Goal: Task Accomplishment & Management: Use online tool/utility

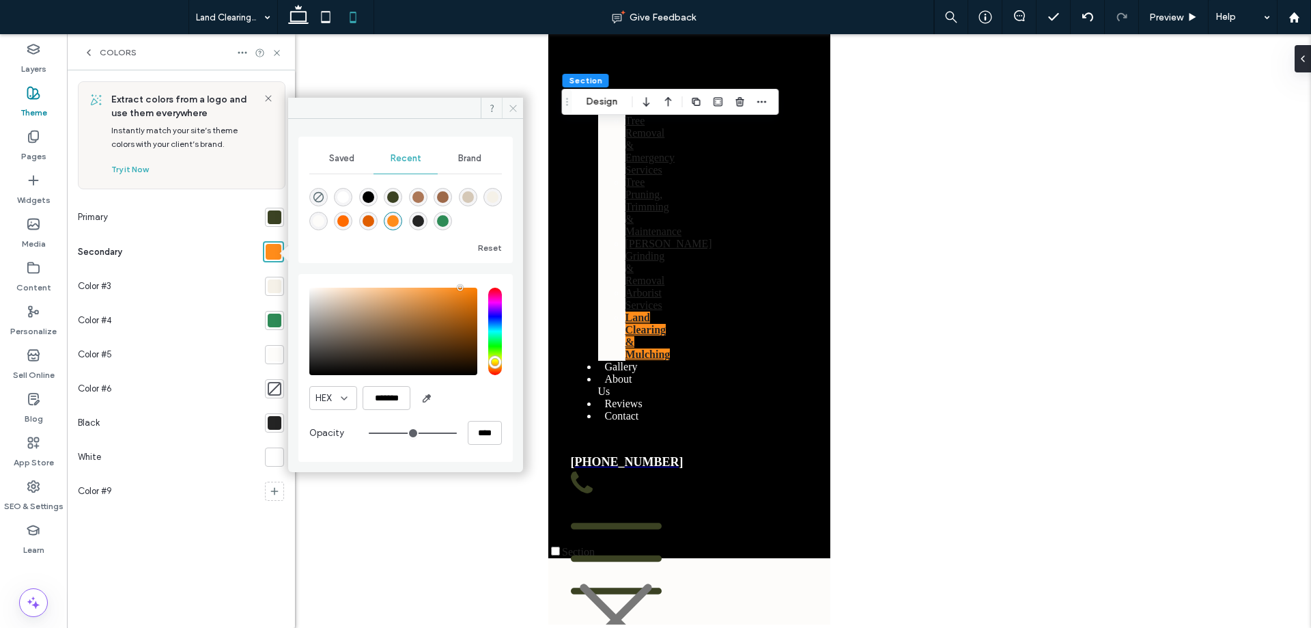
scroll to position [1928, 0]
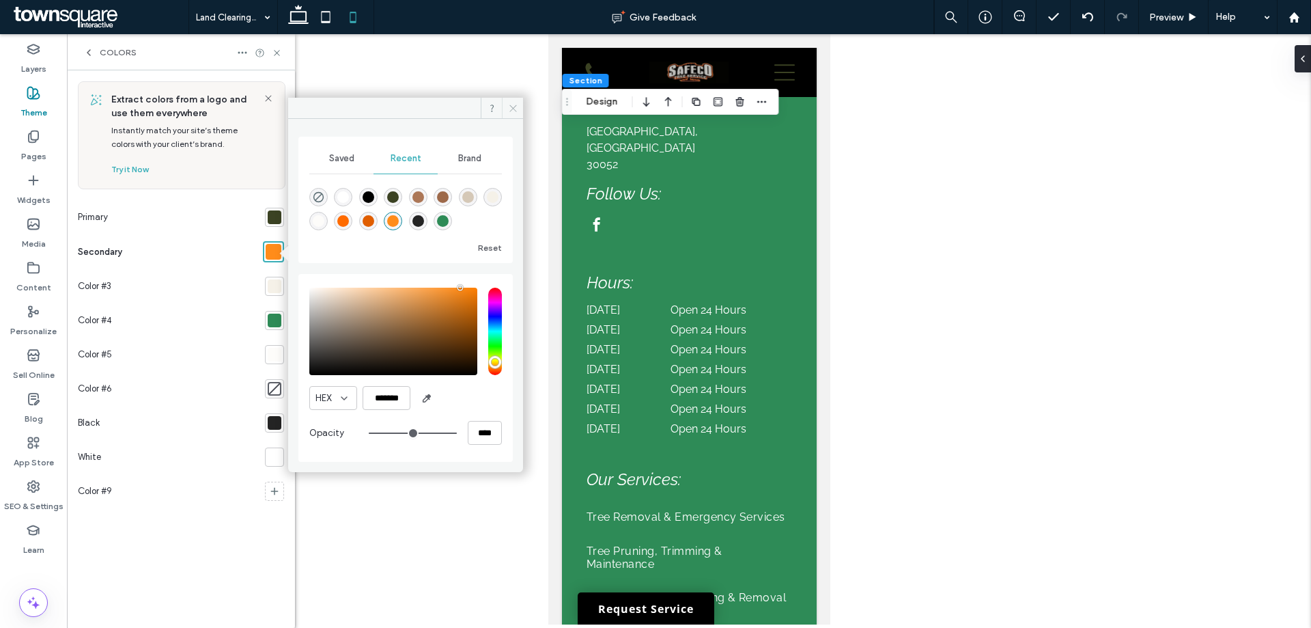
click at [511, 106] on use at bounding box center [513, 107] width 7 height 7
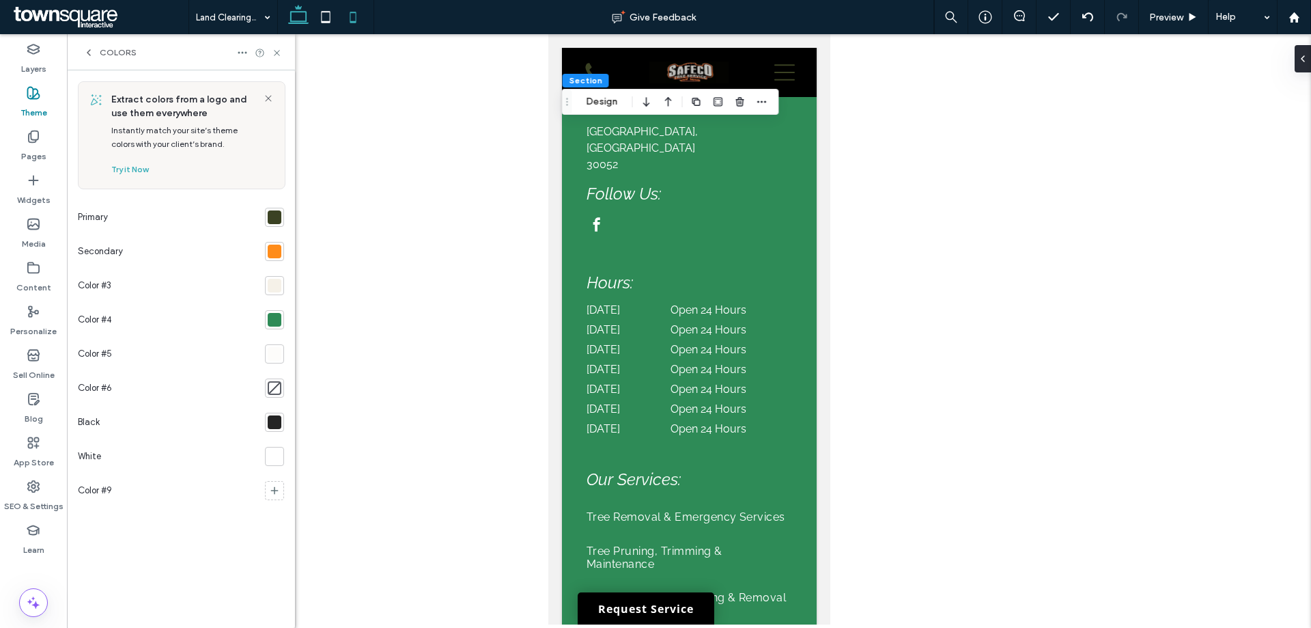
click at [295, 22] on use at bounding box center [298, 14] width 20 height 19
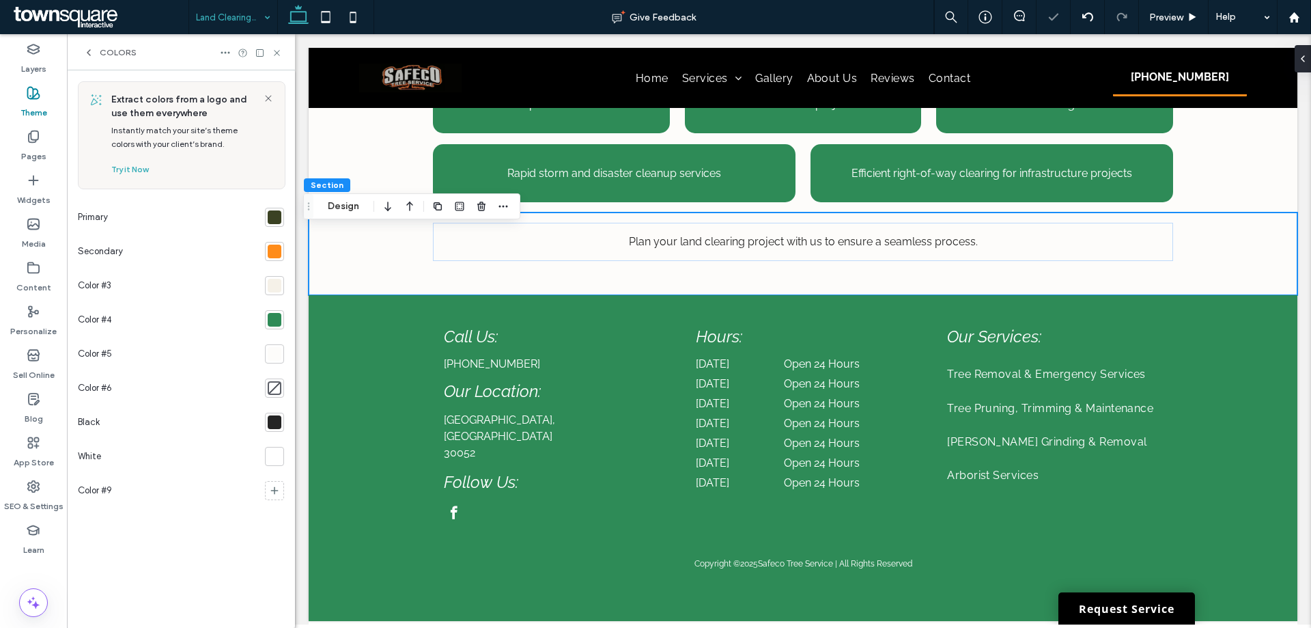
scroll to position [816, 0]
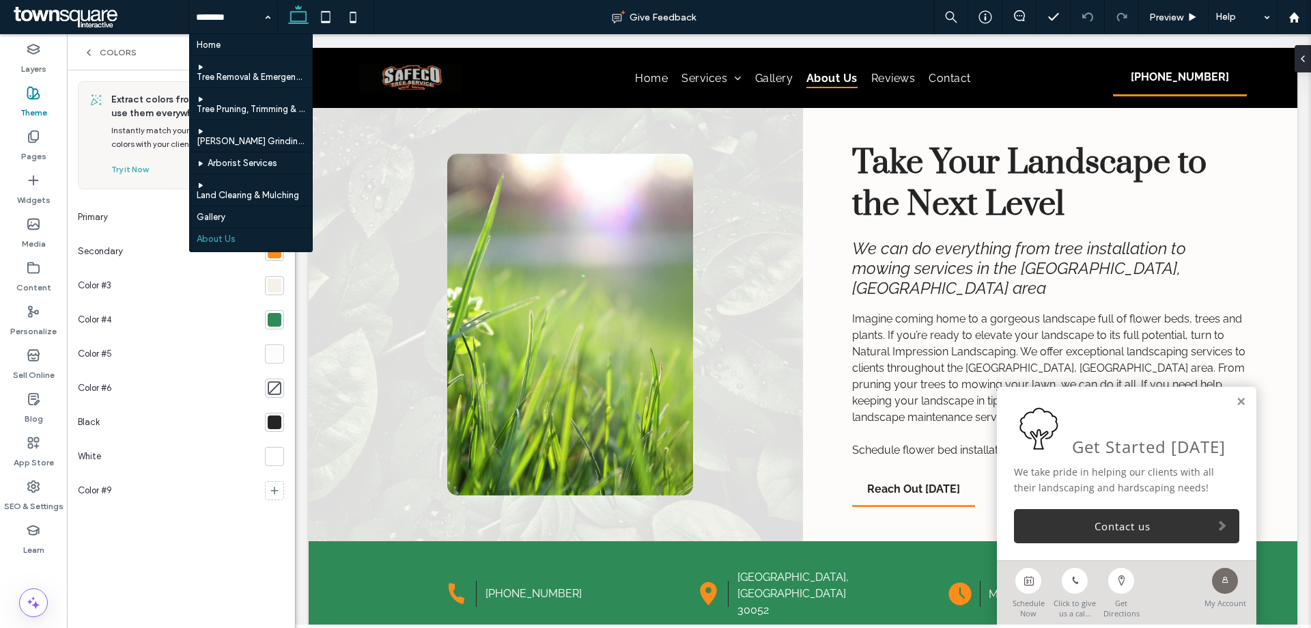
click at [117, 214] on div "Primary" at bounding box center [169, 217] width 182 height 34
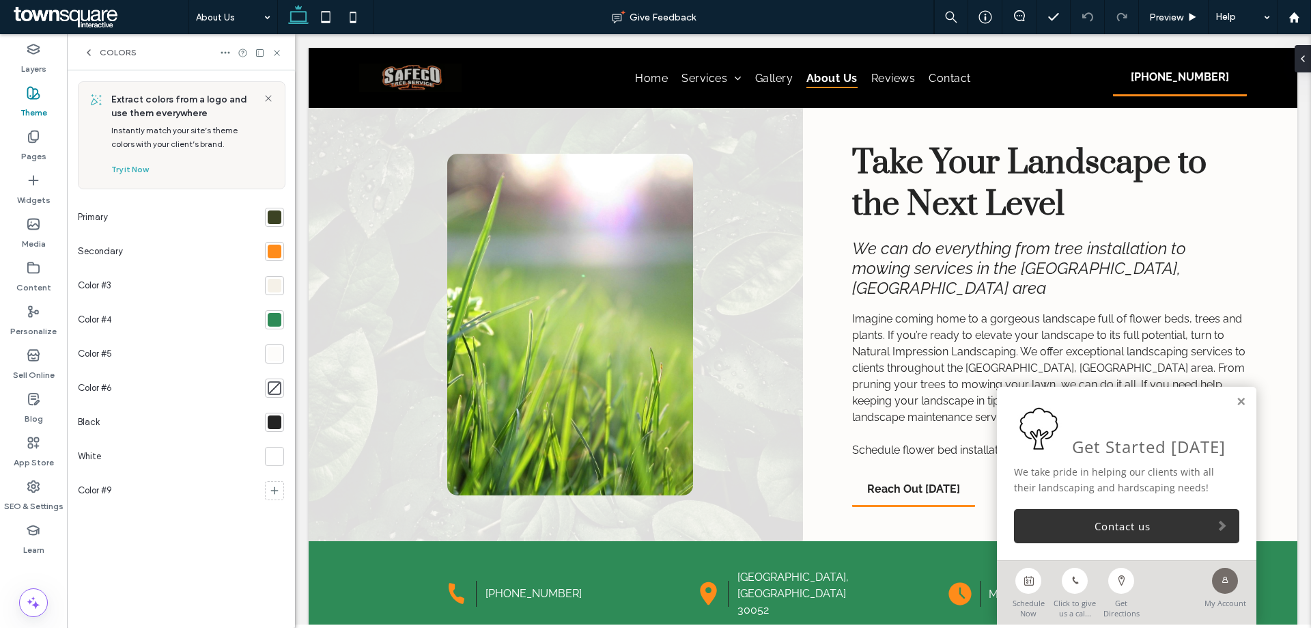
click at [281, 245] on div at bounding box center [275, 252] width 14 height 14
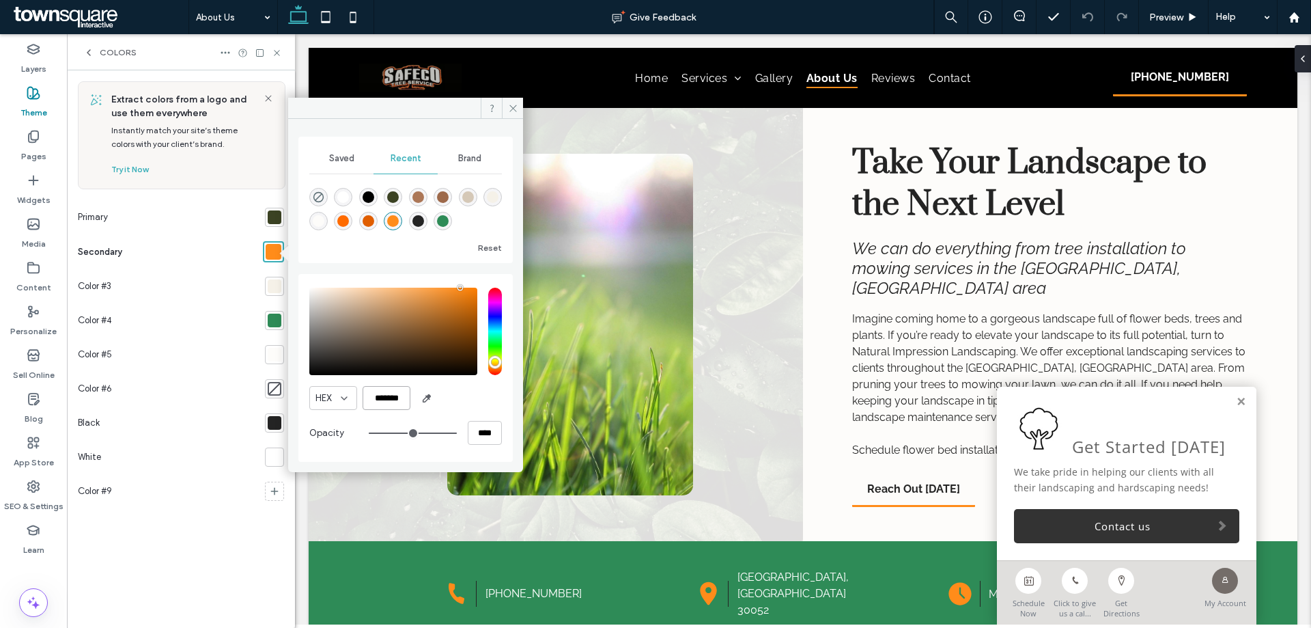
click at [393, 395] on input "*******" at bounding box center [387, 398] width 48 height 24
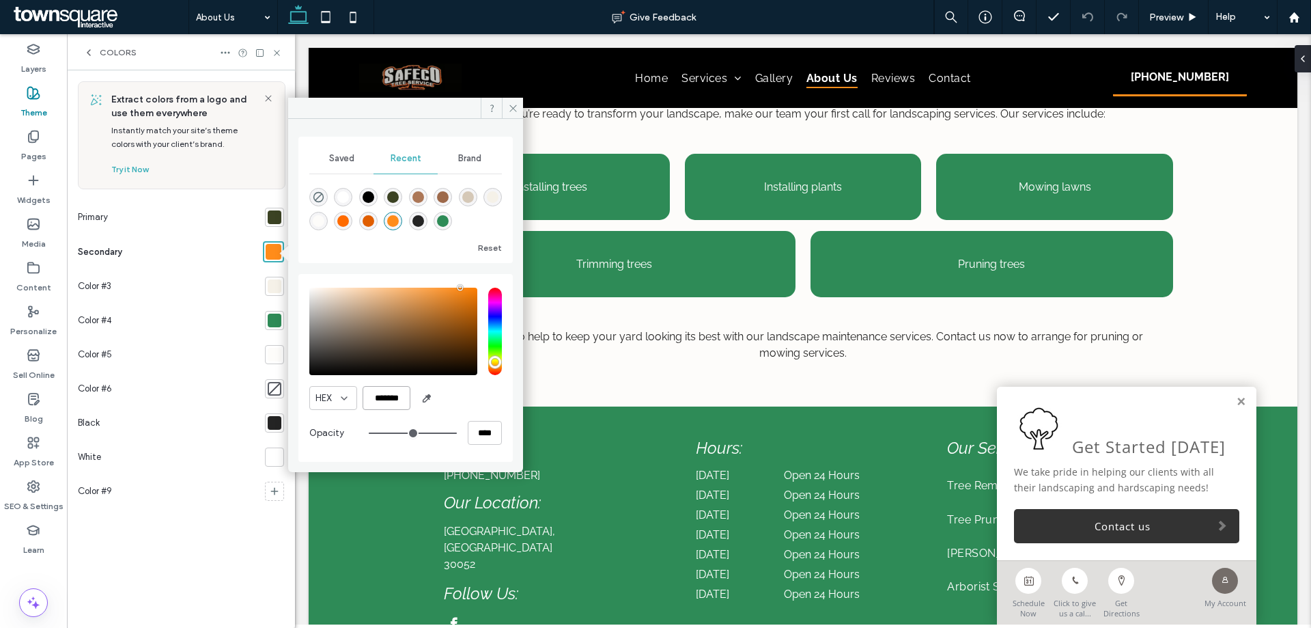
scroll to position [705, 0]
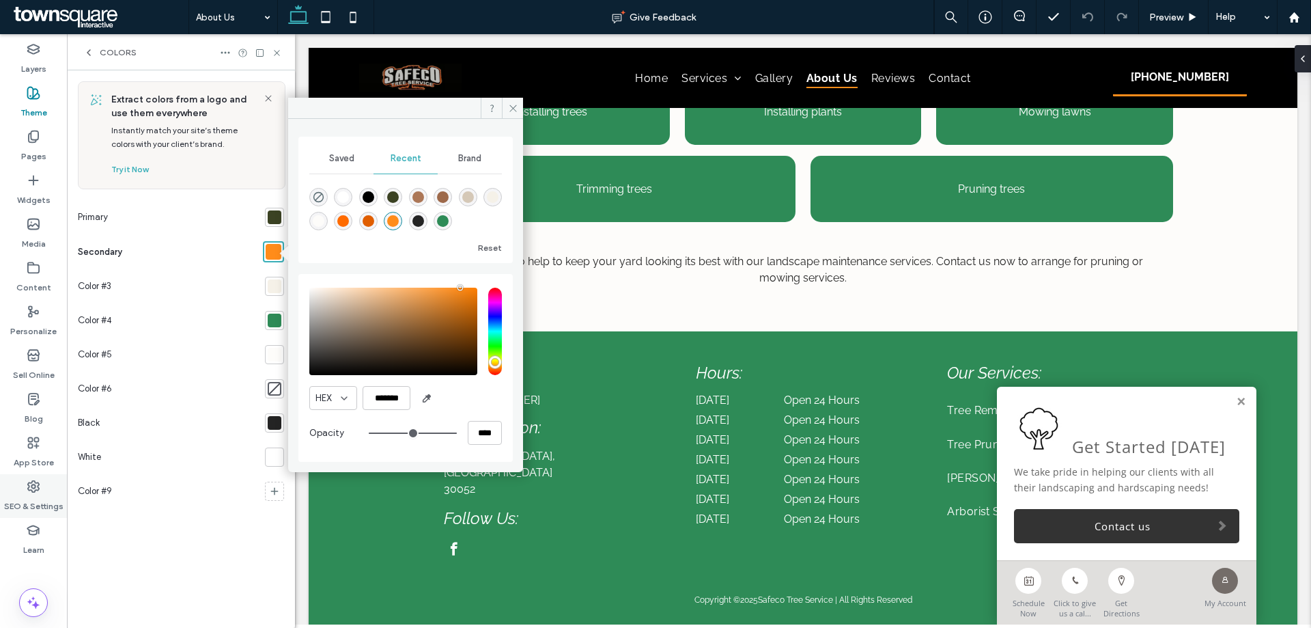
click at [41, 492] on div "SEO & Settings" at bounding box center [33, 496] width 67 height 44
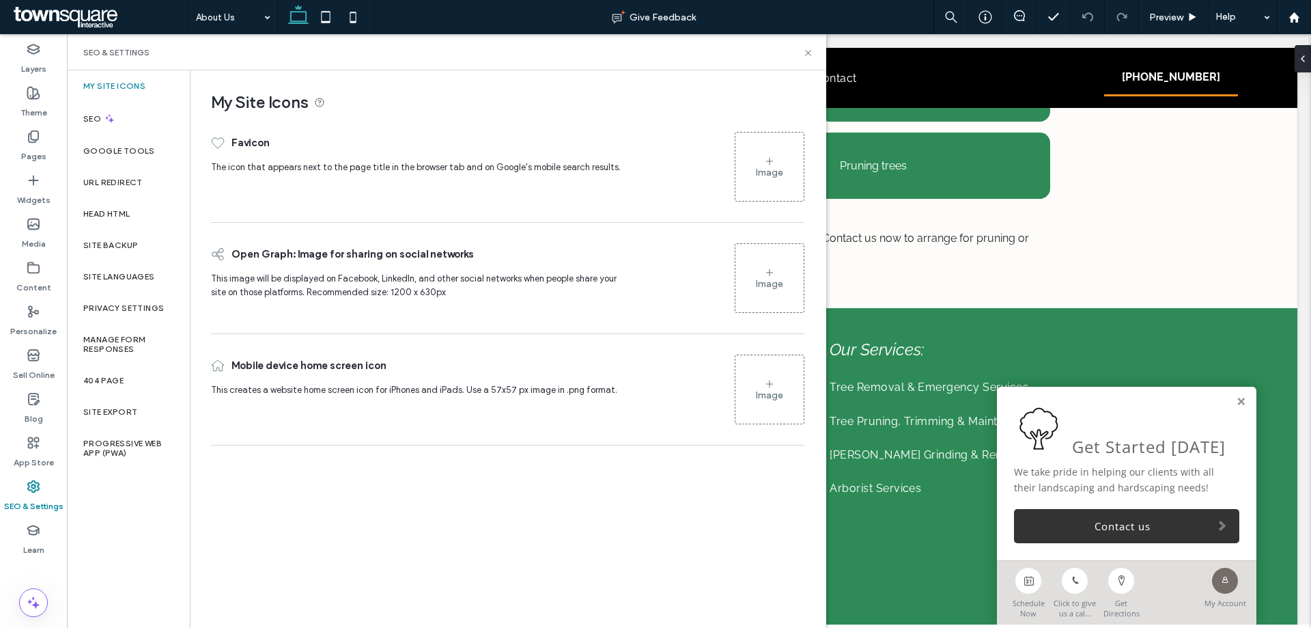
scroll to position [701, 0]
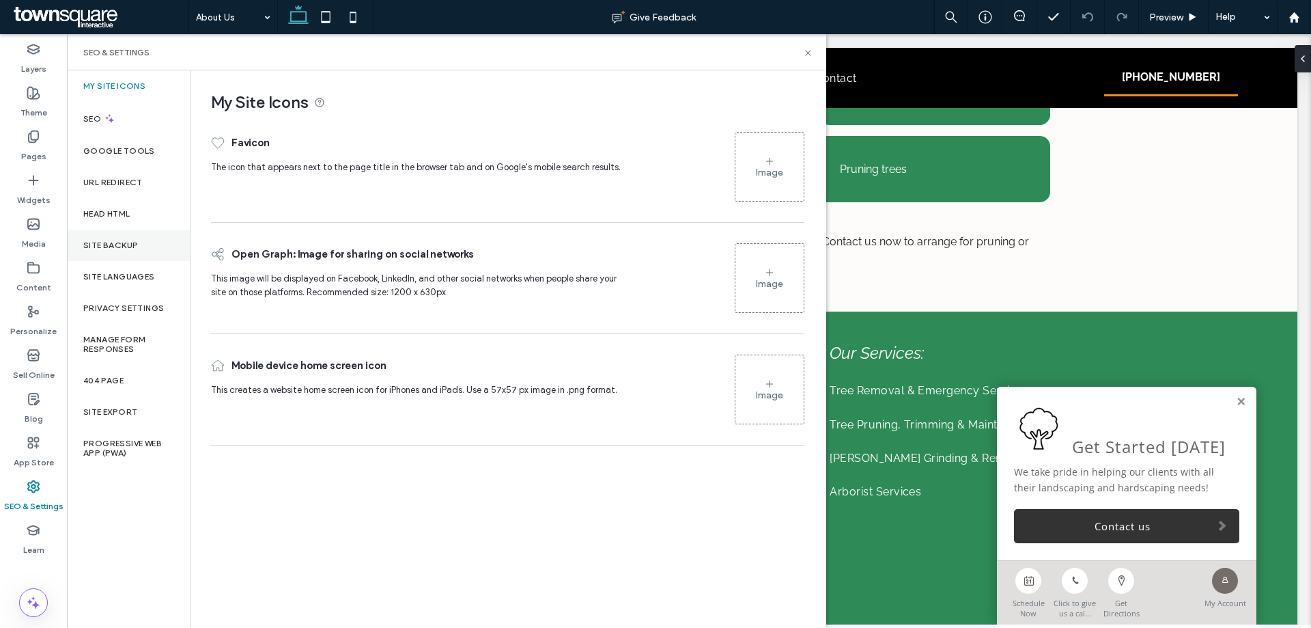
click at [116, 257] on div "Site Backup" at bounding box center [128, 244] width 123 height 31
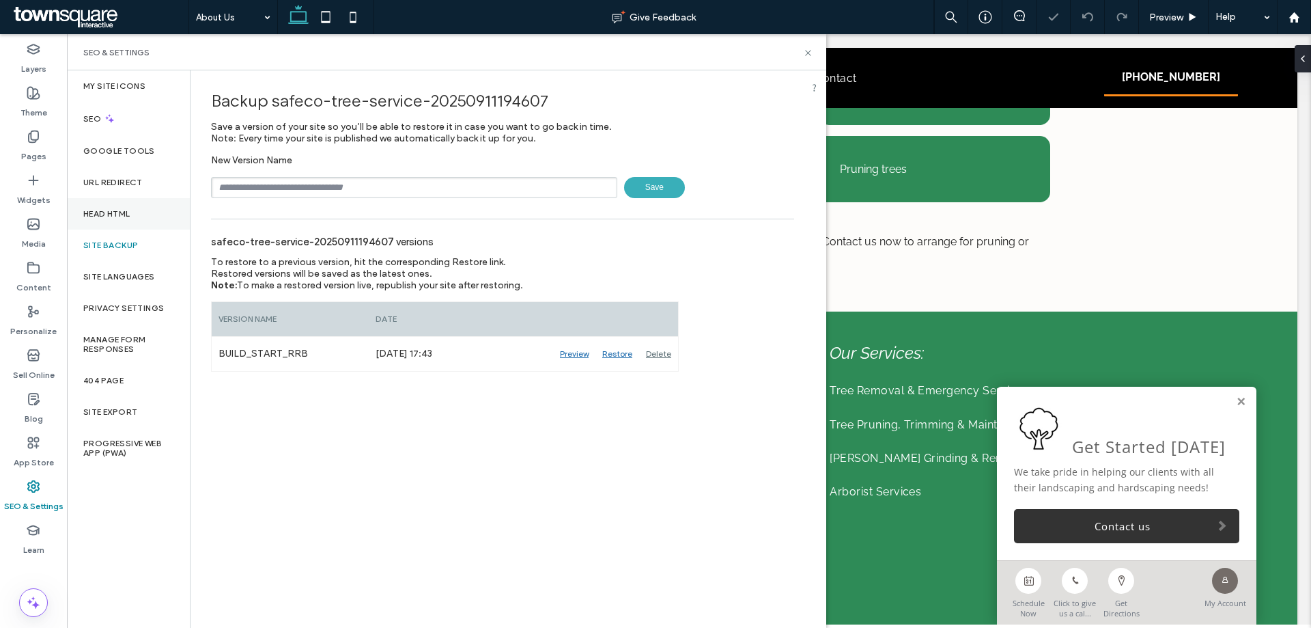
click at [140, 212] on div "Head HTML" at bounding box center [128, 213] width 123 height 31
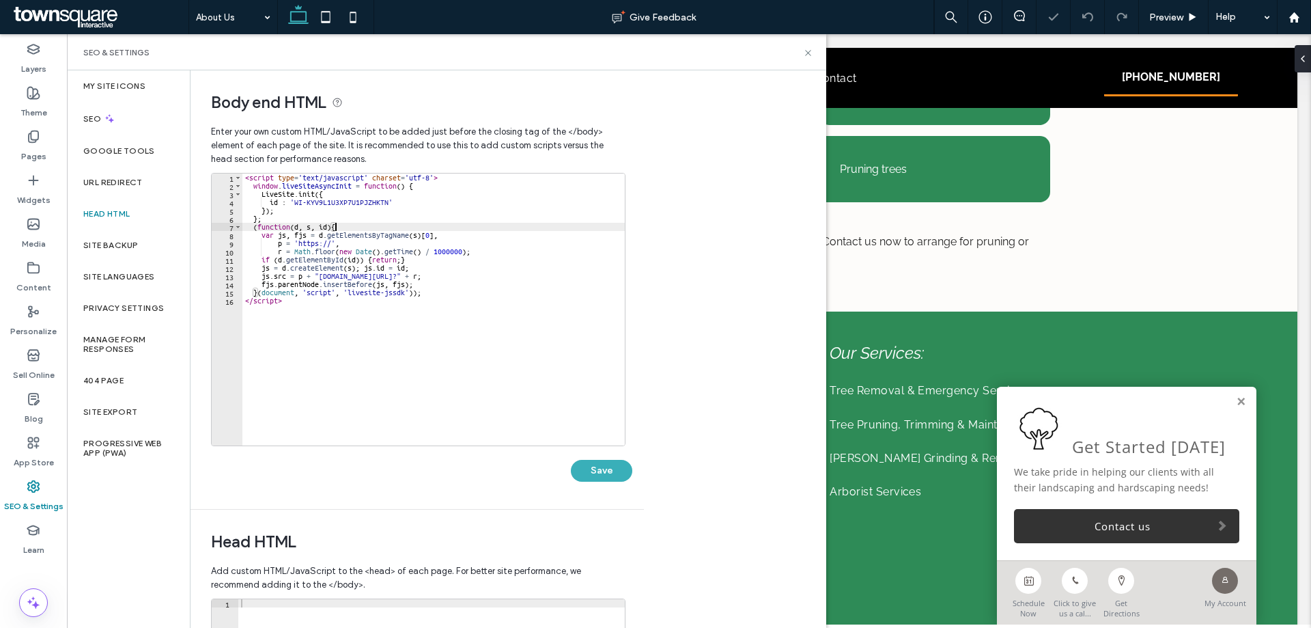
click at [425, 229] on div "< script type = 'text/javascript' charset = 'utf-8' > window . liveSiteAsyncIni…" at bounding box center [433, 317] width 382 height 288
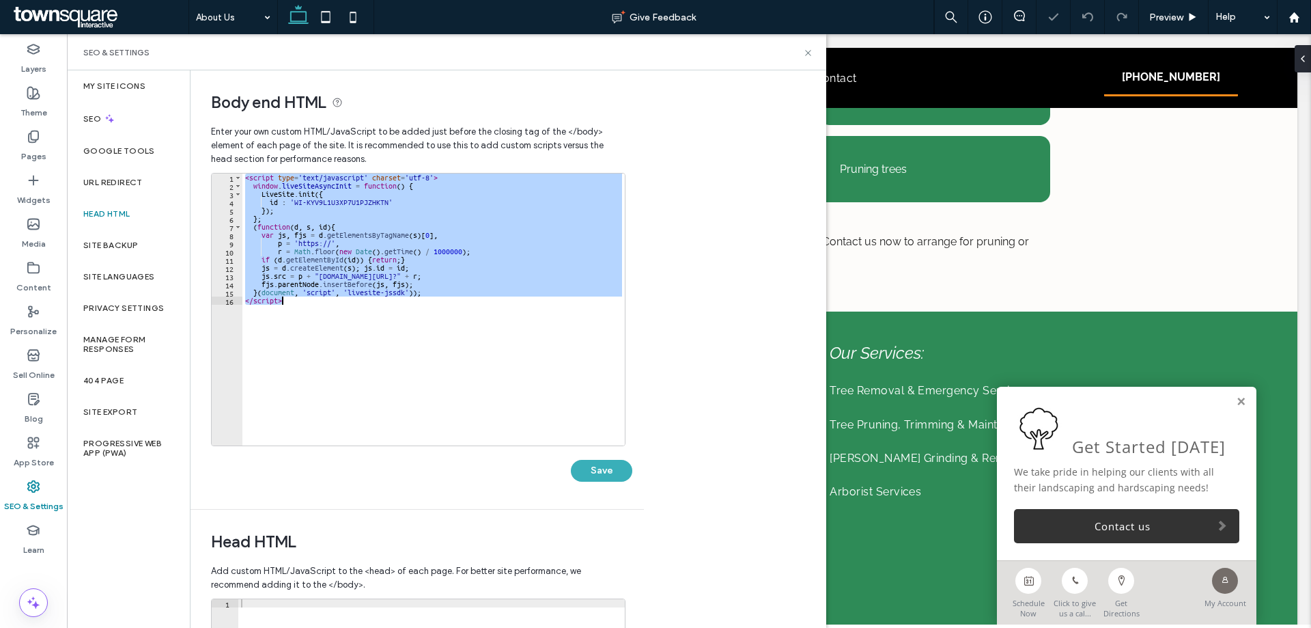
paste textarea "Cursor at row 16"
type textarea "*********"
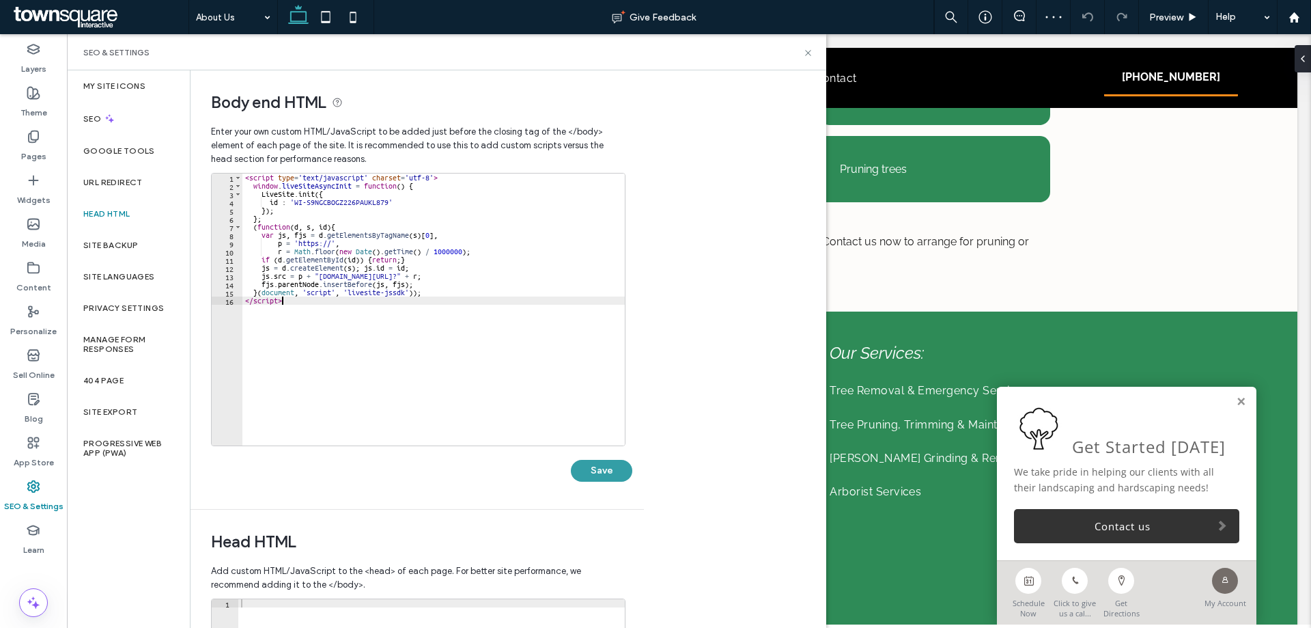
click at [599, 465] on button "Save" at bounding box center [601, 471] width 61 height 22
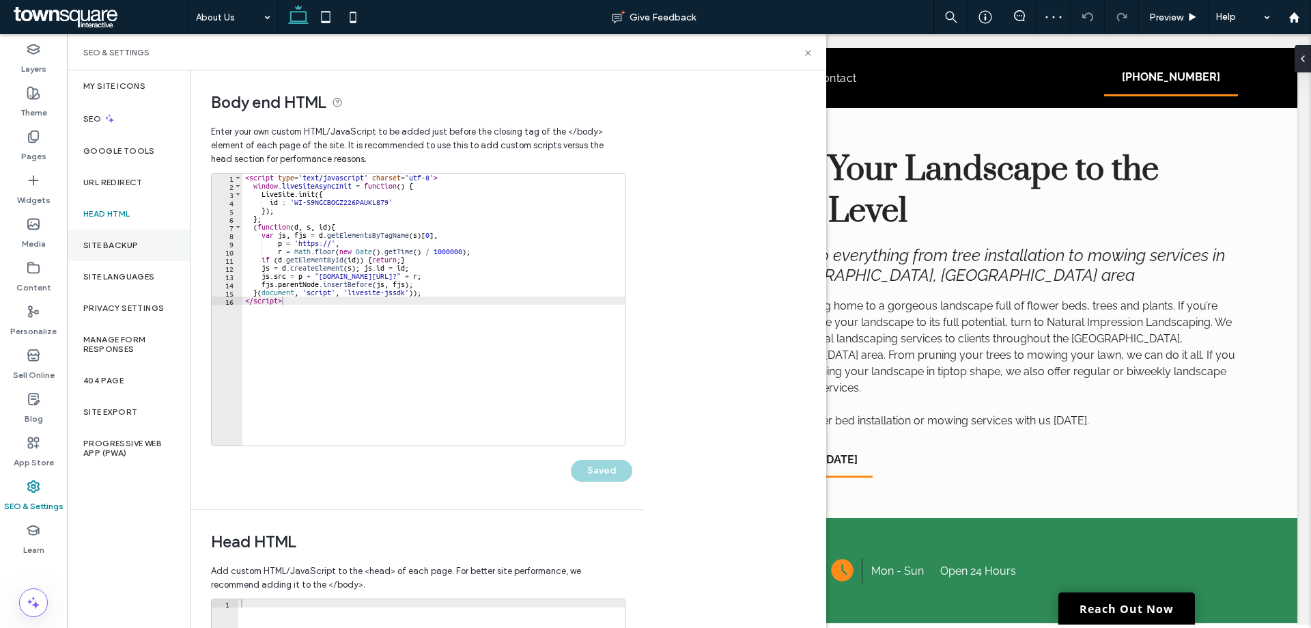
scroll to position [0, 0]
click at [124, 83] on label "My Site Icons" at bounding box center [114, 86] width 62 height 10
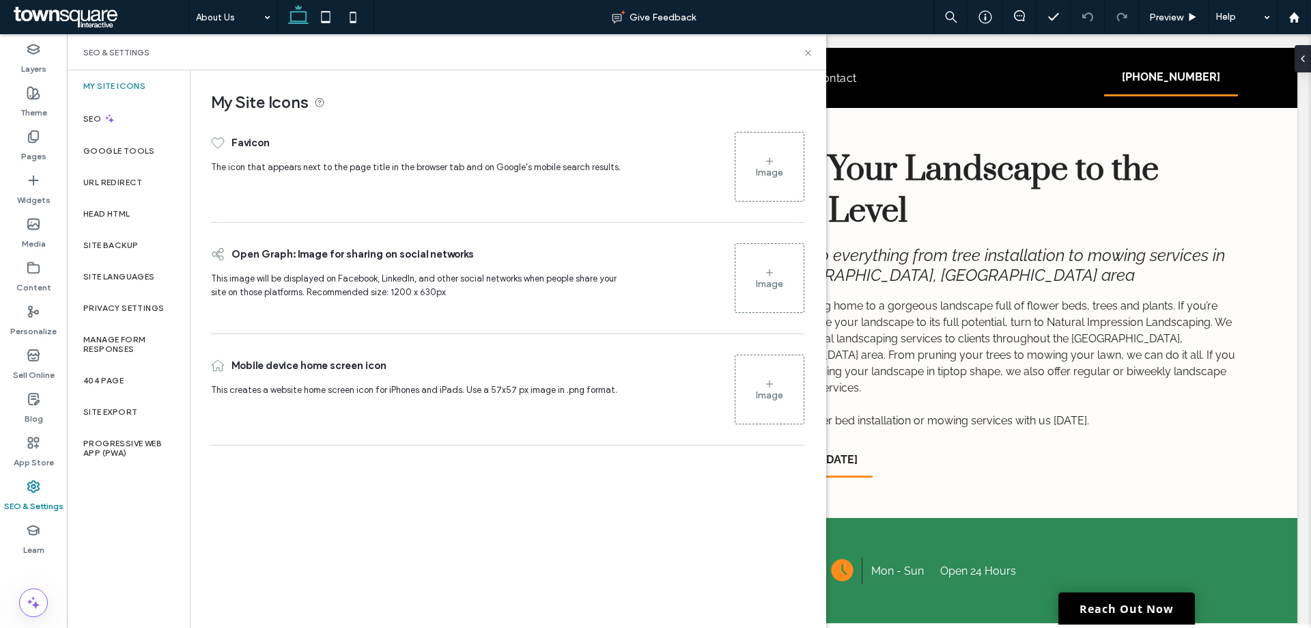
click at [769, 173] on div "Image" at bounding box center [769, 173] width 27 height 12
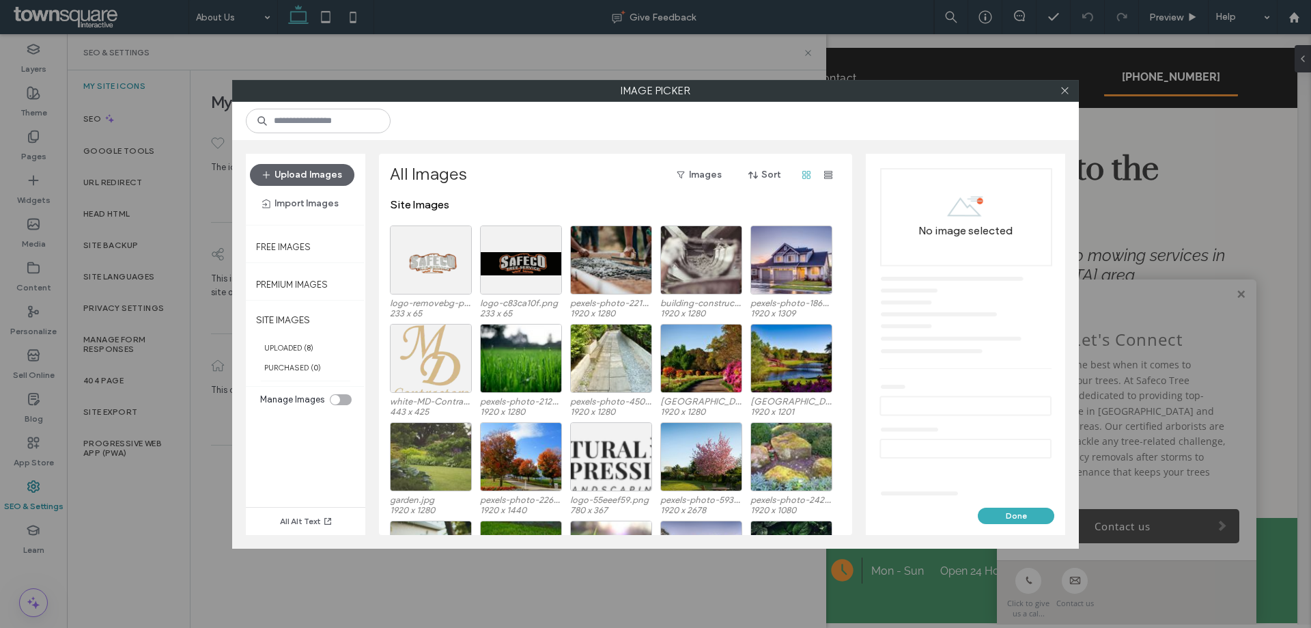
click at [329, 186] on div "Upload Images Import Images" at bounding box center [305, 189] width 111 height 51
click at [329, 174] on button "Upload Images" at bounding box center [302, 175] width 104 height 22
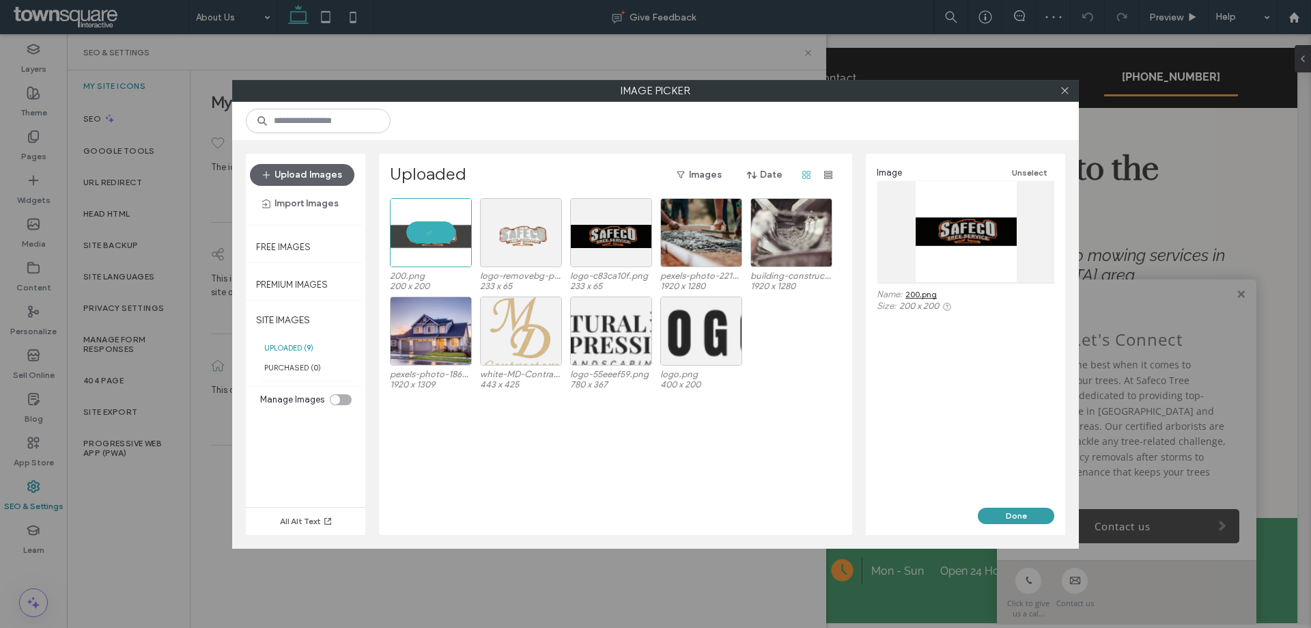
drag, startPoint x: 1007, startPoint y: 507, endPoint x: 790, endPoint y: 173, distance: 398.6
click at [1007, 507] on button "Done" at bounding box center [1016, 515] width 76 height 16
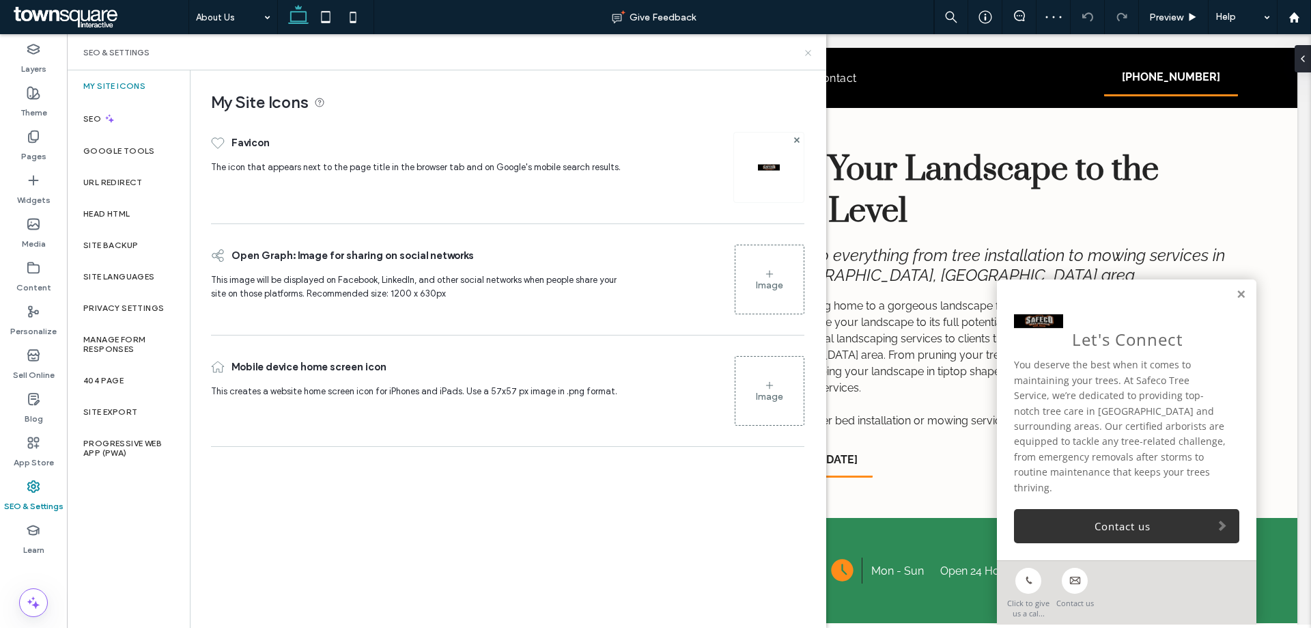
click at [809, 54] on icon at bounding box center [808, 53] width 10 height 10
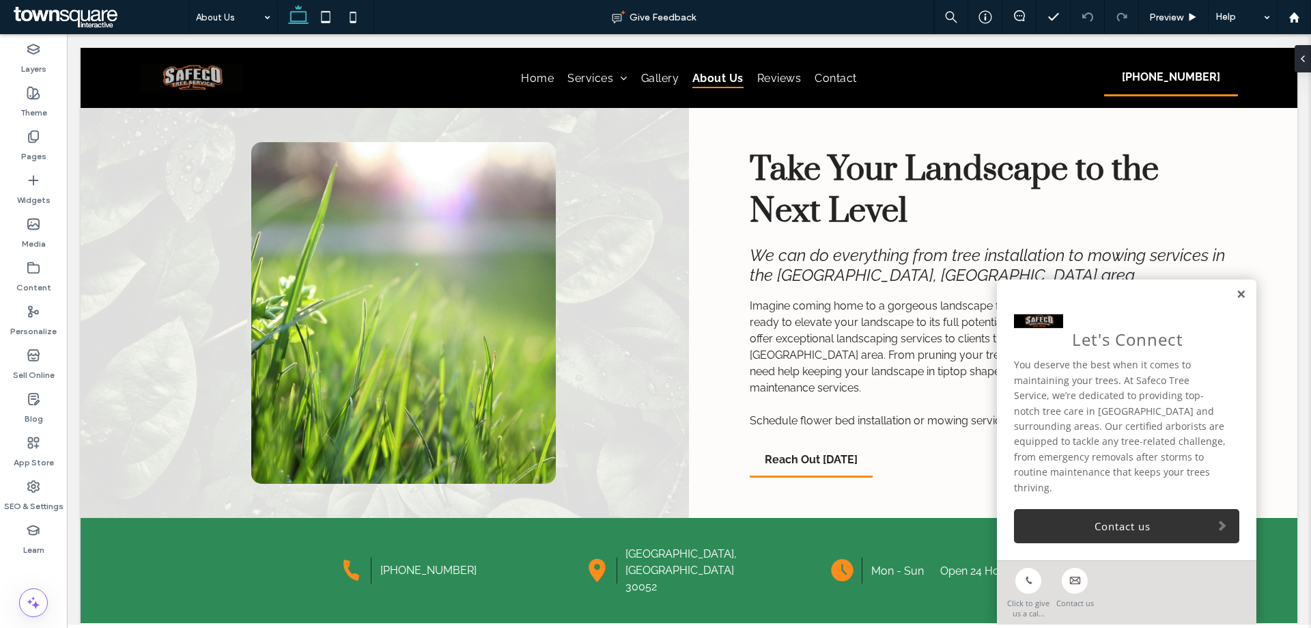
click at [1236, 301] on link at bounding box center [1241, 295] width 10 height 12
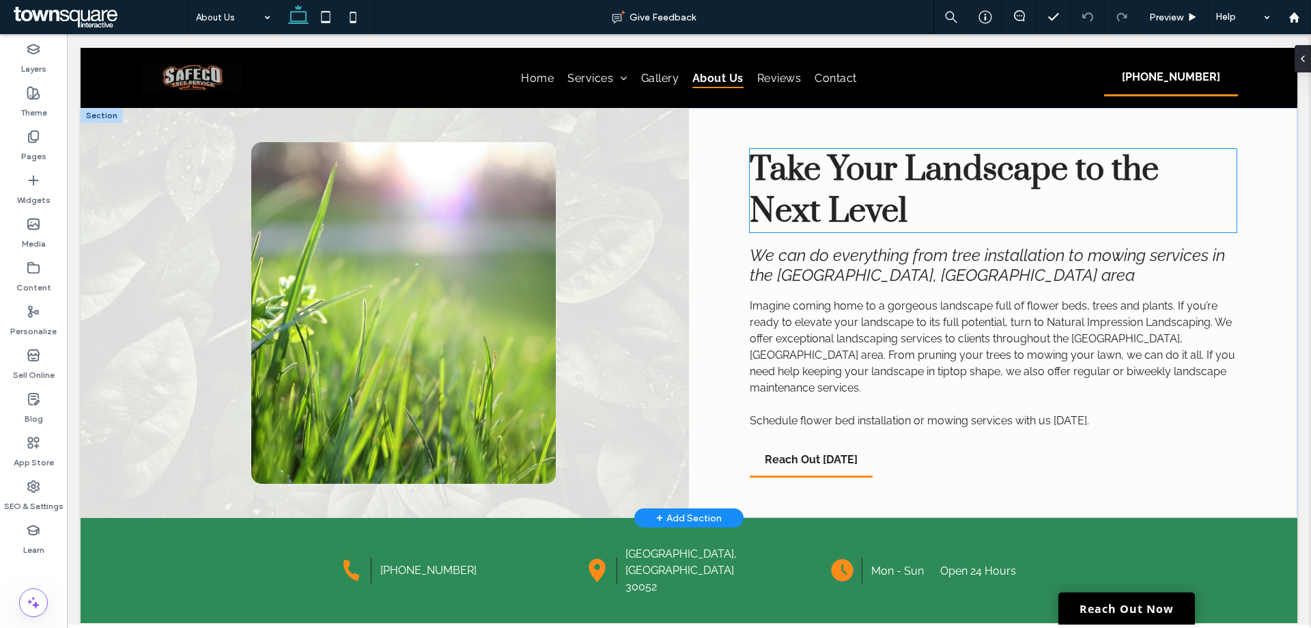
click at [875, 207] on span "Take Your Landscape to the Next Level" at bounding box center [954, 190] width 409 height 83
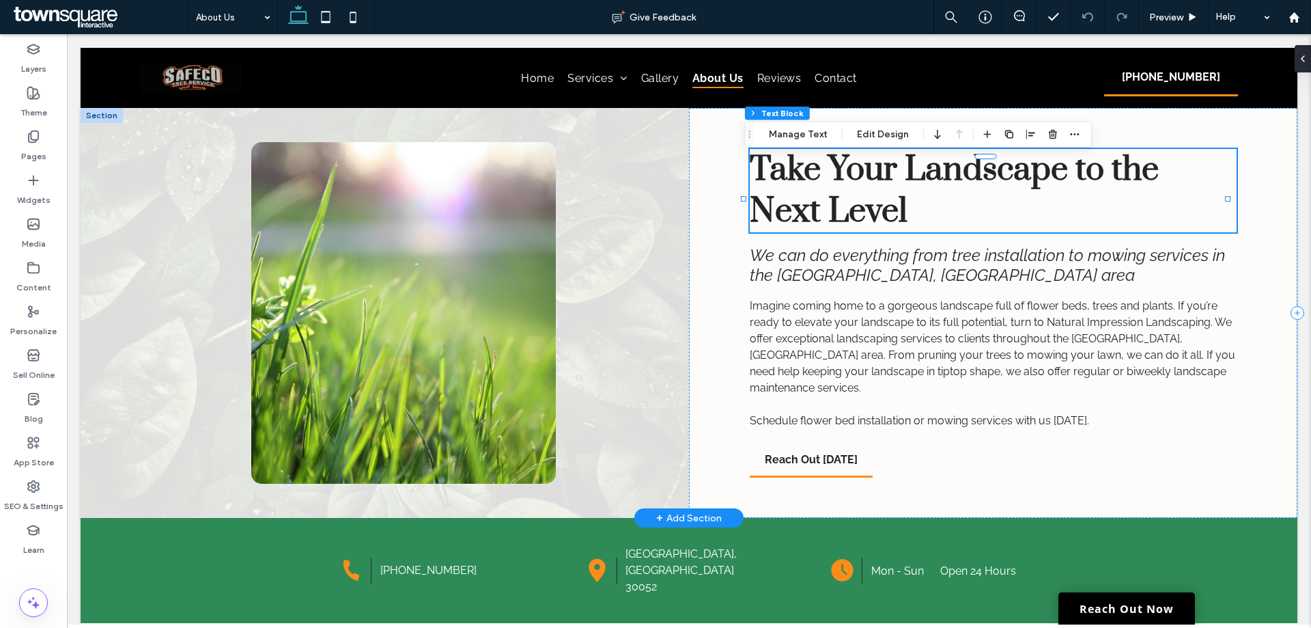
click at [875, 207] on span "Take Your Landscape to the Next Level" at bounding box center [954, 190] width 409 height 83
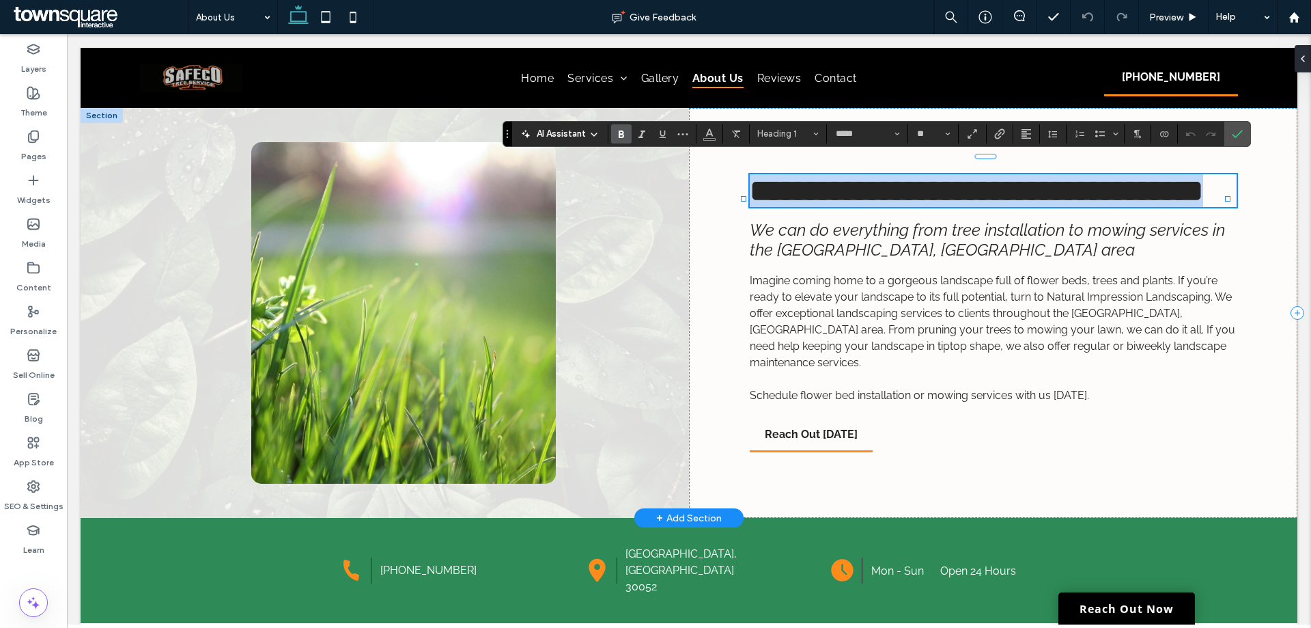
paste div
type input "**"
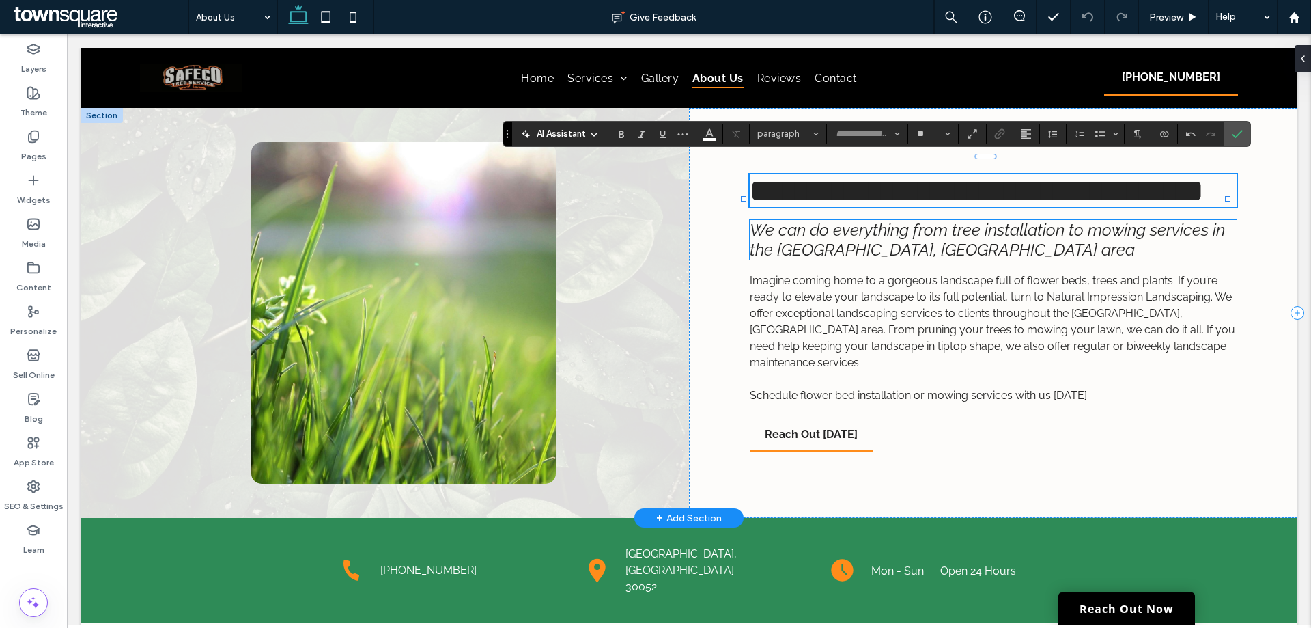
click at [820, 260] on span "We can do everything from tree installation to mowing services in the [GEOGRAPH…" at bounding box center [987, 240] width 475 height 40
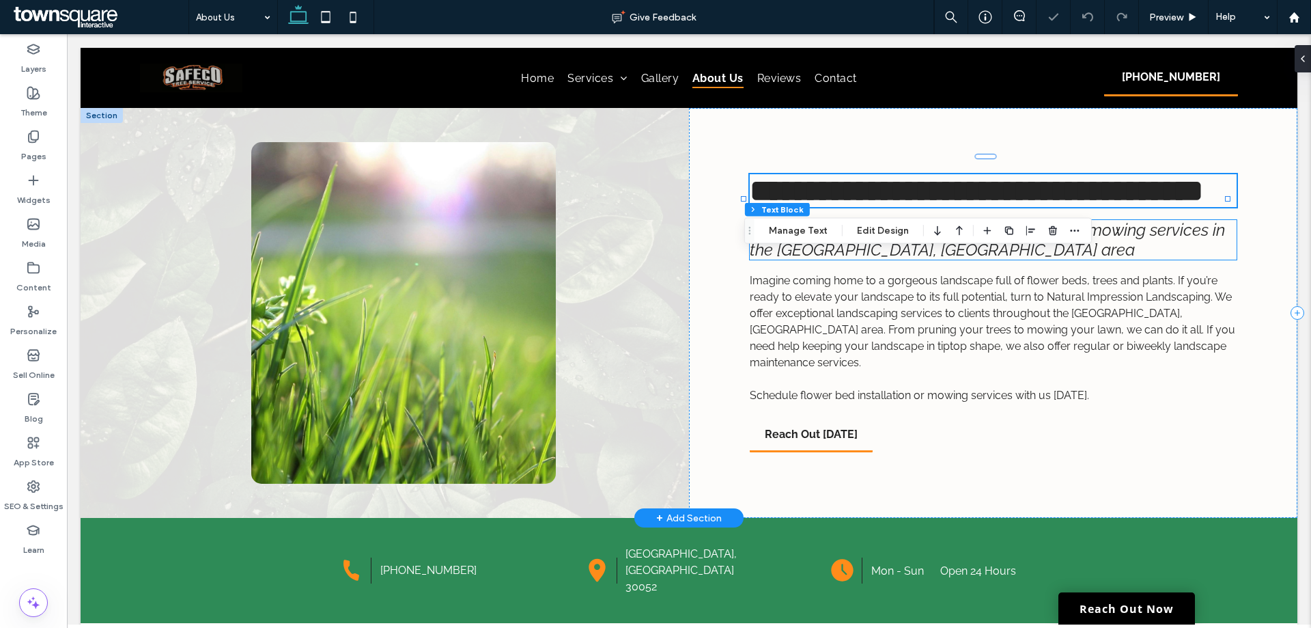
click at [820, 260] on div "We can do everything from tree installation to mowing services in the [GEOGRAPH…" at bounding box center [993, 240] width 487 height 40
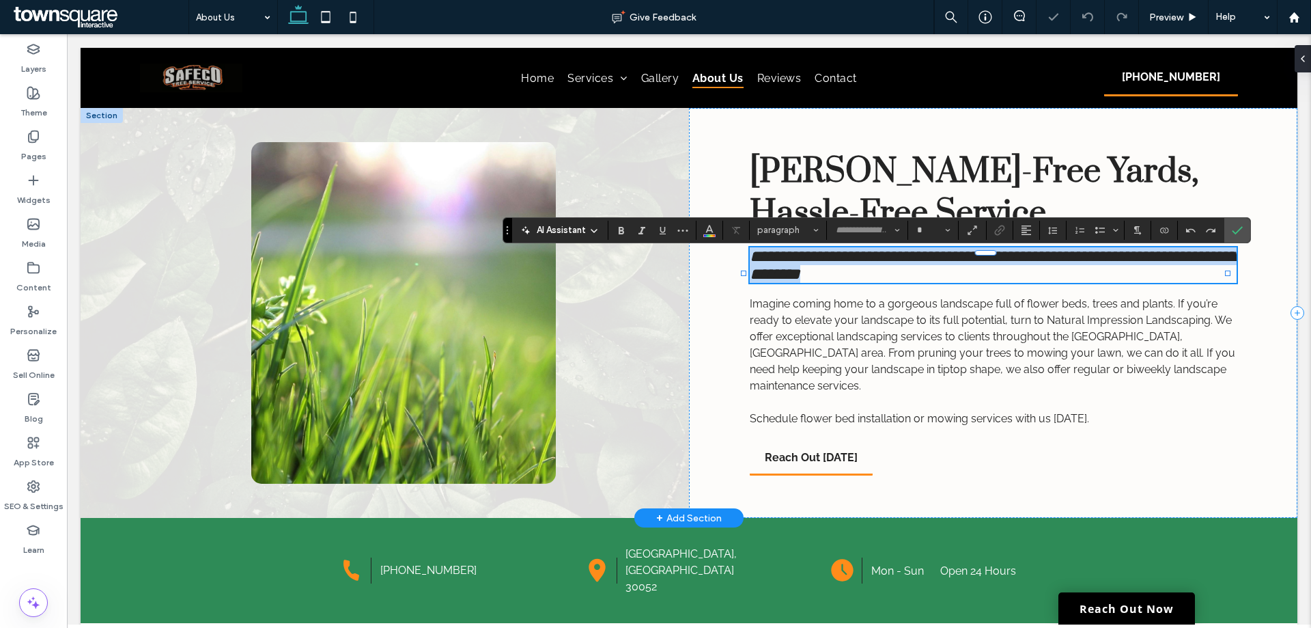
type input "*******"
type input "**"
paste div
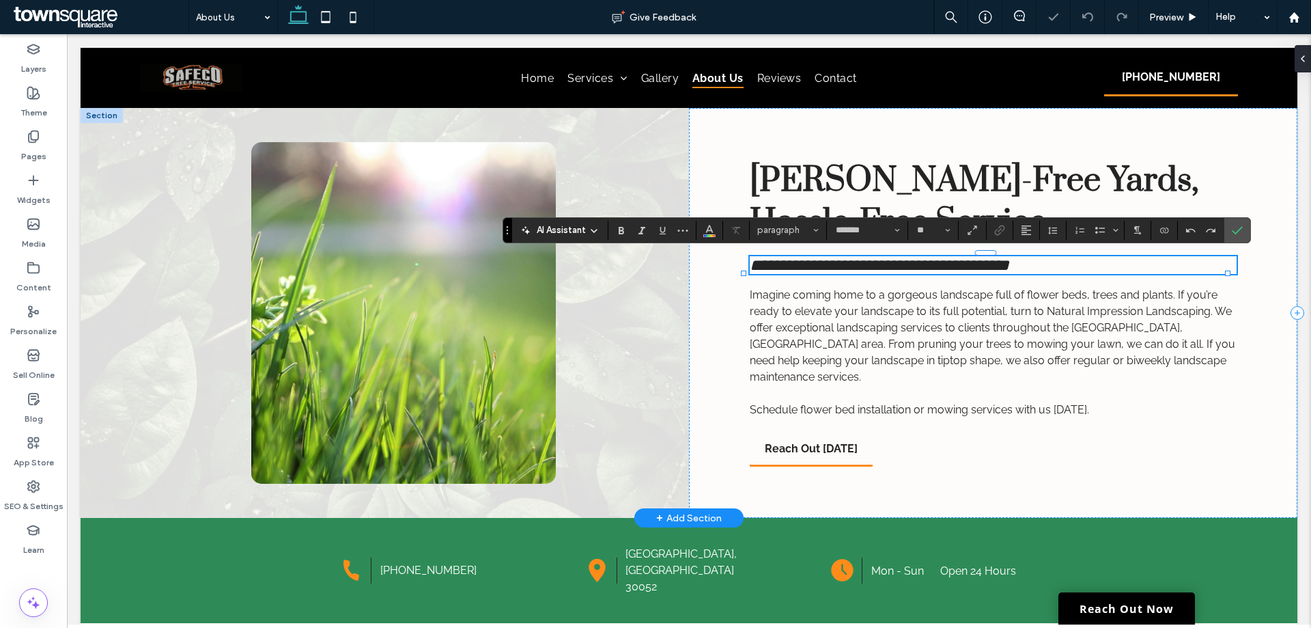
type input "**"
click at [840, 357] on span "Imagine coming home to a gorgeous landscape full of flower beds, trees and plan…" at bounding box center [993, 335] width 486 height 95
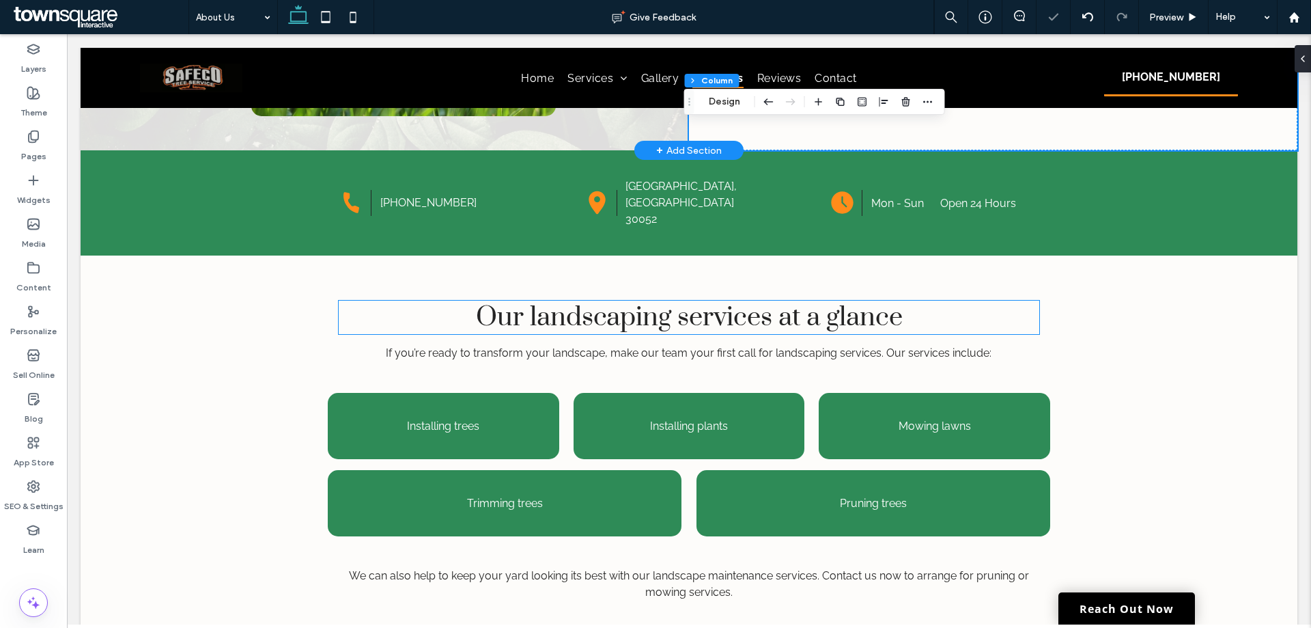
scroll to position [368, 0]
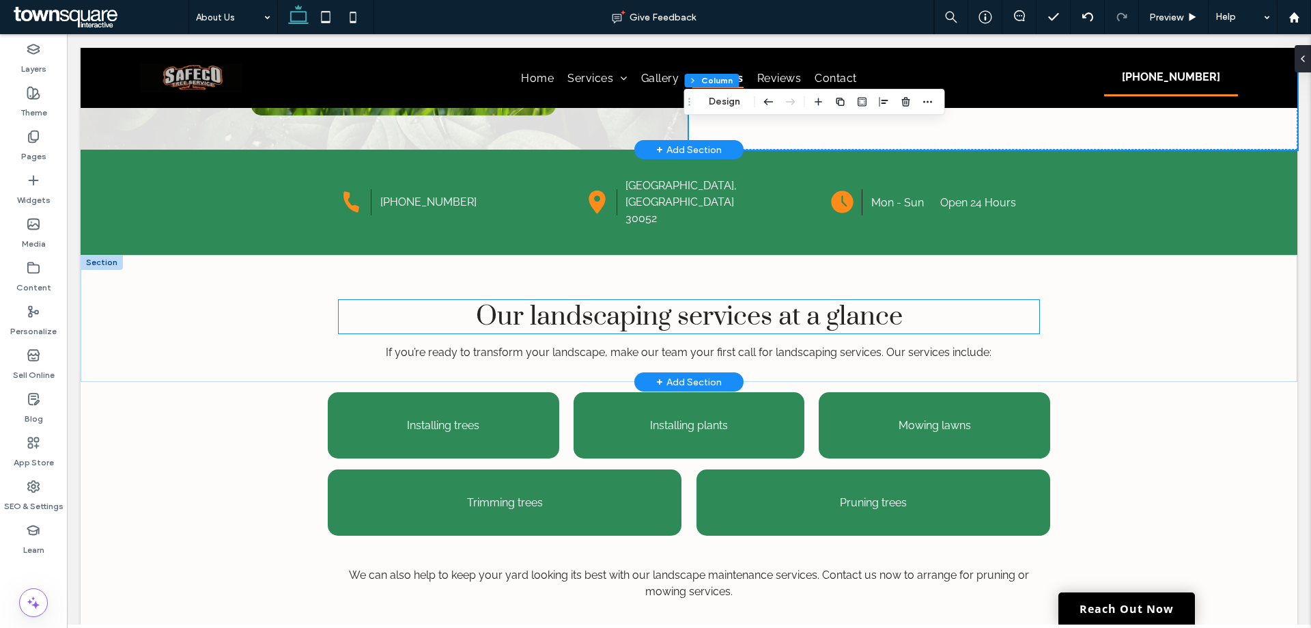
click at [757, 315] on span "Our landscaping services at a glance" at bounding box center [689, 316] width 427 height 33
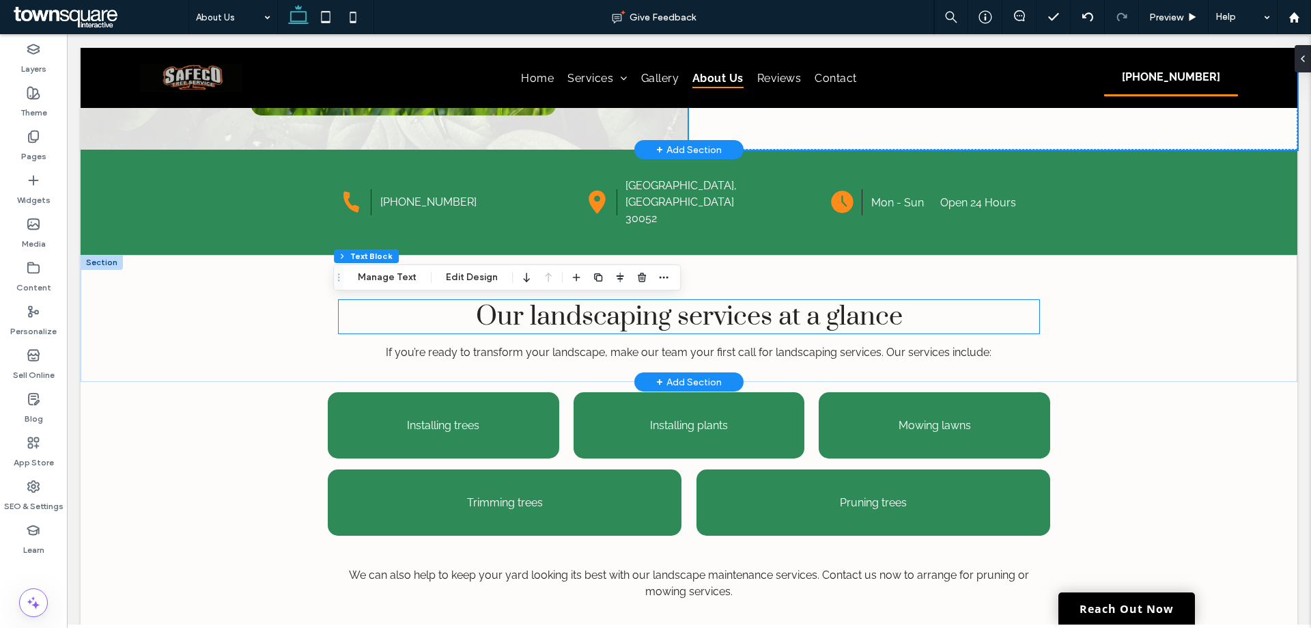
click at [757, 315] on span "Our landscaping services at a glance" at bounding box center [689, 316] width 427 height 33
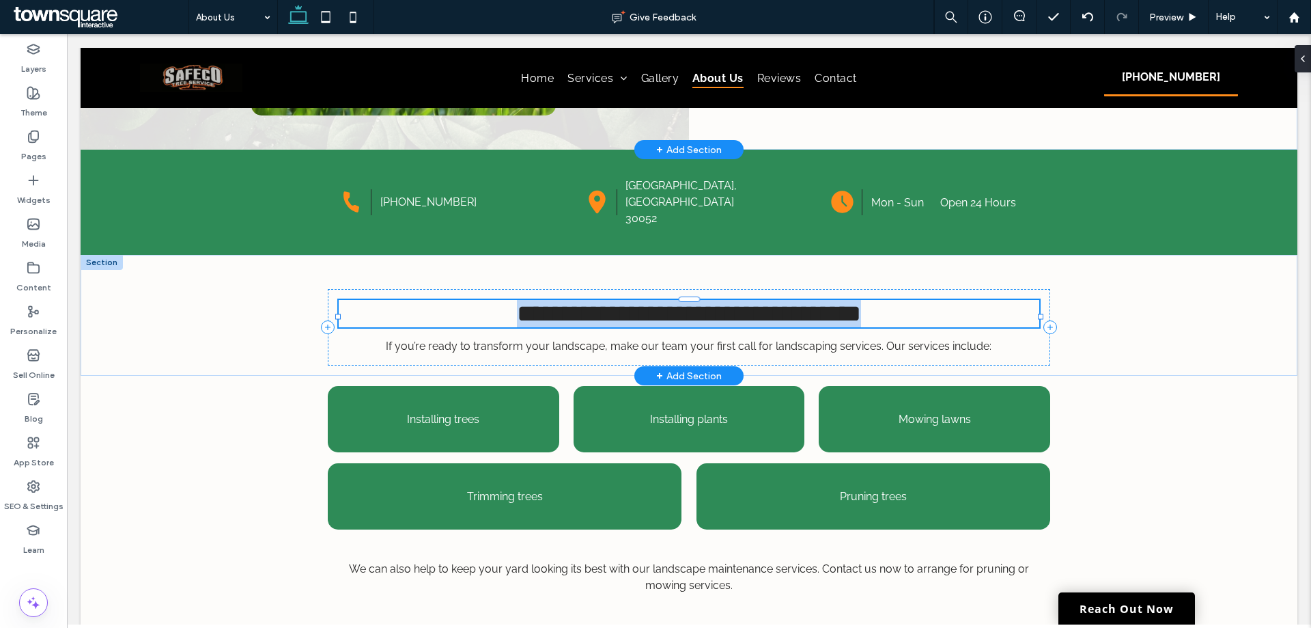
type input "*****"
type input "**"
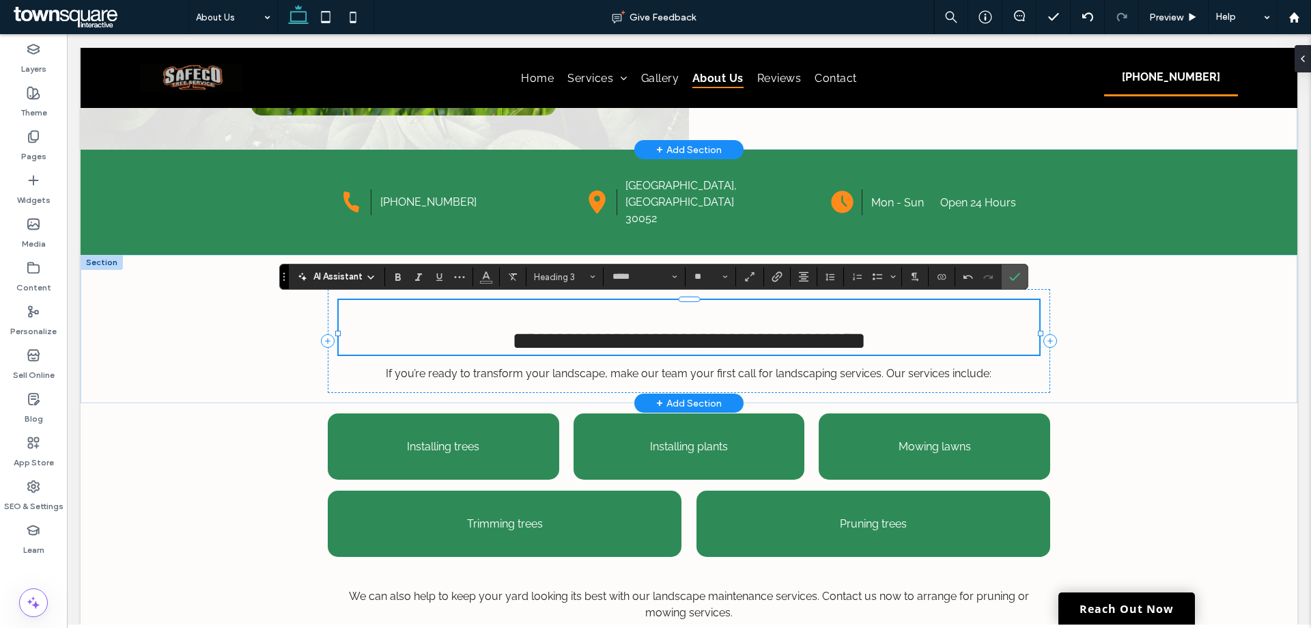
click at [512, 345] on span "**********" at bounding box center [689, 341] width 354 height 25
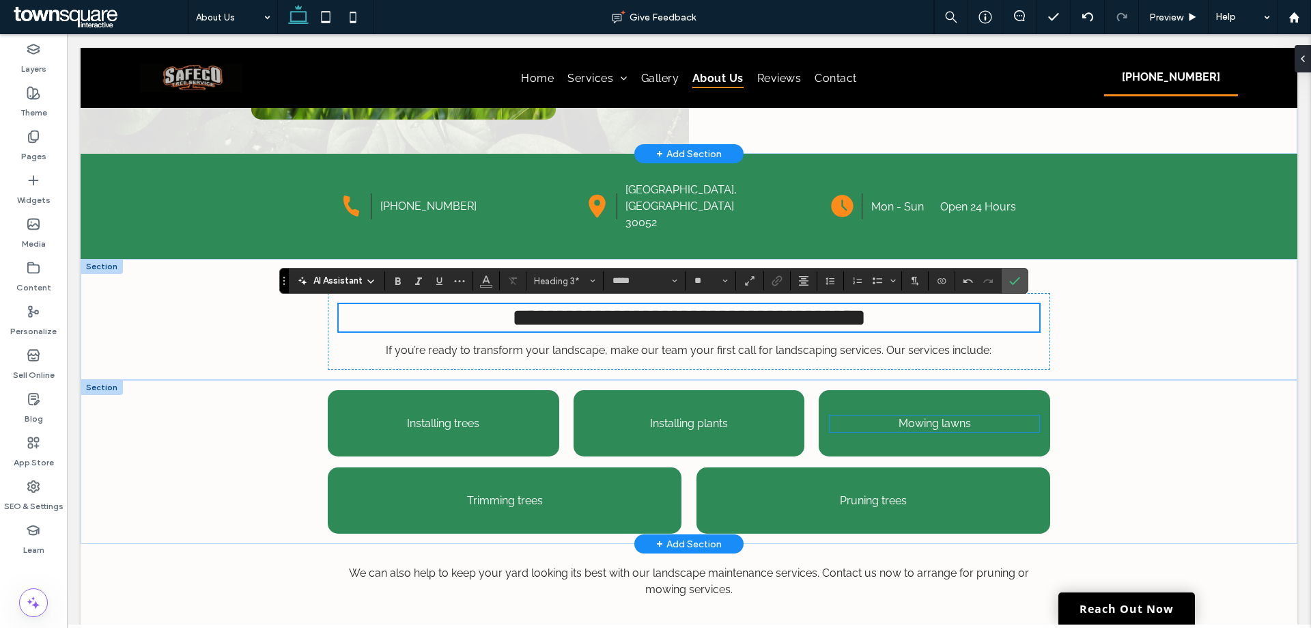
scroll to position [363, 0]
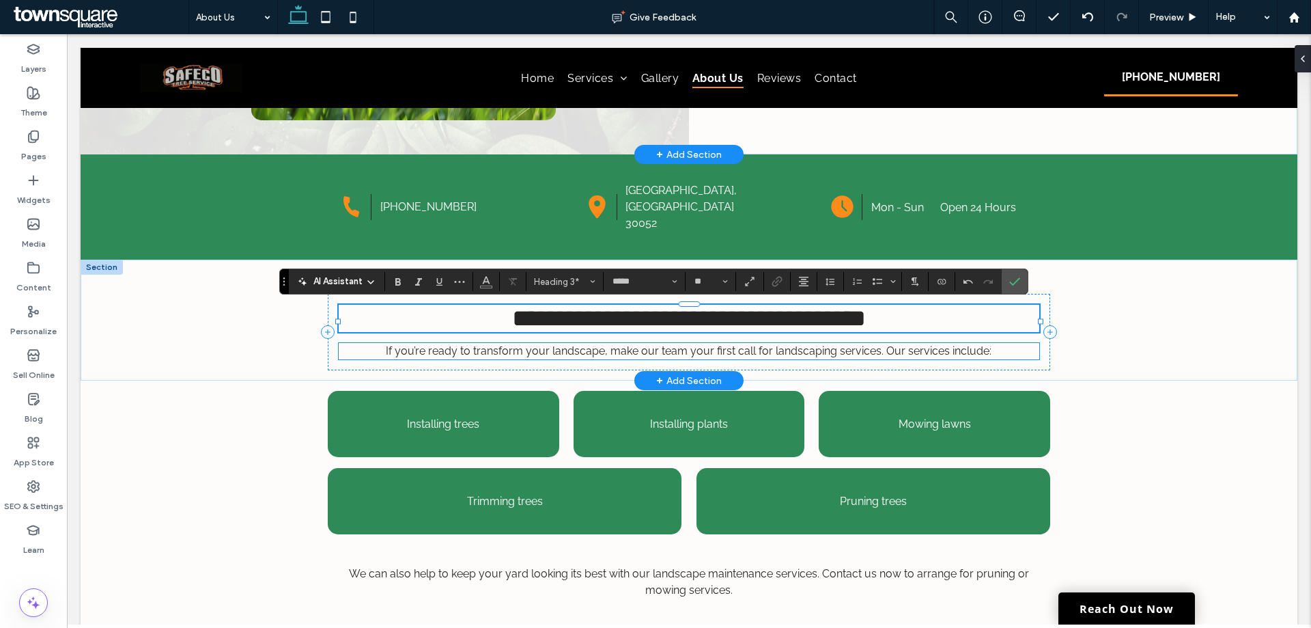
click at [923, 357] on span "If you’re ready to transform your landscape, make our team your first call for …" at bounding box center [689, 350] width 606 height 13
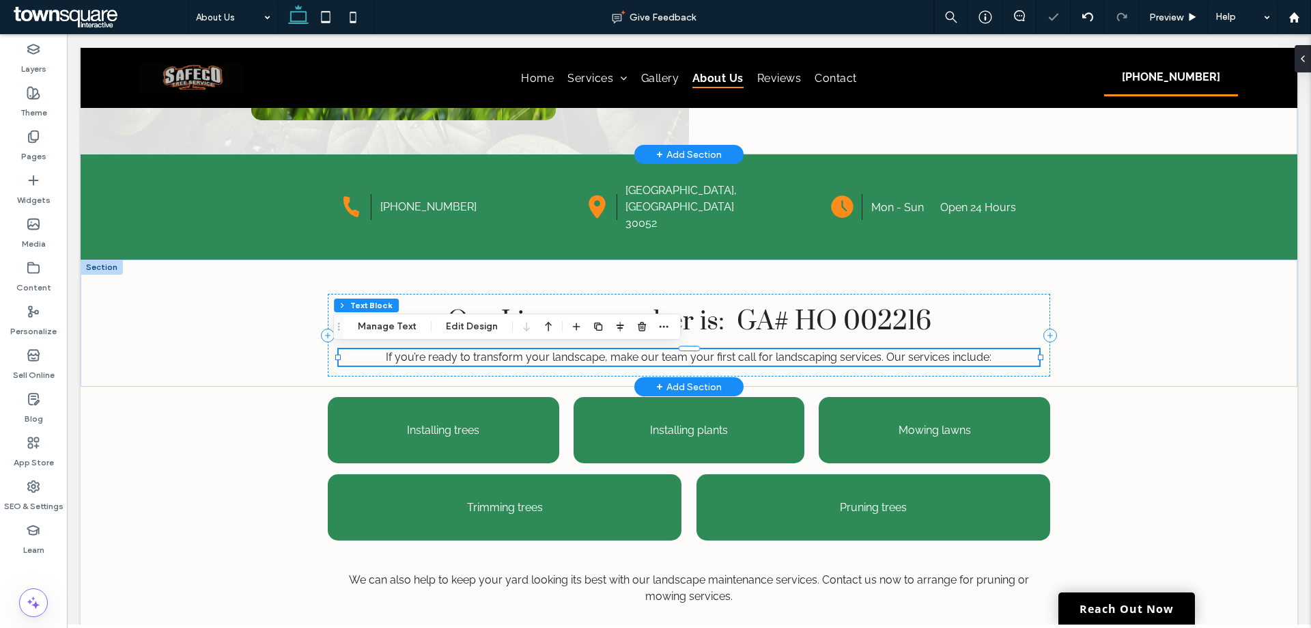
click at [923, 360] on div "If you’re ready to transform your landscape, make our team your first call for …" at bounding box center [689, 357] width 700 height 16
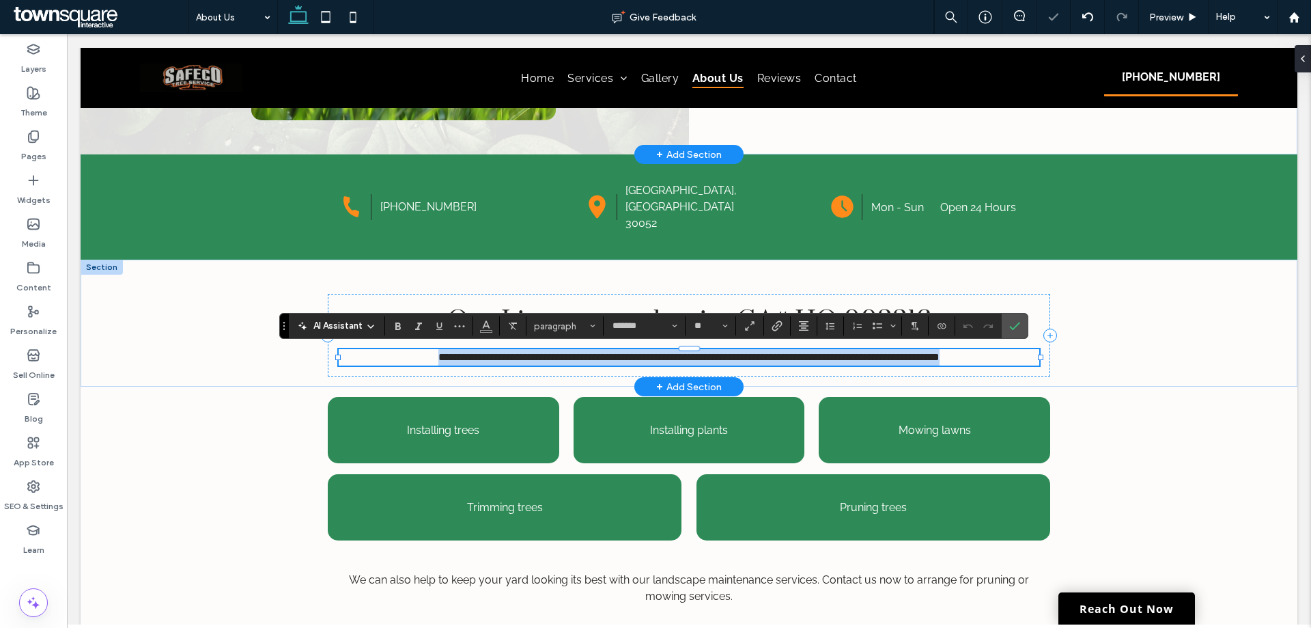
paste div
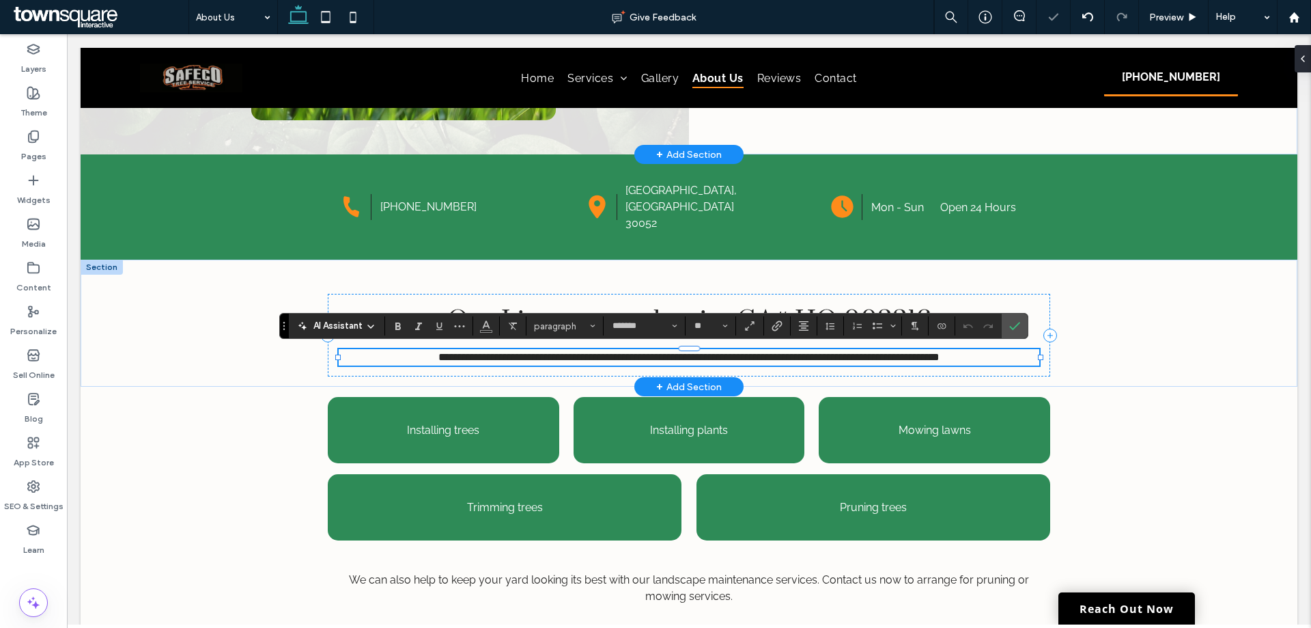
type input "*"
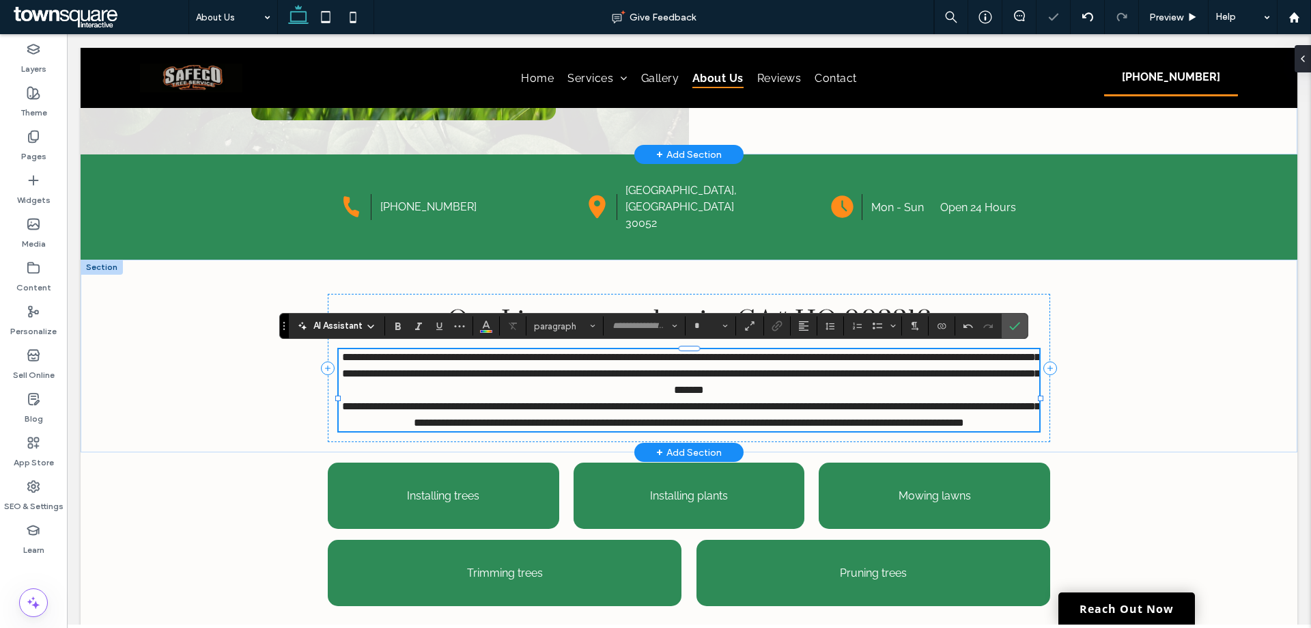
type input "*******"
type input "**"
click at [953, 395] on p "**********" at bounding box center [689, 373] width 700 height 49
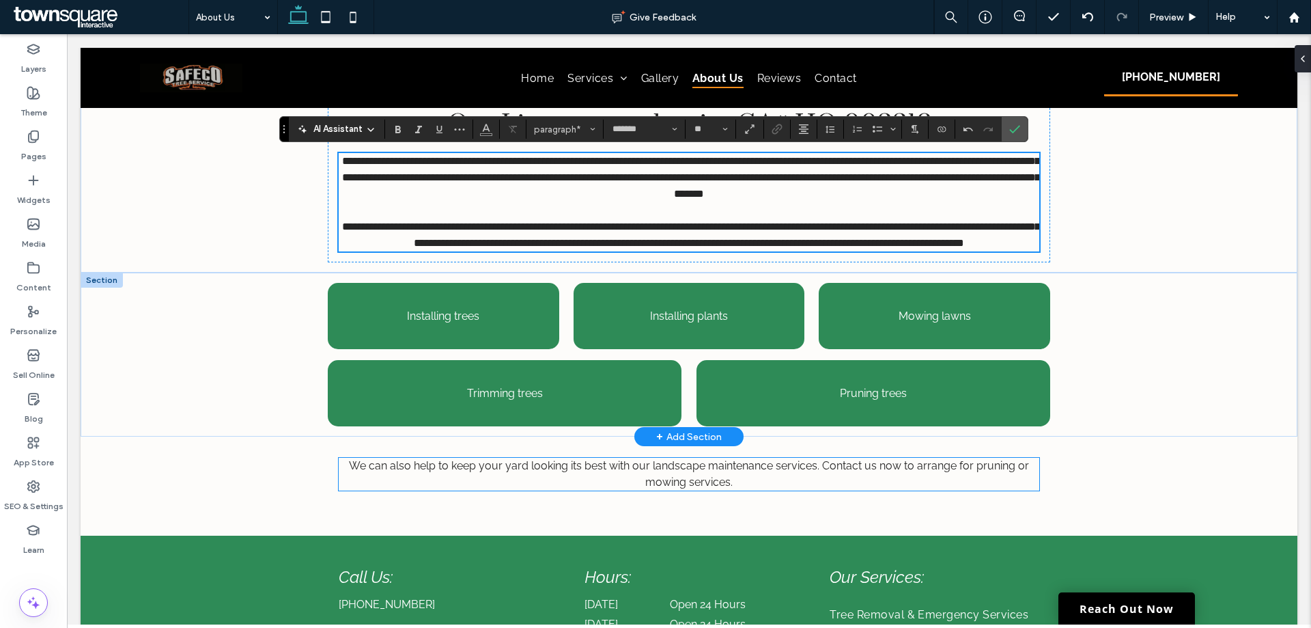
scroll to position [560, 0]
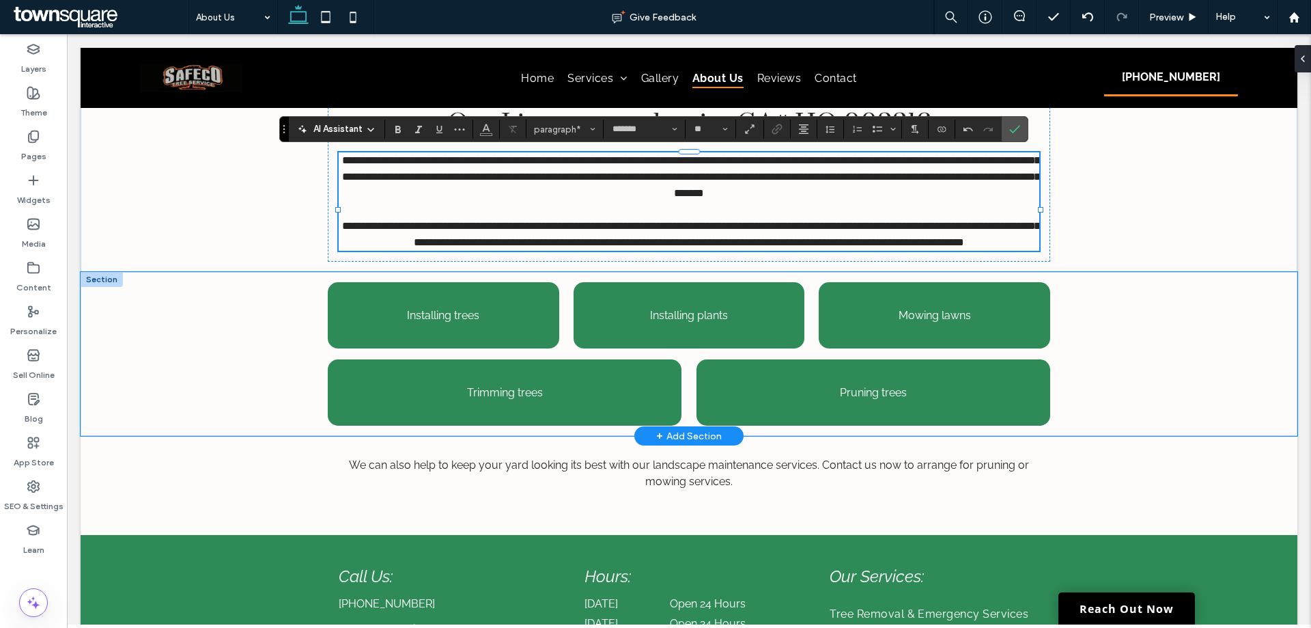
click at [1152, 372] on div "Installing trees Installing plants Mowing lawns Trimming trees Pruning trees" at bounding box center [689, 354] width 1217 height 164
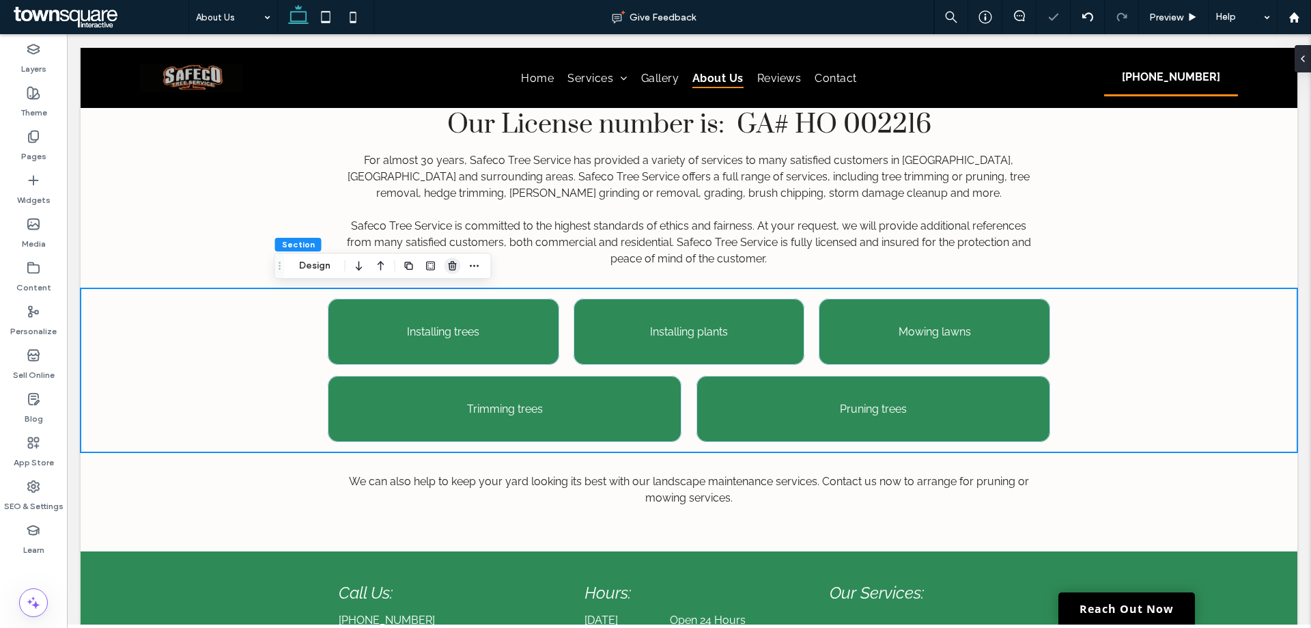
click at [456, 269] on use "button" at bounding box center [452, 265] width 8 height 9
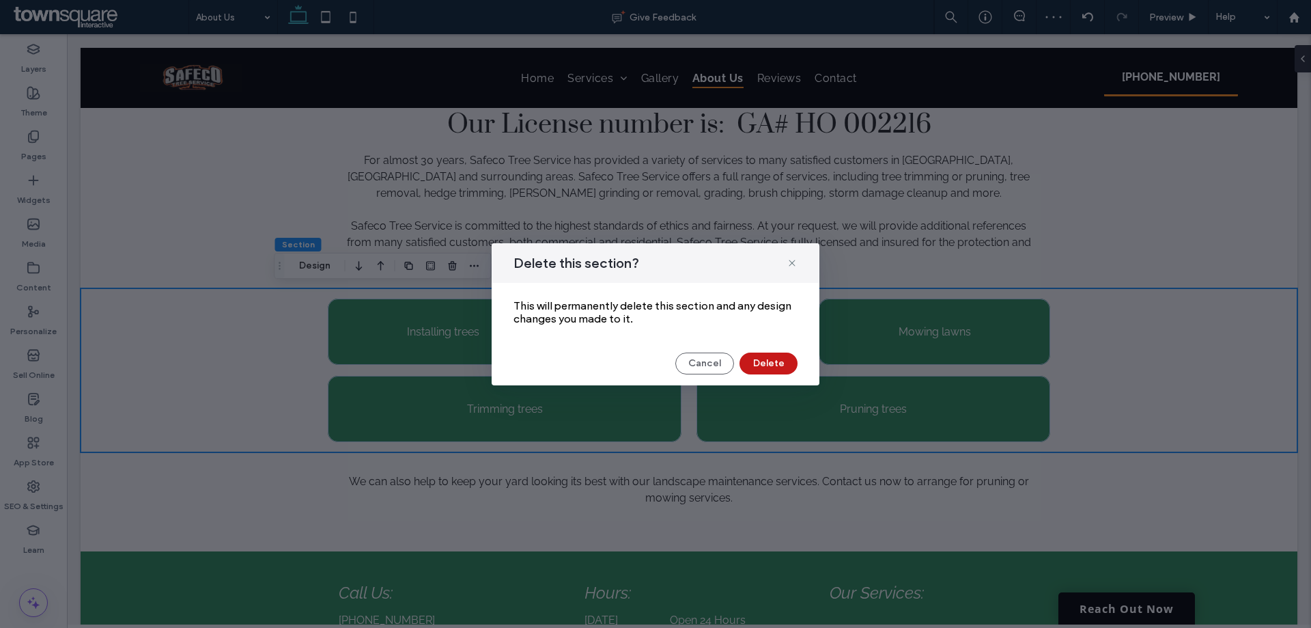
click at [782, 367] on button "Delete" at bounding box center [769, 363] width 58 height 22
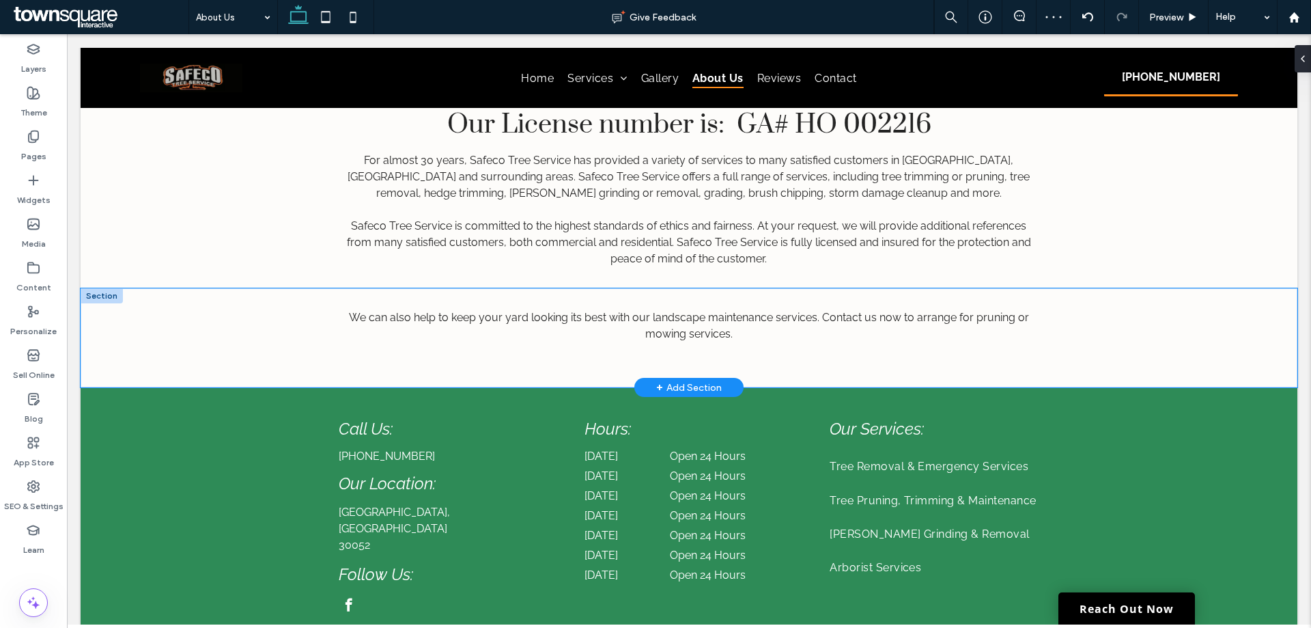
click at [236, 331] on div "We can also help to keep your yard looking its best with our landscape maintena…" at bounding box center [689, 337] width 1217 height 99
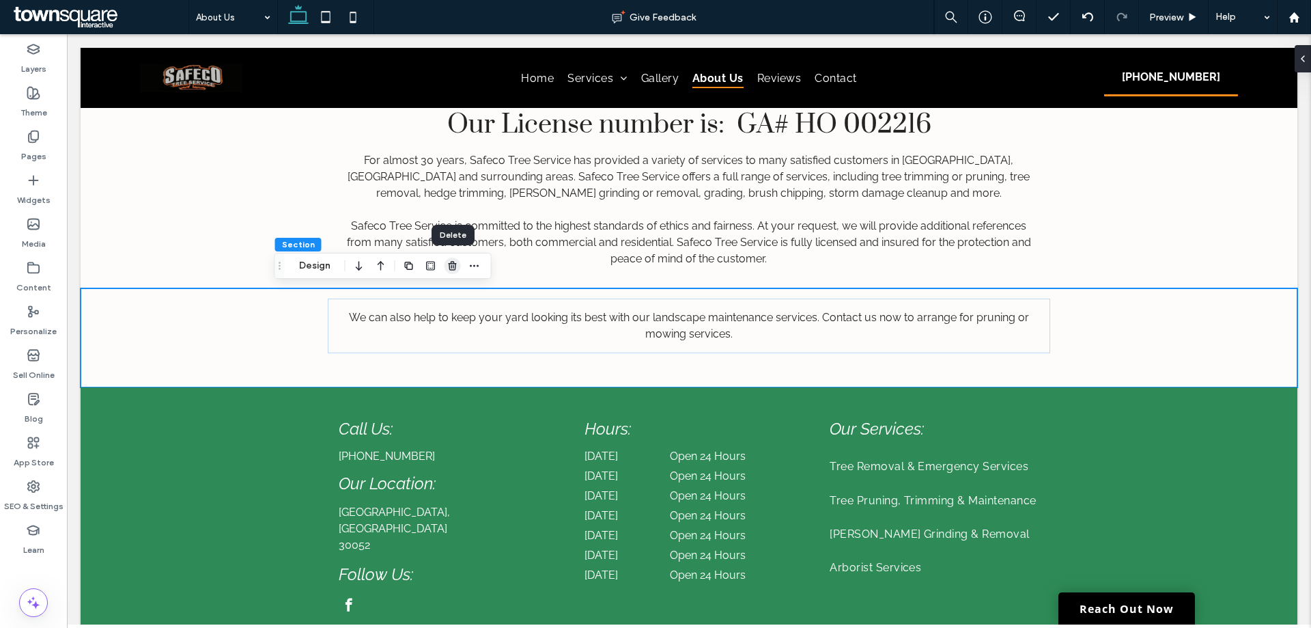
click at [448, 262] on icon "button" at bounding box center [452, 265] width 11 height 11
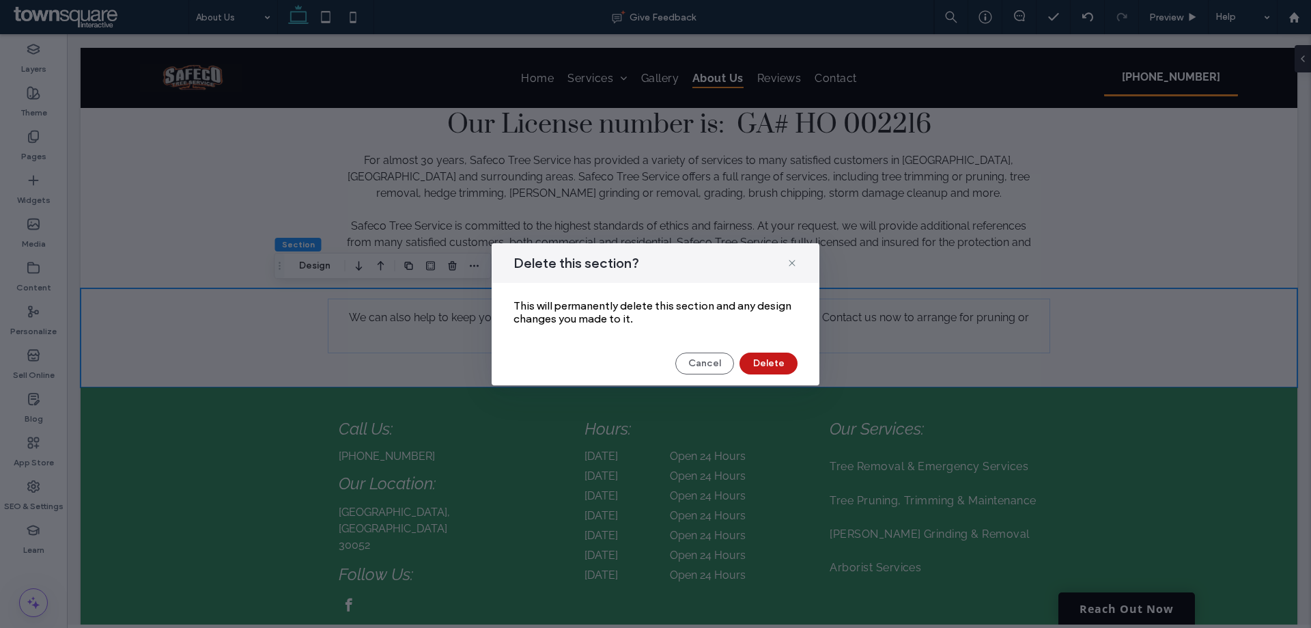
click at [785, 370] on button "Delete" at bounding box center [769, 363] width 58 height 22
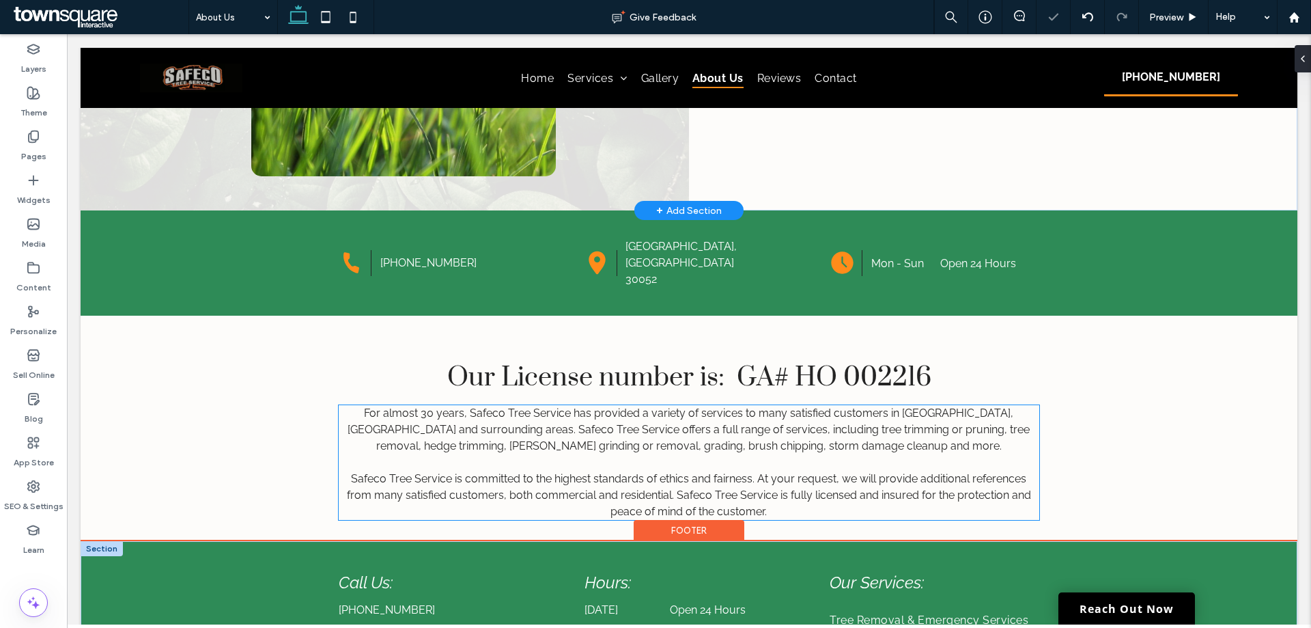
scroll to position [305, 0]
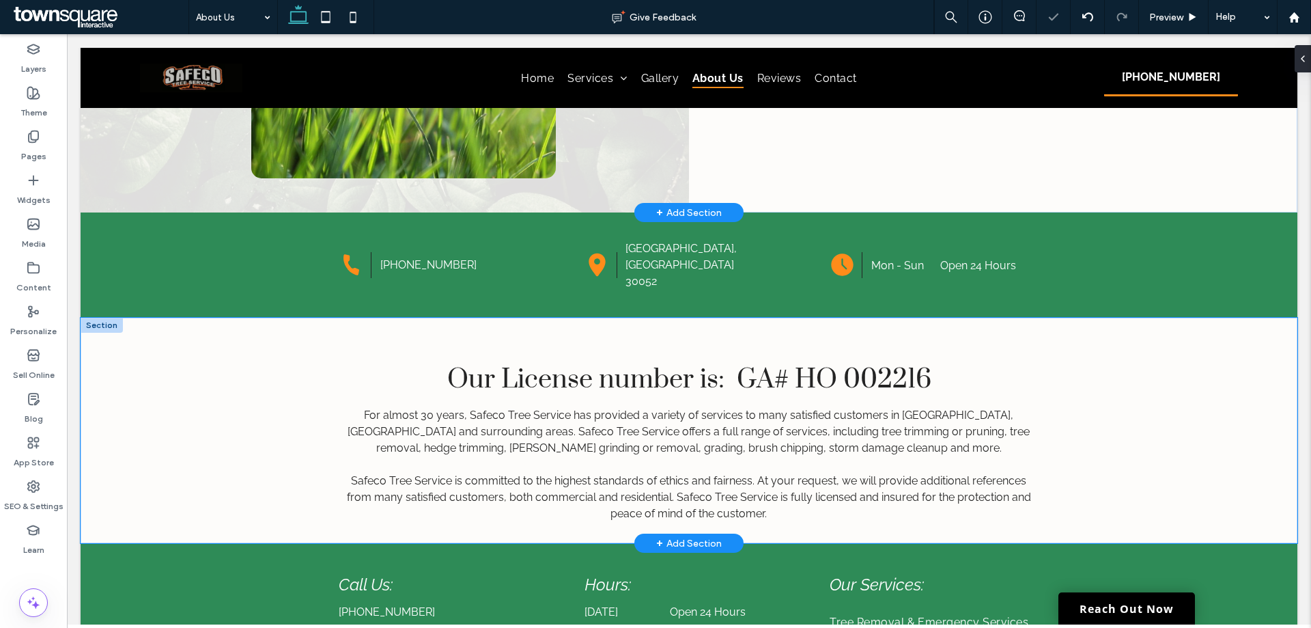
click at [1187, 404] on div "Our License number is: GA# HO 002216 For almost 30 years, Safeco Tree Service h…" at bounding box center [689, 430] width 1217 height 225
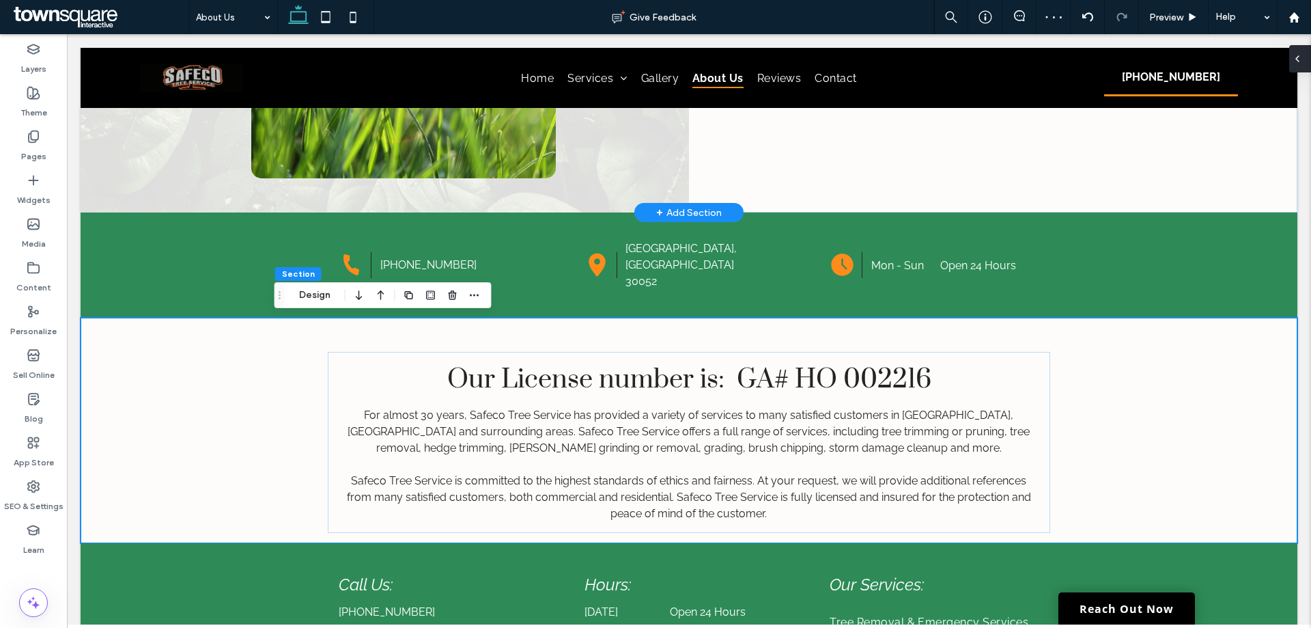
click at [1296, 64] on icon at bounding box center [1297, 58] width 11 height 11
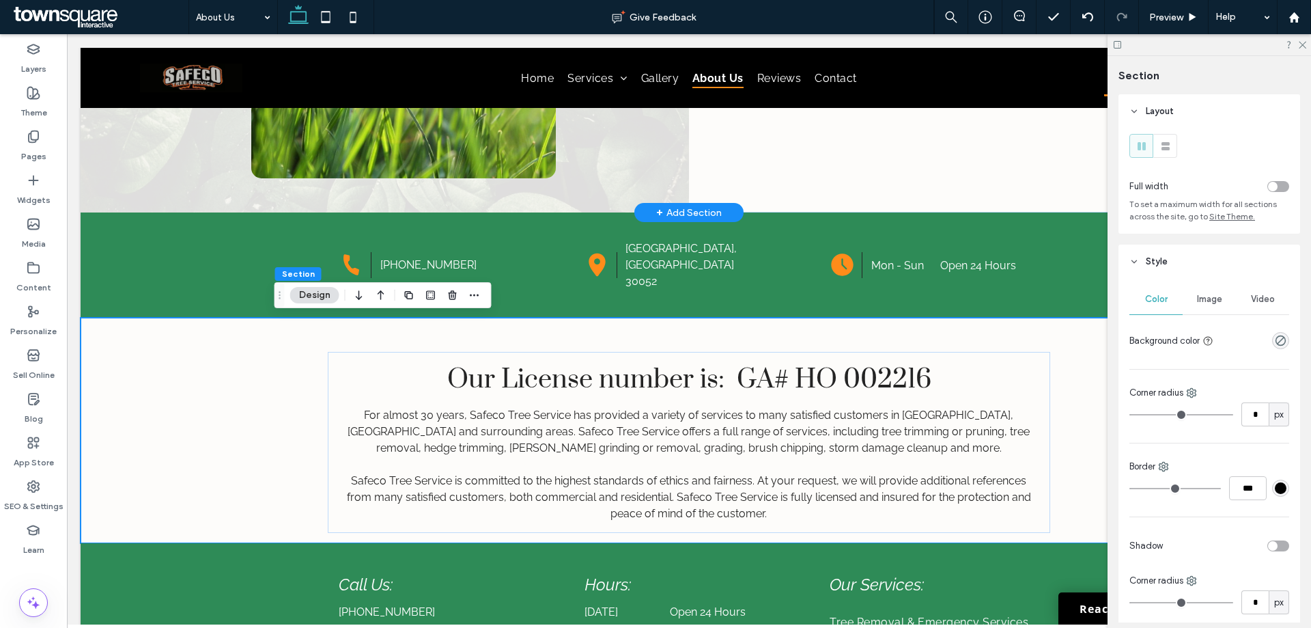
click at [1147, 253] on header "Style" at bounding box center [1210, 262] width 182 height 34
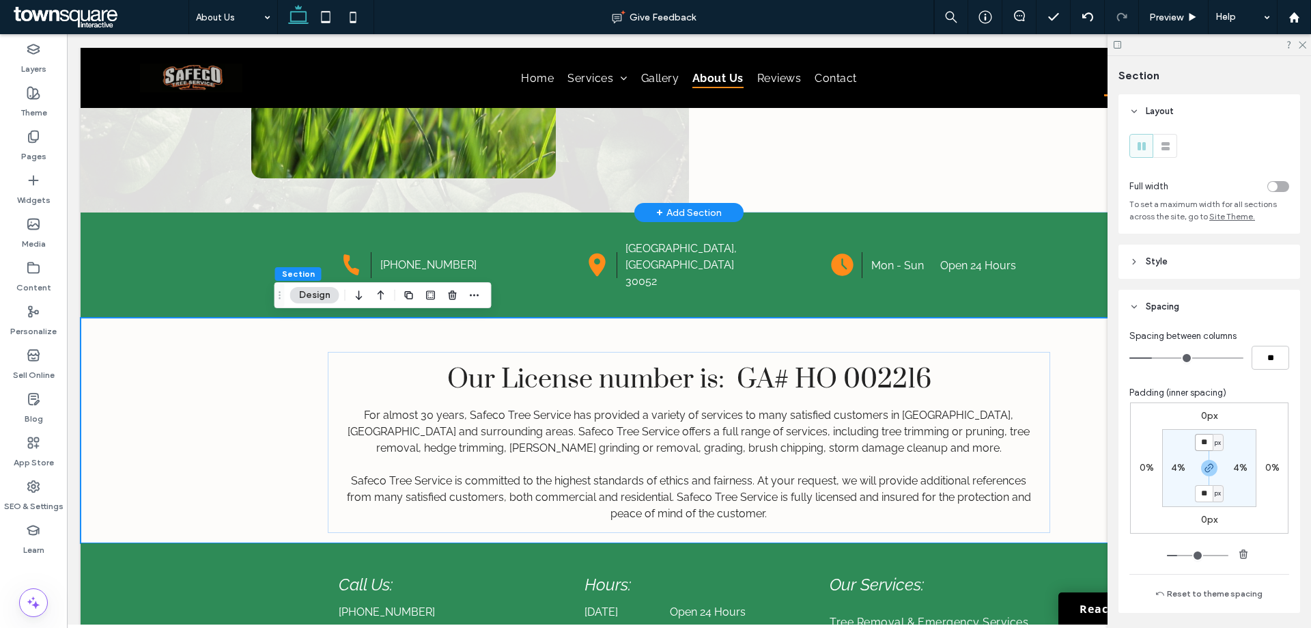
click at [1207, 442] on input "**" at bounding box center [1204, 442] width 18 height 17
type input "**"
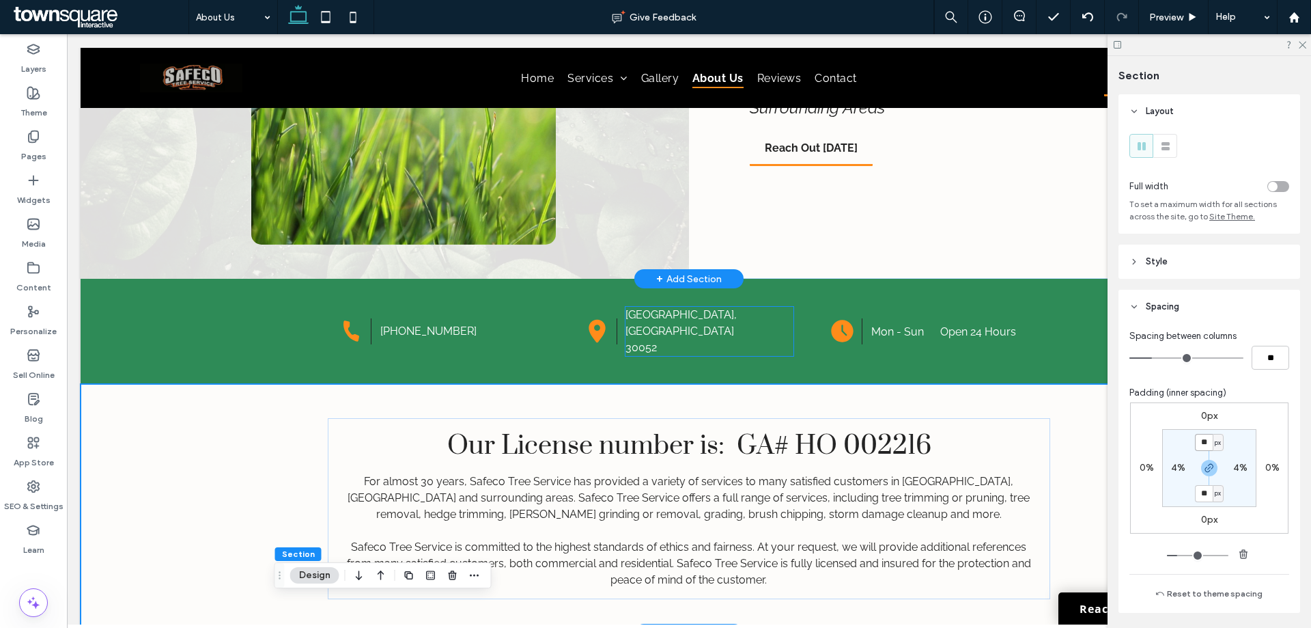
scroll to position [0, 0]
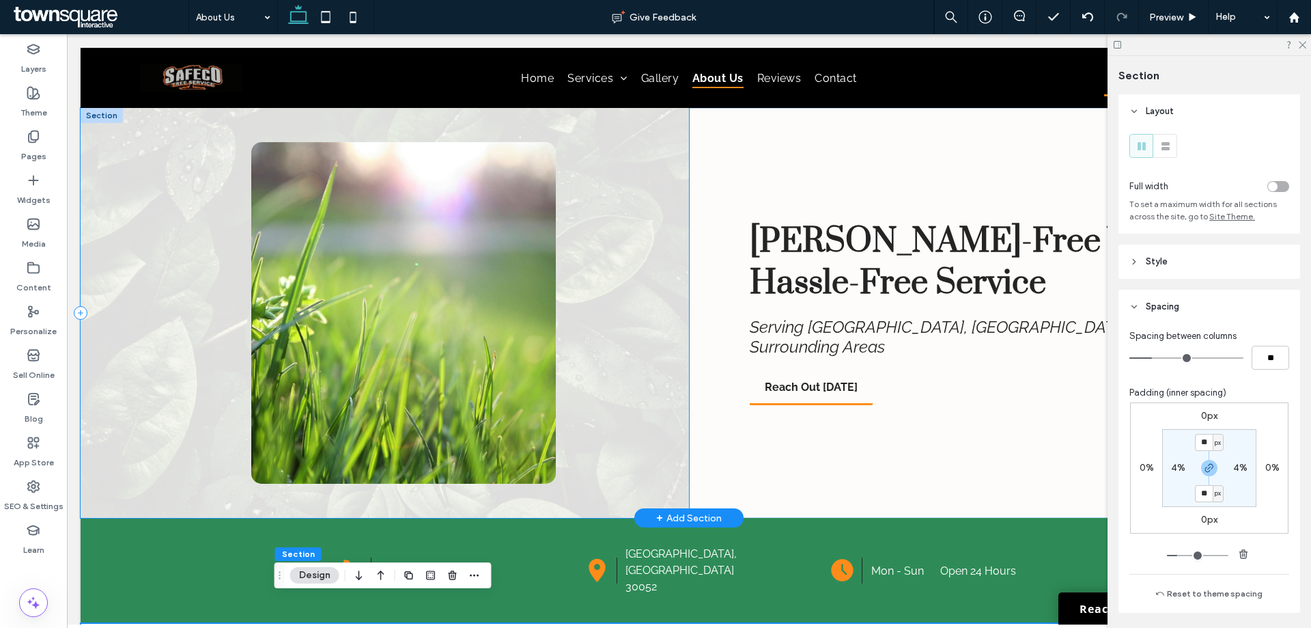
click at [135, 296] on div at bounding box center [385, 313] width 609 height 410
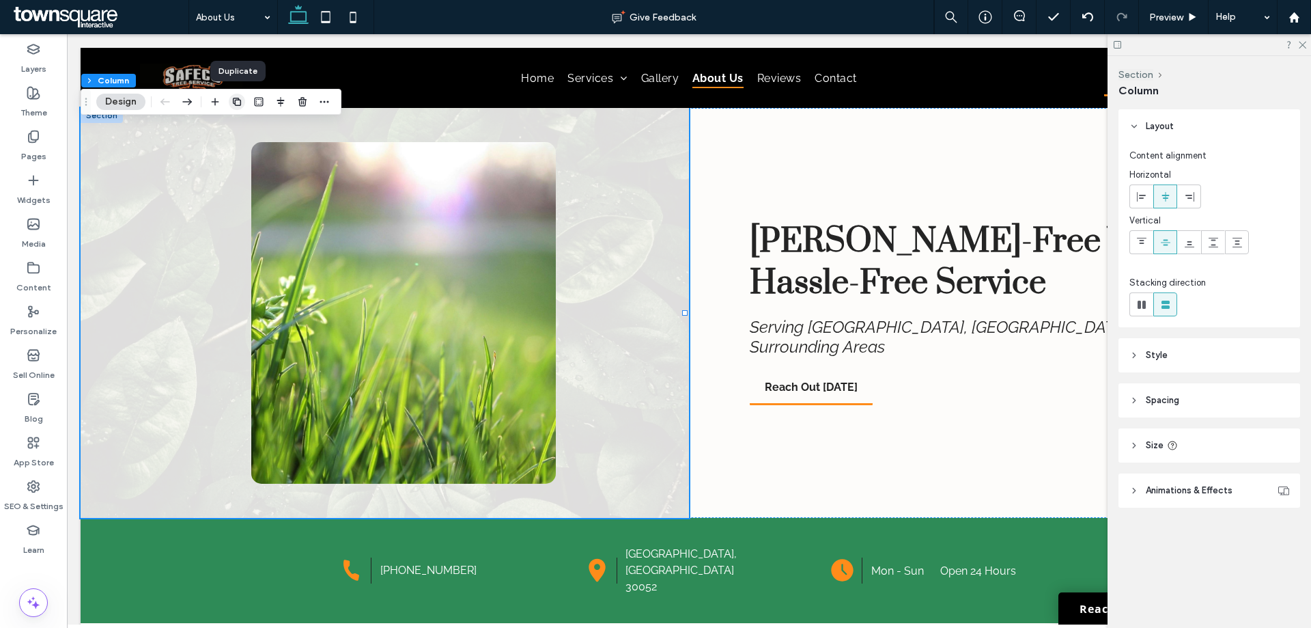
click at [238, 105] on use "button" at bounding box center [237, 102] width 8 height 8
type input "**"
type input "*****"
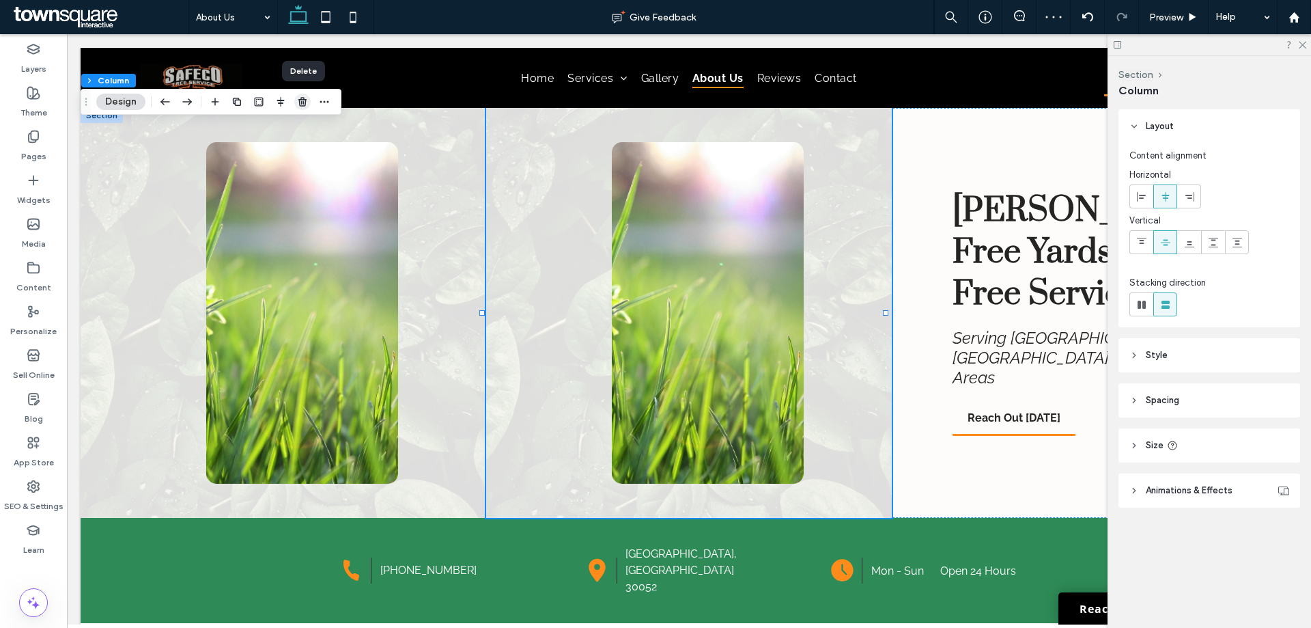
click at [299, 103] on icon "button" at bounding box center [302, 101] width 11 height 11
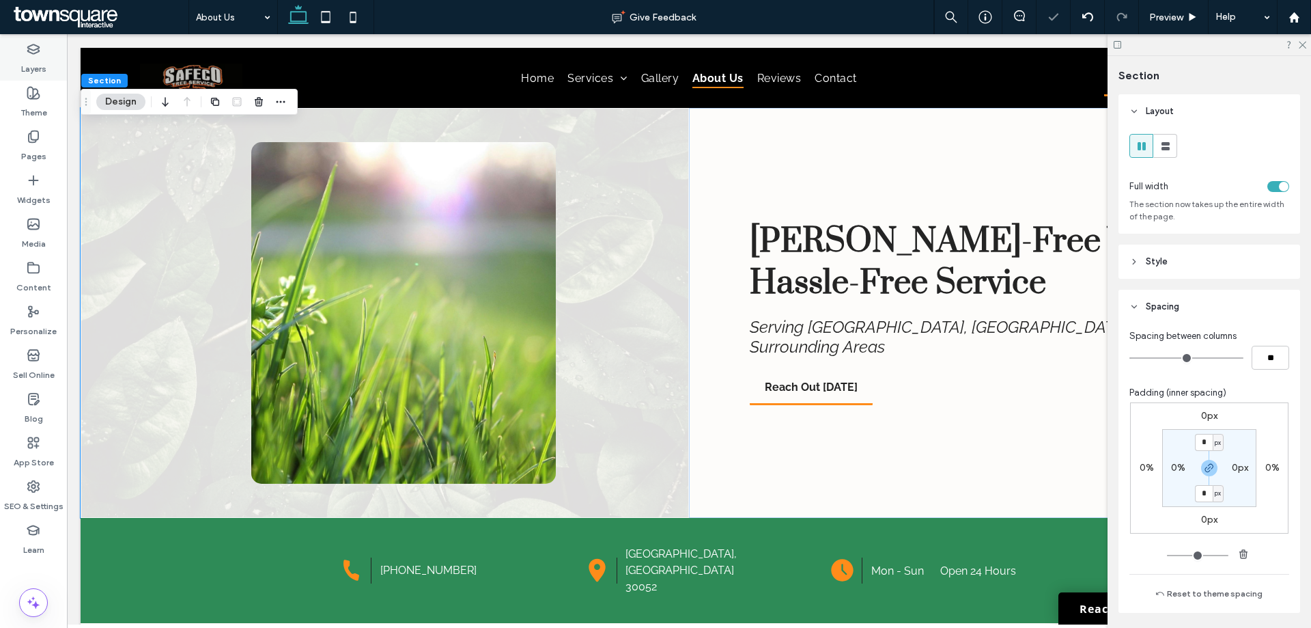
click at [31, 57] on label "Layers" at bounding box center [33, 65] width 25 height 19
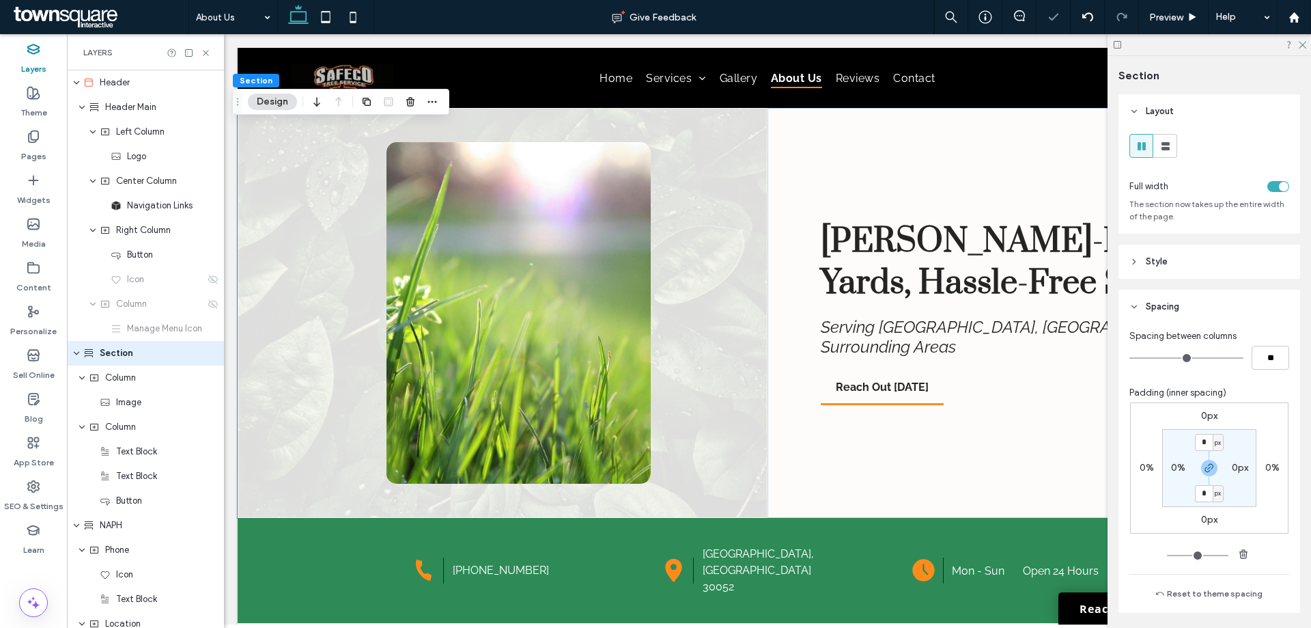
scroll to position [4, 0]
click at [111, 124] on div "Left Column" at bounding box center [152, 128] width 105 height 14
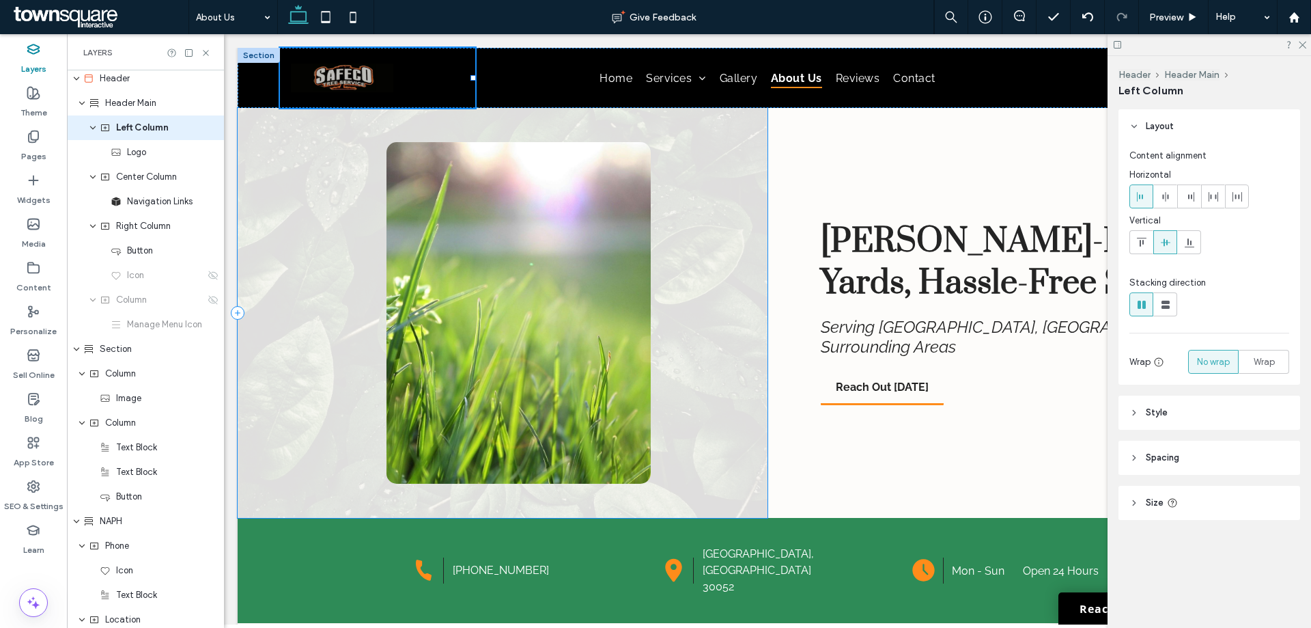
scroll to position [0, 0]
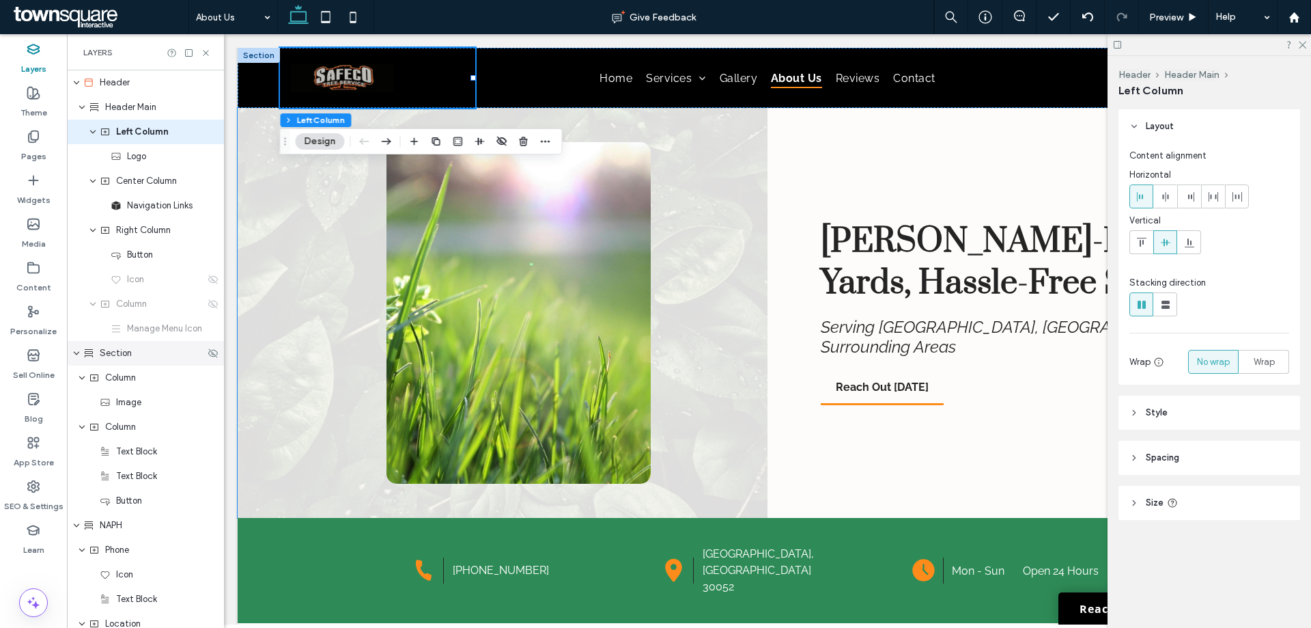
click at [126, 358] on span "Section" at bounding box center [116, 353] width 32 height 14
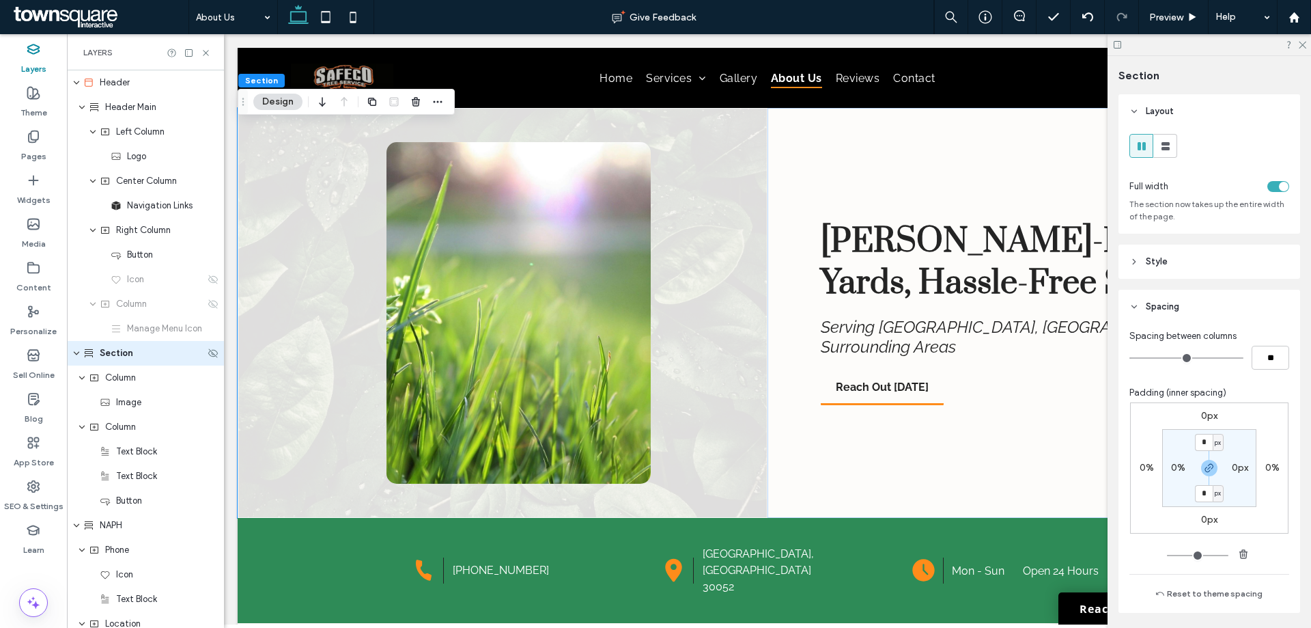
scroll to position [4, 0]
click at [366, 102] on span "button" at bounding box center [372, 102] width 16 height 16
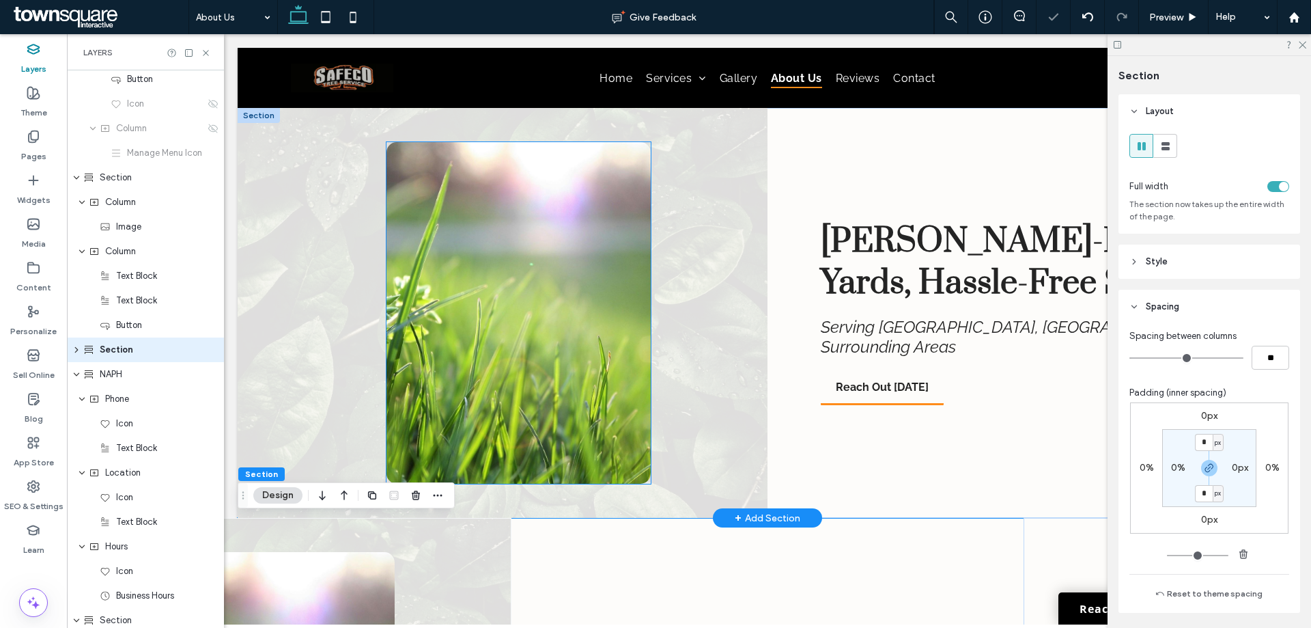
scroll to position [176, 0]
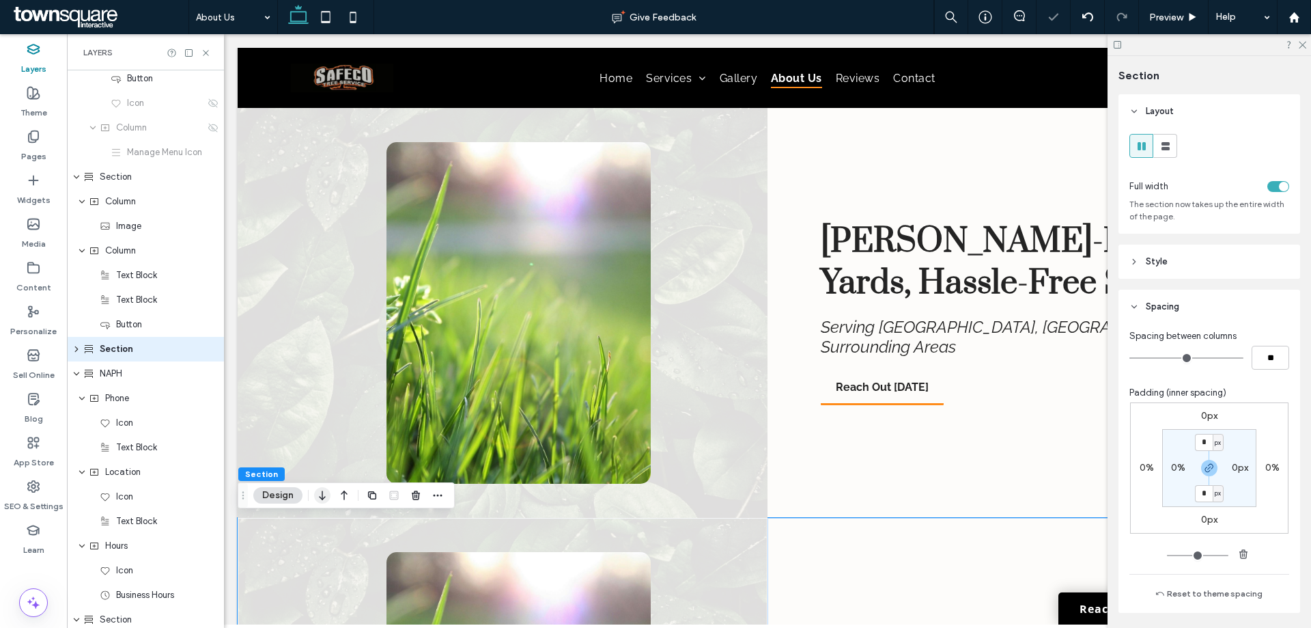
click at [324, 499] on icon "button" at bounding box center [322, 495] width 16 height 25
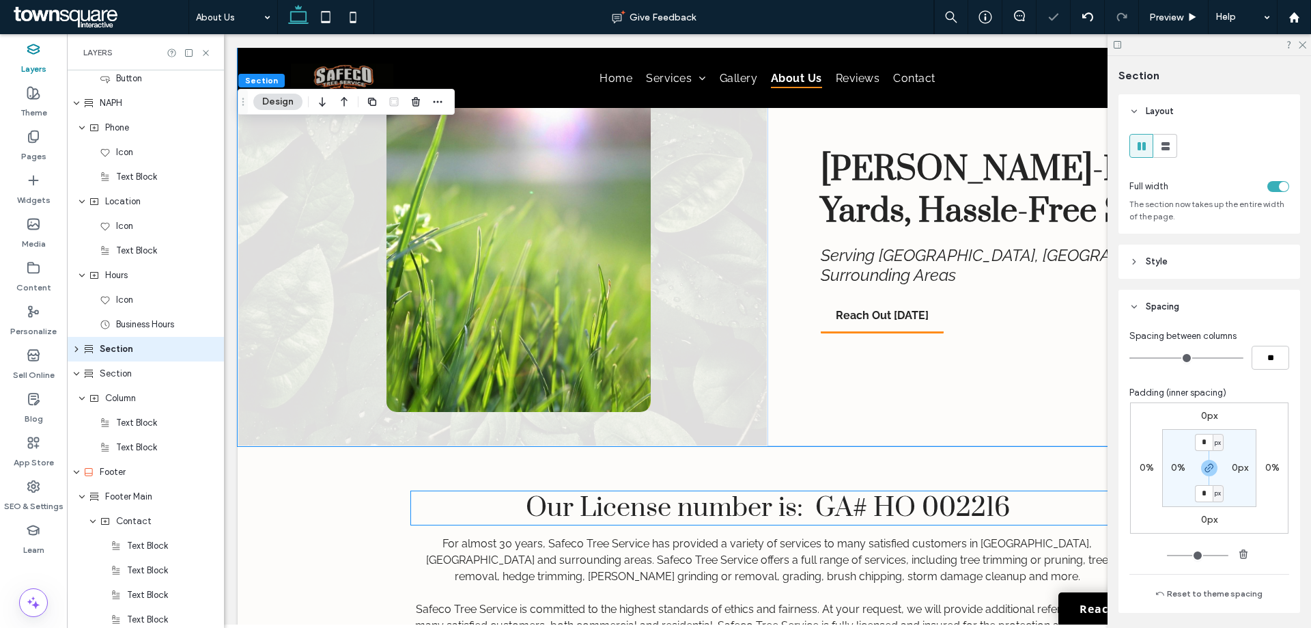
scroll to position [584, 0]
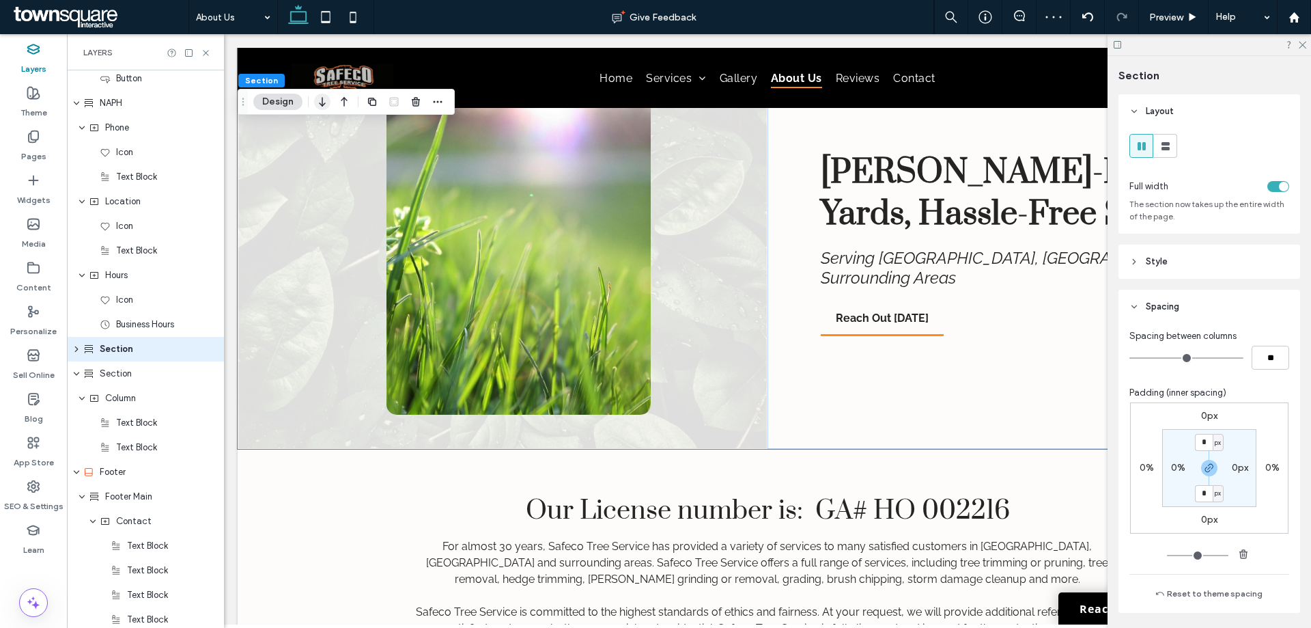
click at [322, 103] on use "button" at bounding box center [322, 102] width 6 height 10
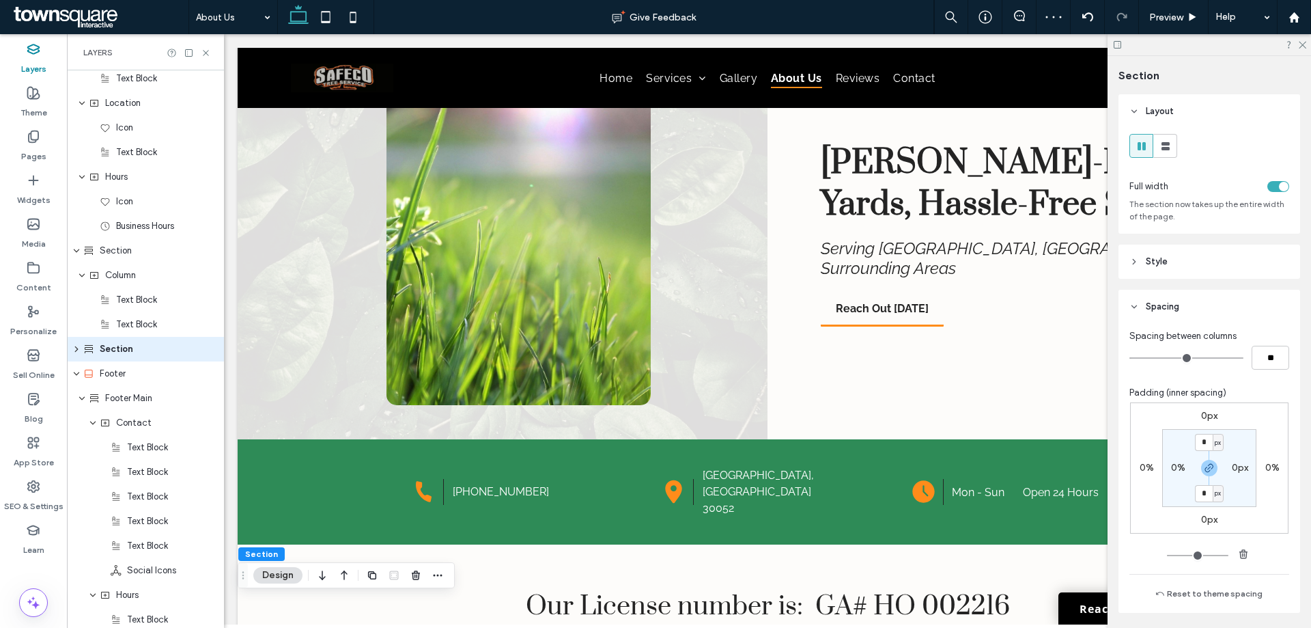
scroll to position [0, 0]
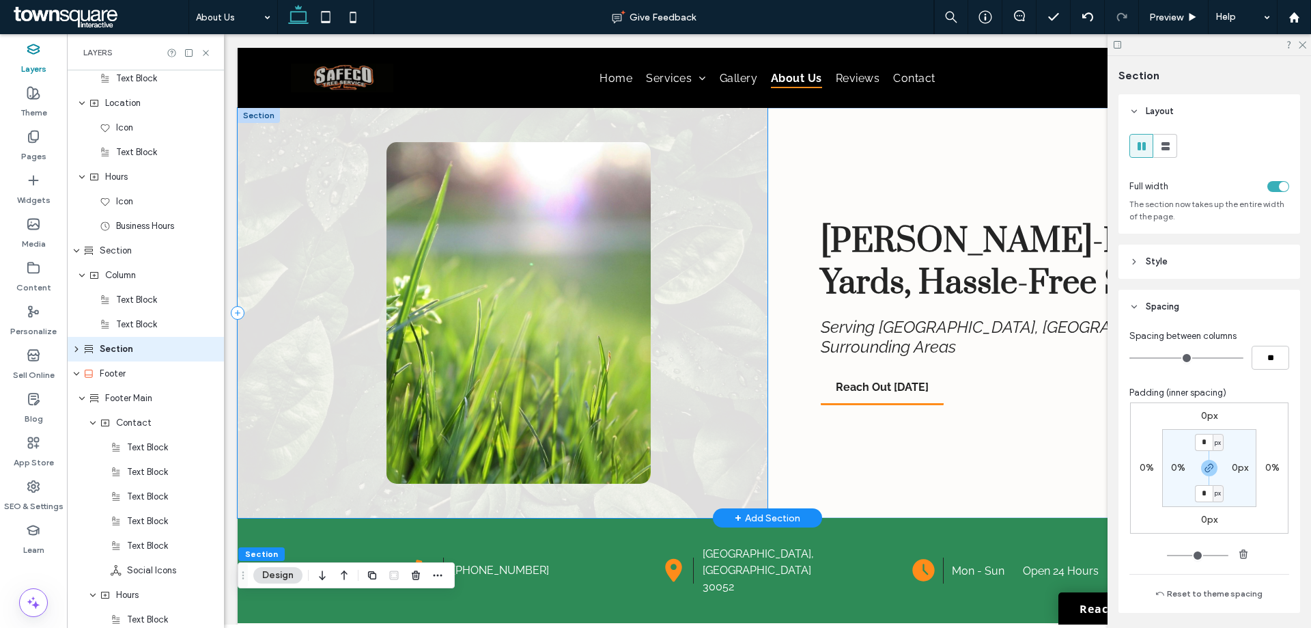
click at [712, 372] on div at bounding box center [503, 313] width 530 height 410
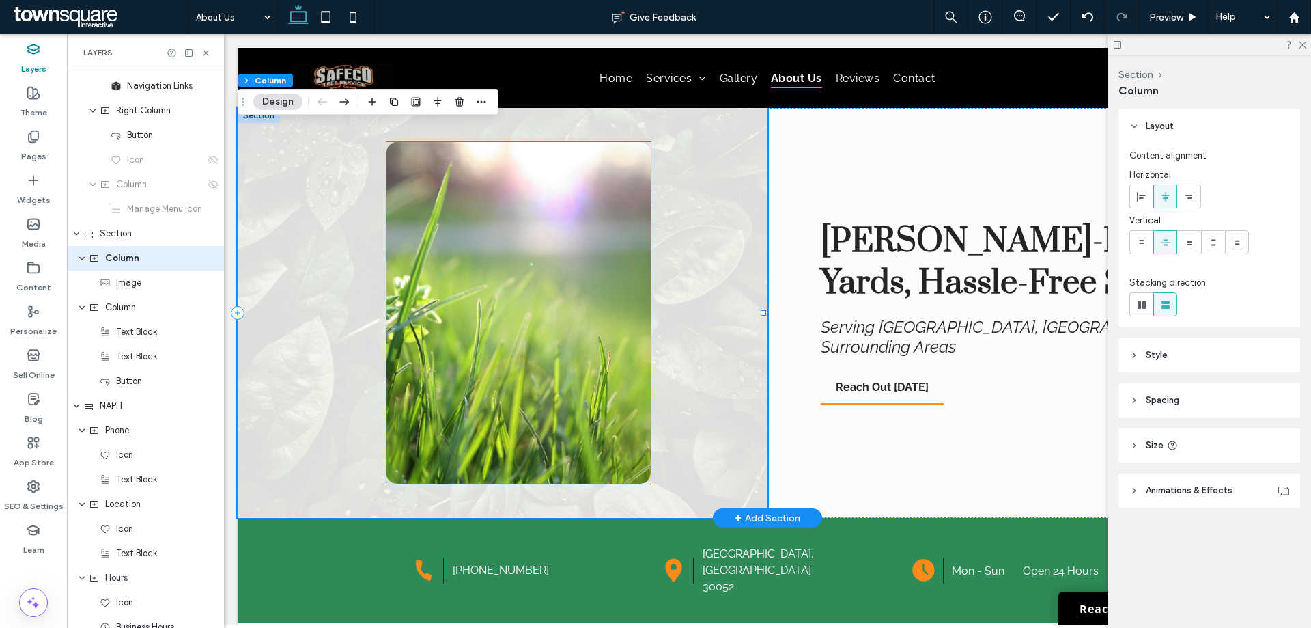
scroll to position [29, 0]
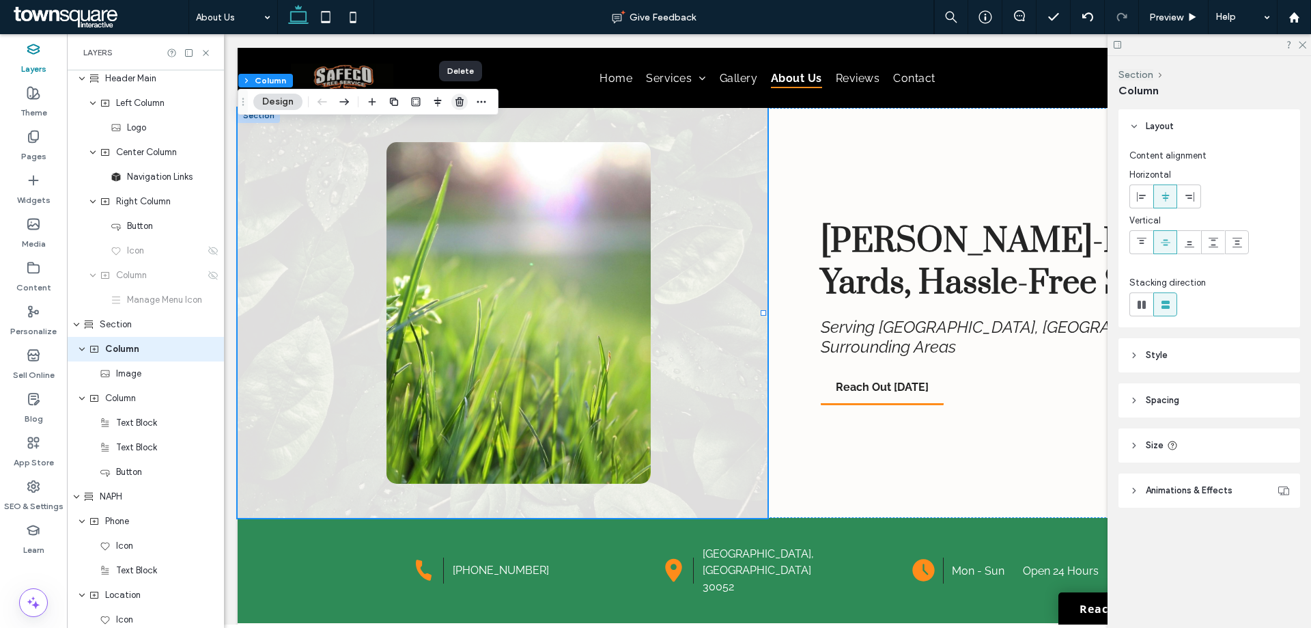
click at [460, 109] on span "button" at bounding box center [459, 102] width 16 height 16
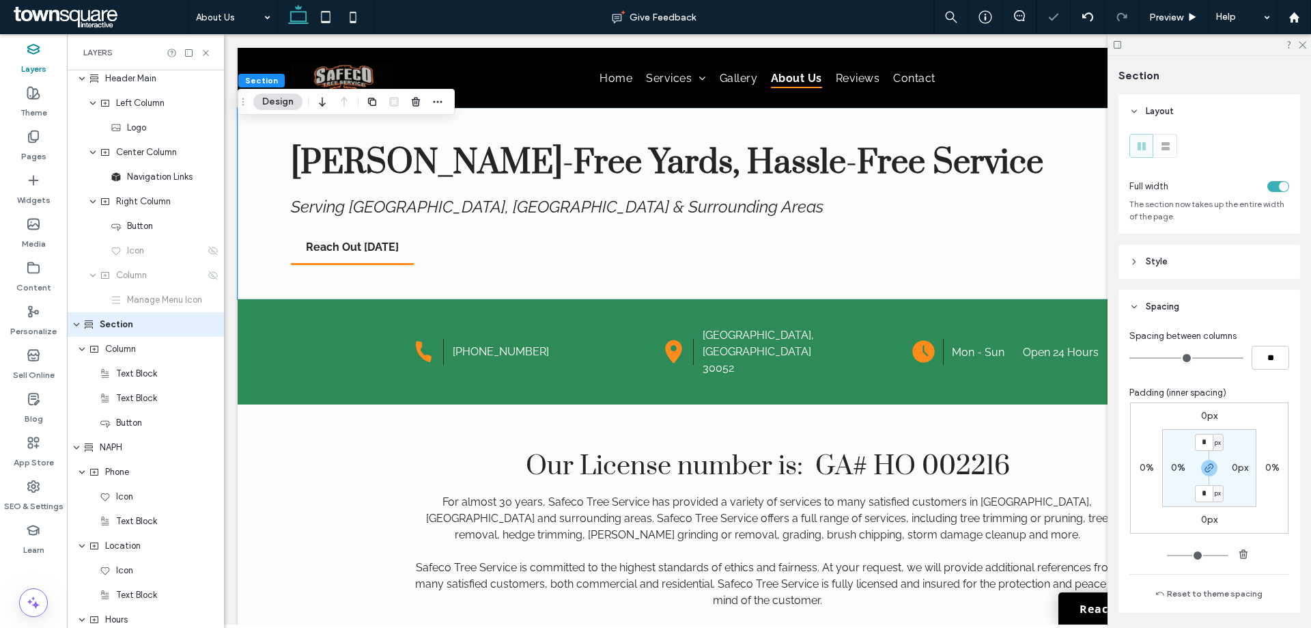
scroll to position [4, 0]
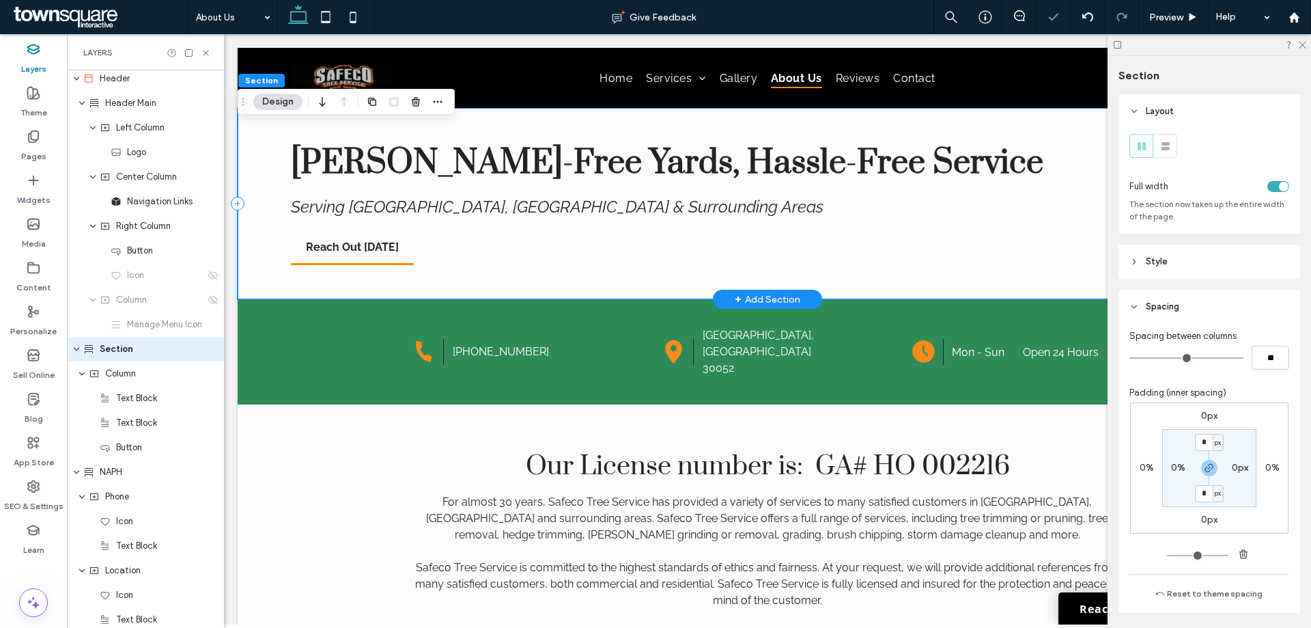
click at [249, 252] on div "[PERSON_NAME]-Free Yards, Hassle-Free Service Serving [GEOGRAPHIC_DATA], [GEOGR…" at bounding box center [768, 203] width 1060 height 191
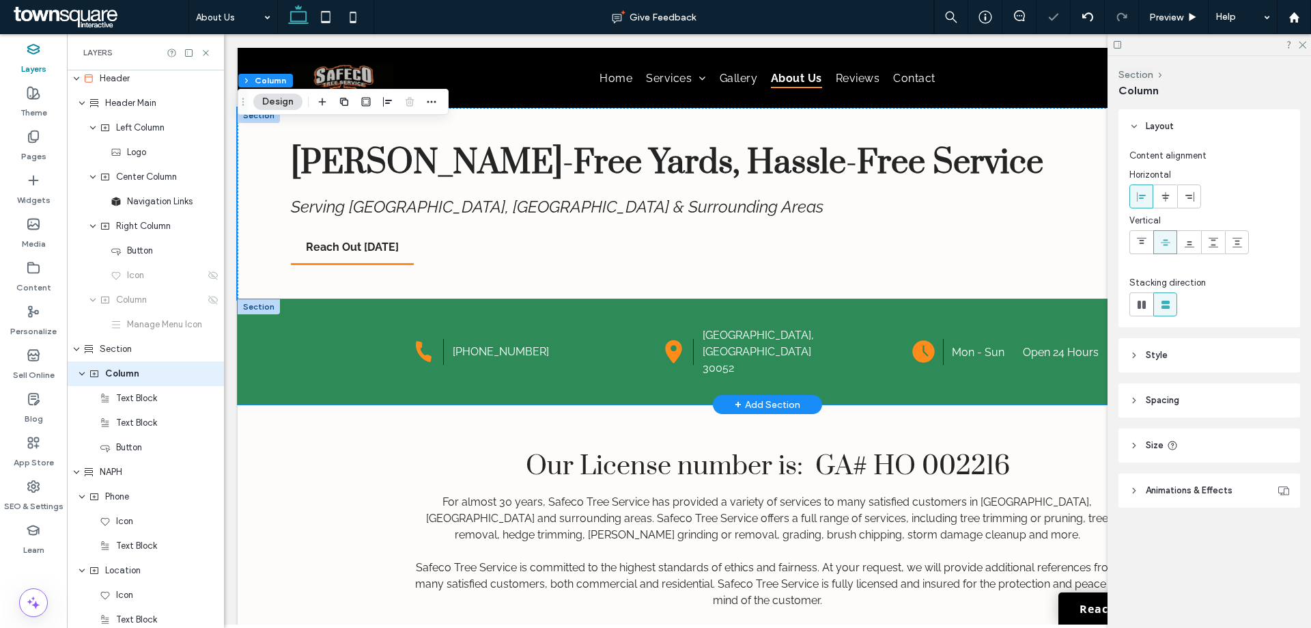
scroll to position [29, 0]
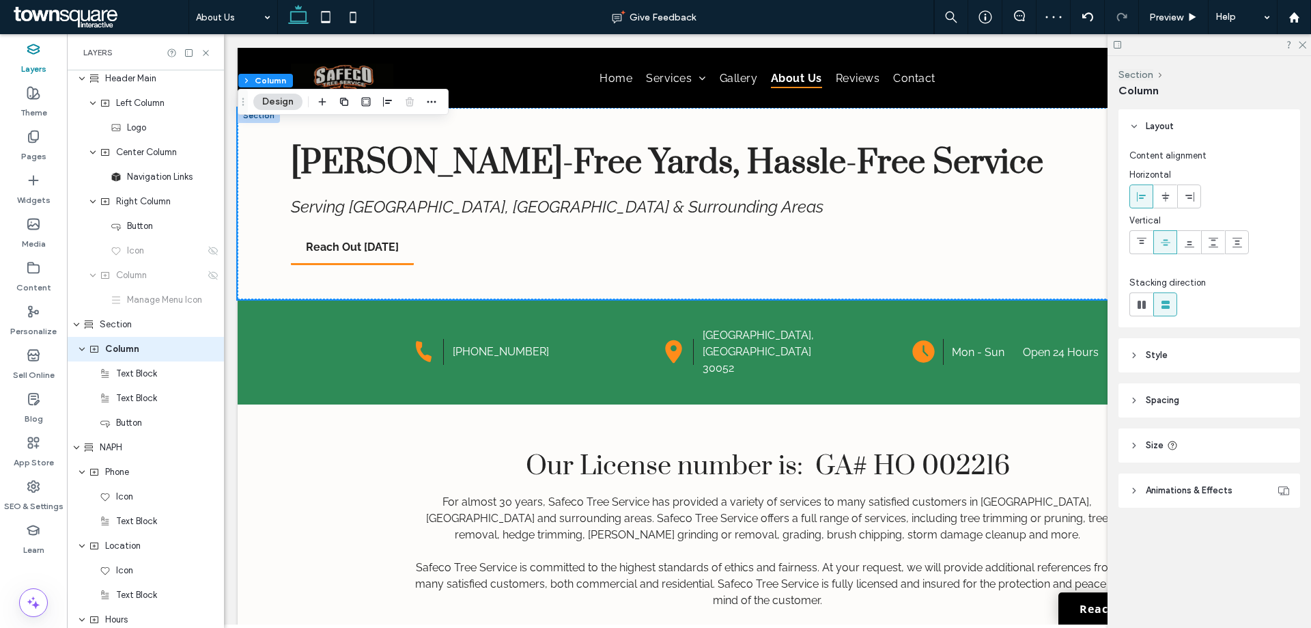
click at [1158, 395] on span "Spacing" at bounding box center [1162, 400] width 33 height 14
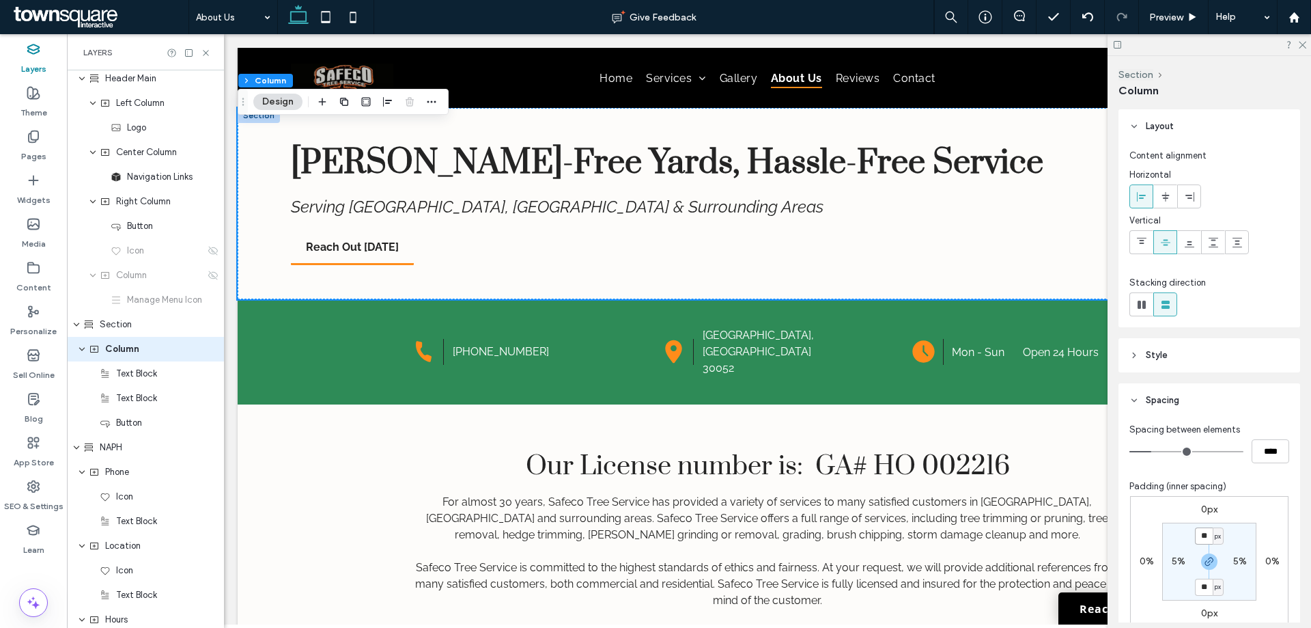
click at [1198, 537] on input "**" at bounding box center [1204, 535] width 18 height 17
click at [1146, 137] on header "Layout" at bounding box center [1210, 126] width 182 height 34
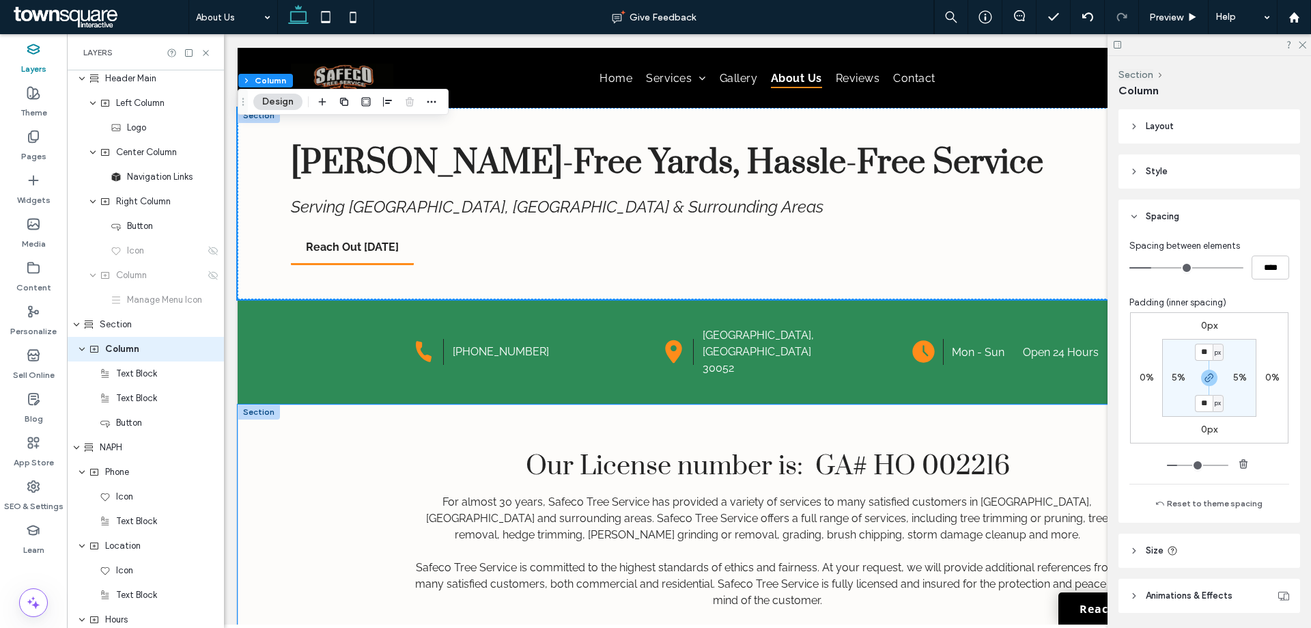
click at [281, 441] on div "Our License number is: GA# HO 002216 For almost 30 years, Safeco Tree Service h…" at bounding box center [768, 528] width 1060 height 249
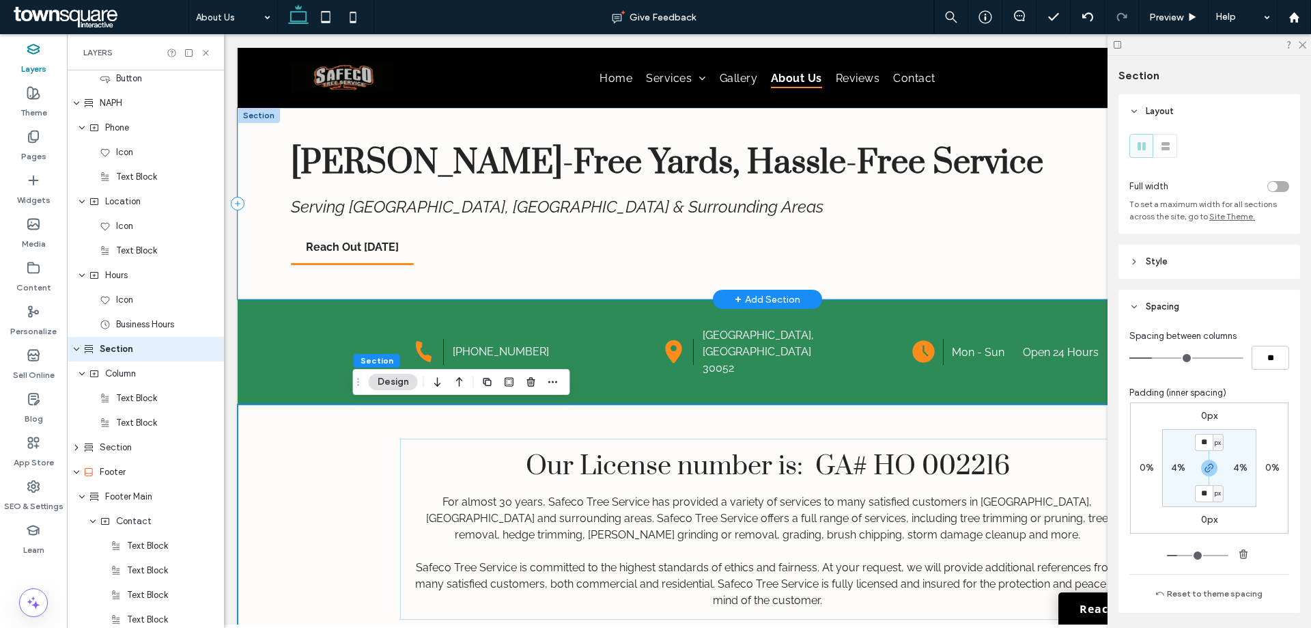
click at [248, 268] on div "[PERSON_NAME]-Free Yards, Hassle-Free Service Serving [GEOGRAPHIC_DATA], [GEOGR…" at bounding box center [768, 203] width 1060 height 191
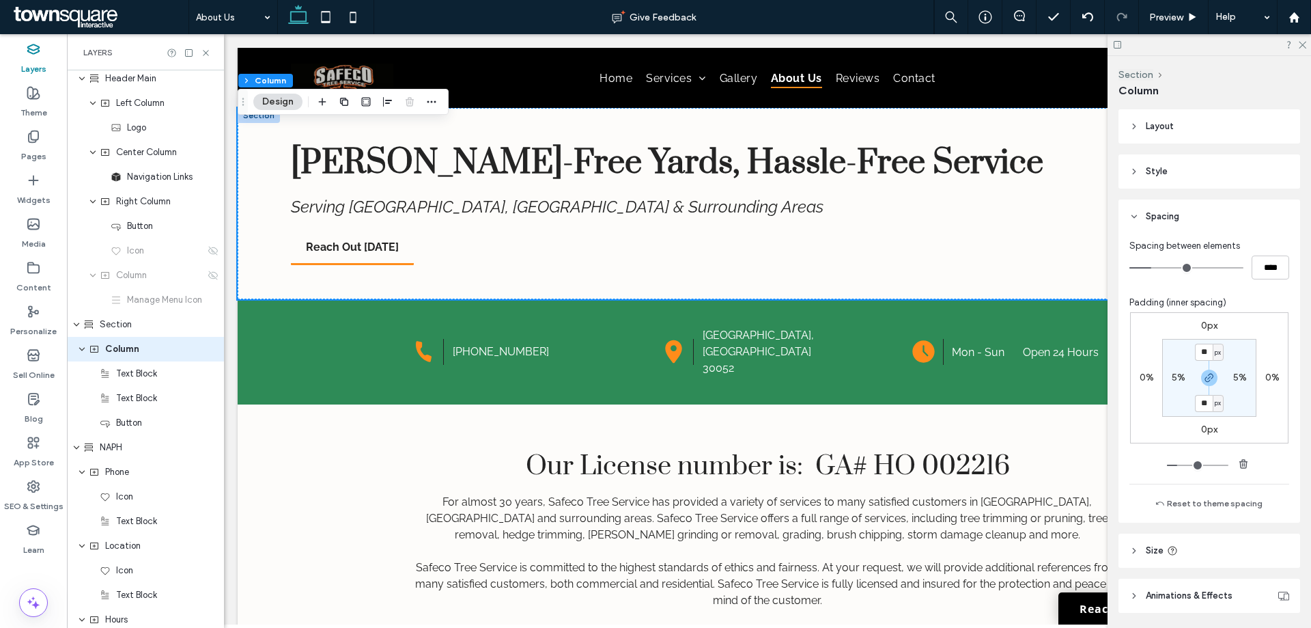
click at [1172, 376] on label "5%" at bounding box center [1179, 378] width 14 height 12
type input "*"
click at [299, 488] on div "Our License number is: GA# HO 002216 For almost 30 years, Safeco Tree Service h…" at bounding box center [768, 528] width 1060 height 249
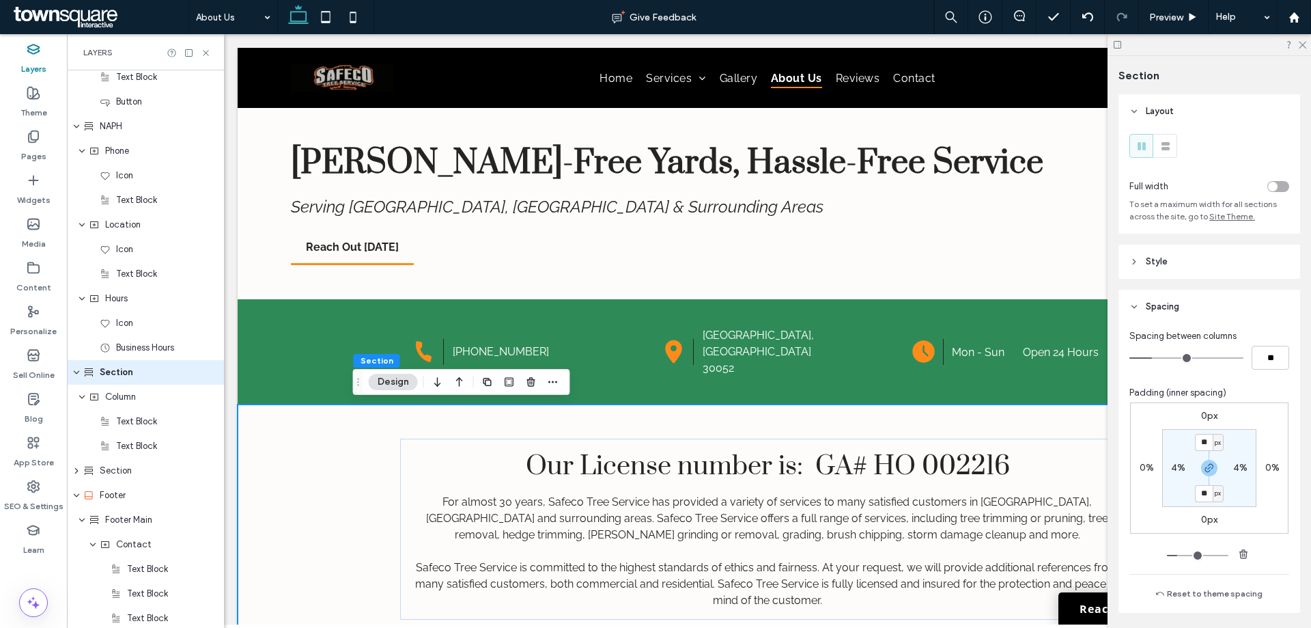
scroll to position [373, 0]
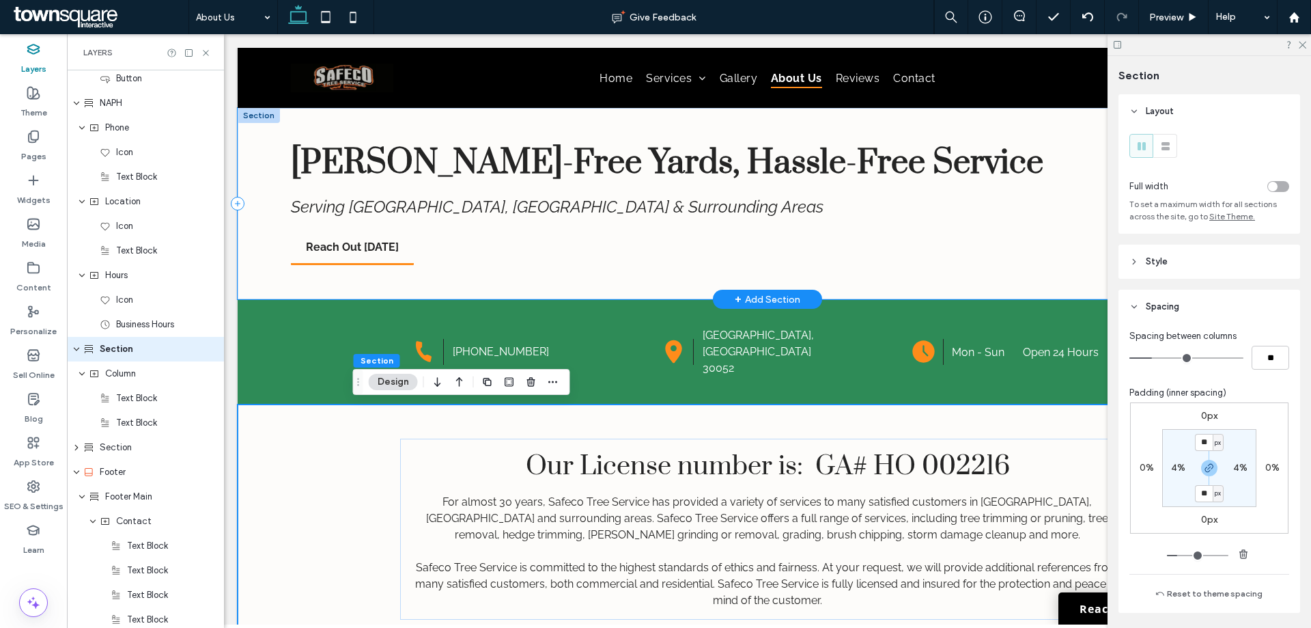
click at [253, 255] on div "[PERSON_NAME]-Free Yards, Hassle-Free Service Serving [GEOGRAPHIC_DATA], [GEOGR…" at bounding box center [768, 203] width 1060 height 191
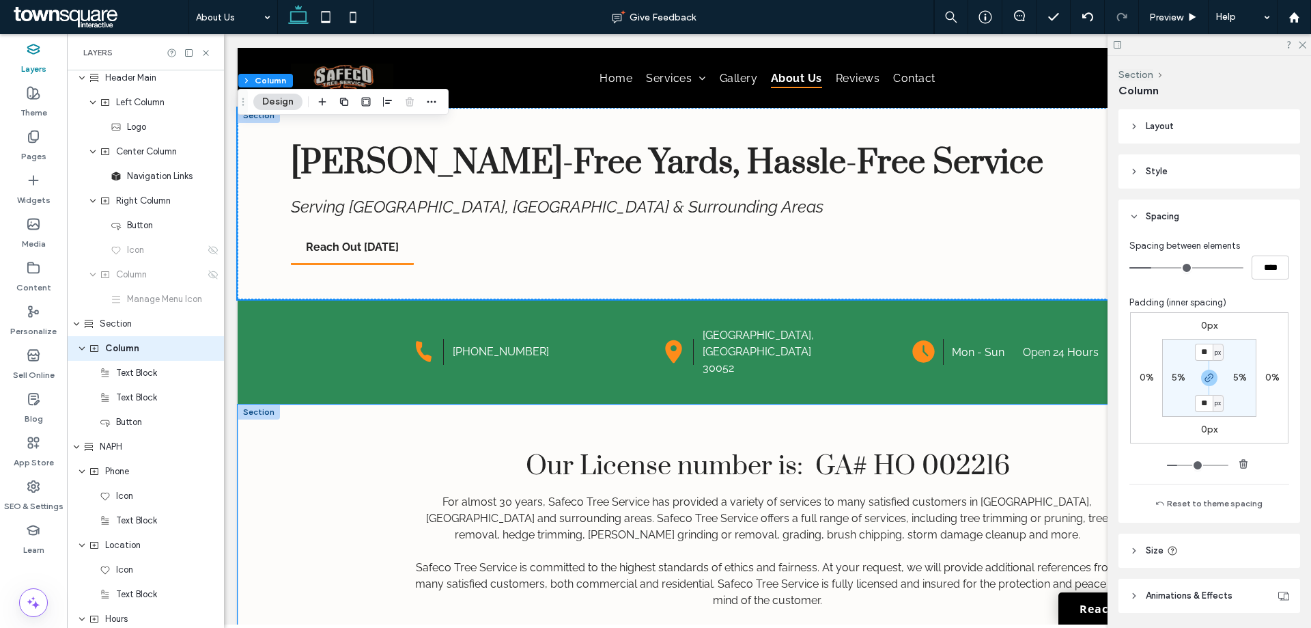
scroll to position [29, 0]
click at [1175, 381] on label "5%" at bounding box center [1179, 378] width 14 height 12
type input "*"
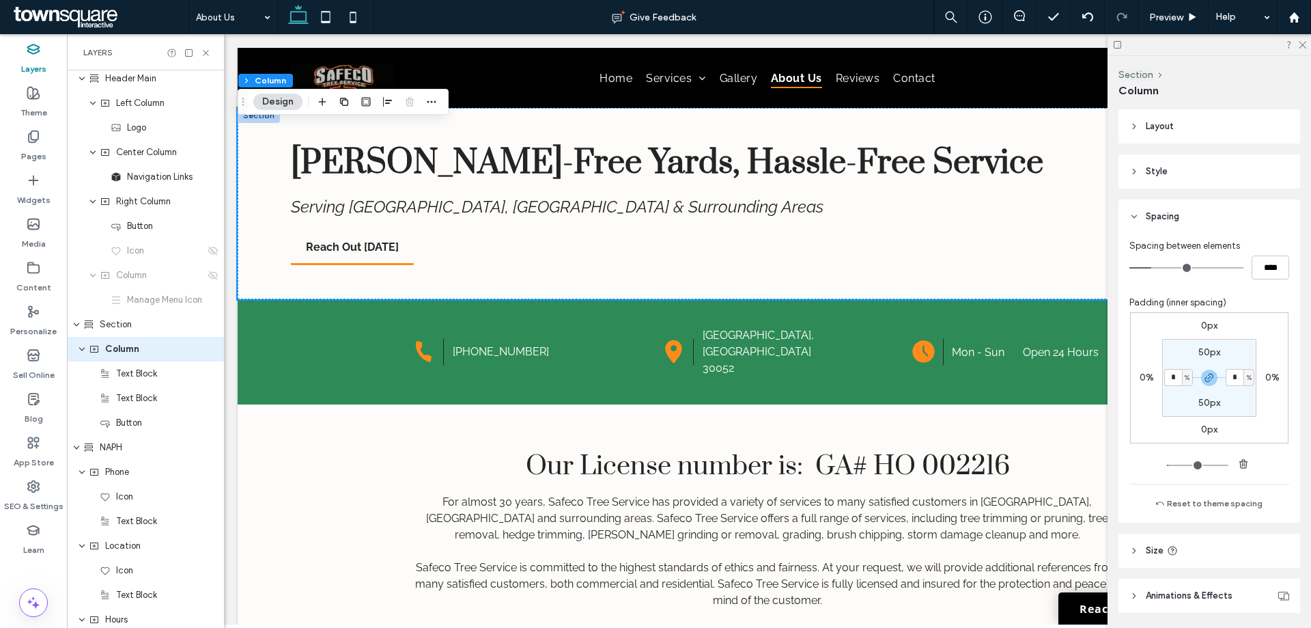
type input "*"
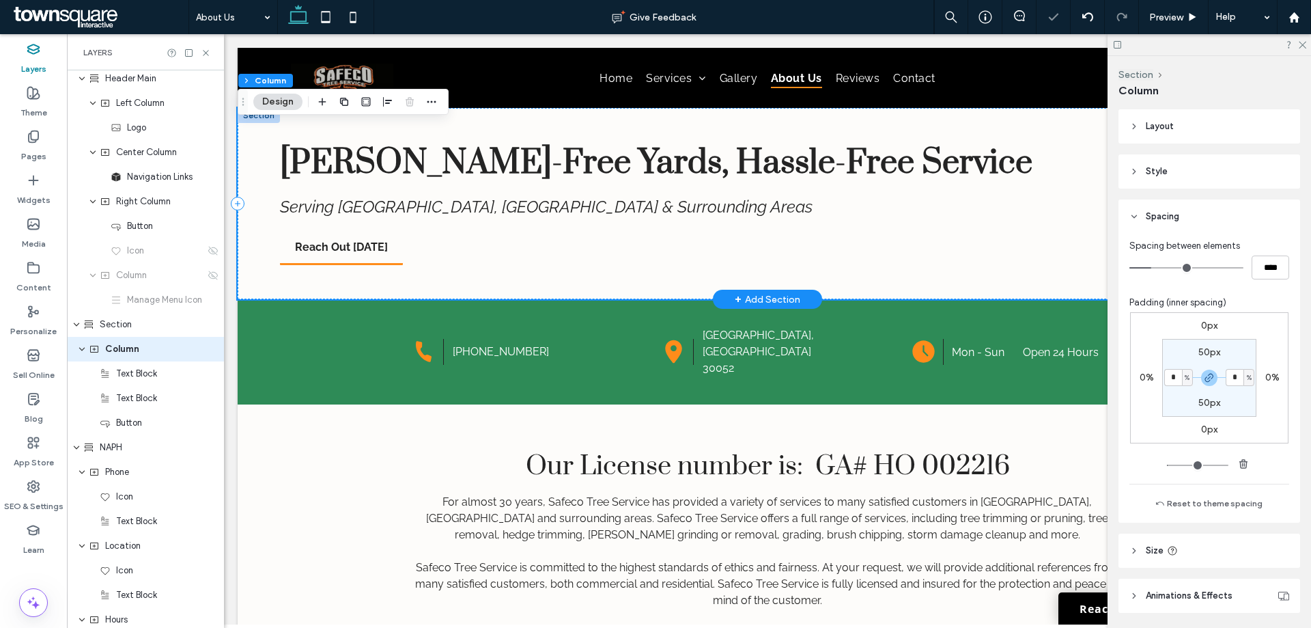
click at [1073, 258] on div "[PERSON_NAME]-Free Yards, Hassle-Free Service Serving [GEOGRAPHIC_DATA], [GEOGR…" at bounding box center [768, 203] width 1060 height 191
click at [1154, 115] on header "Layout" at bounding box center [1210, 126] width 182 height 34
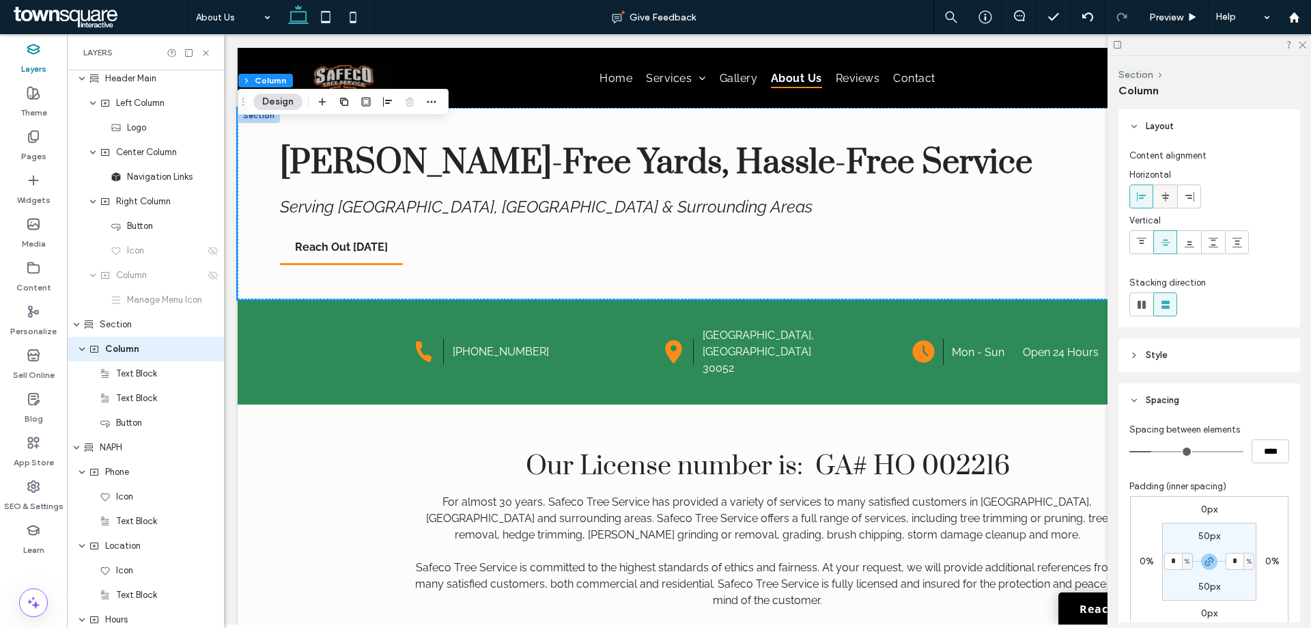
click at [1166, 193] on use at bounding box center [1166, 196] width 8 height 10
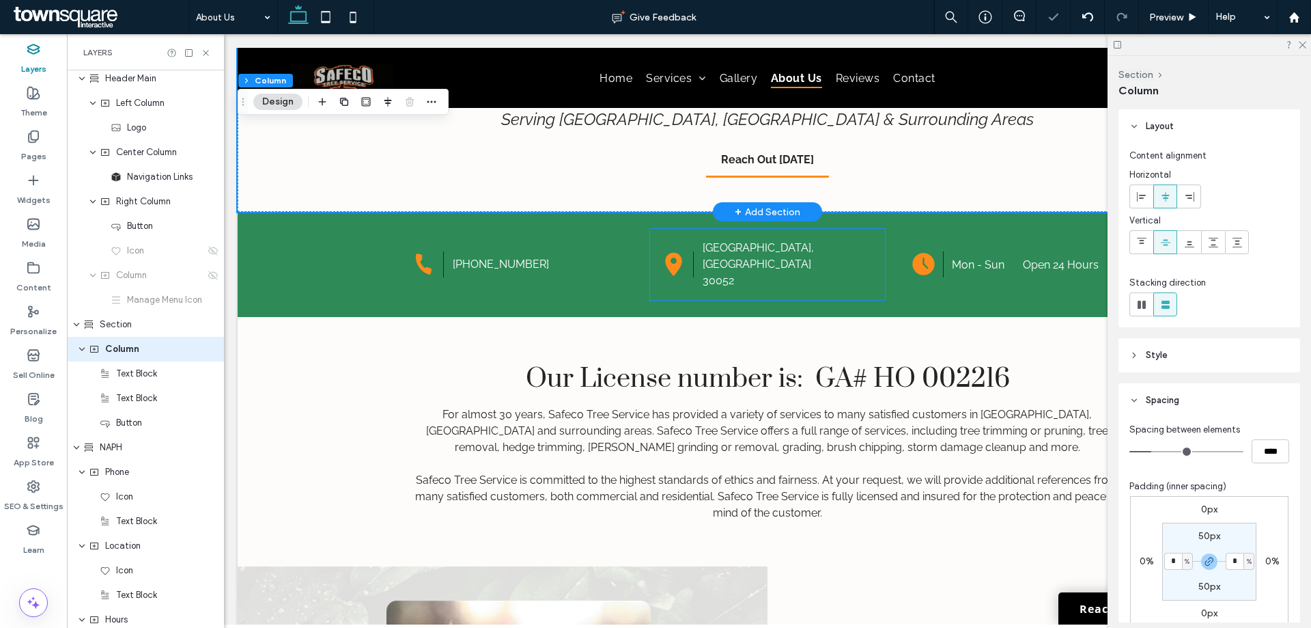
scroll to position [0, 0]
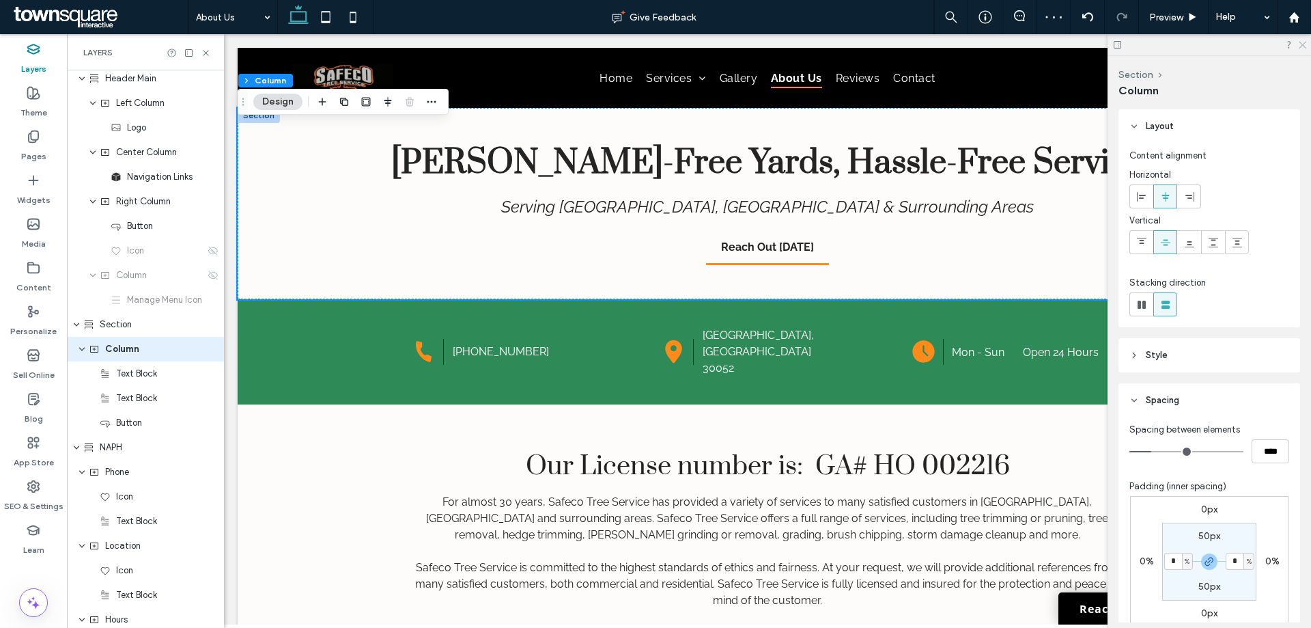
click at [1302, 43] on icon at bounding box center [1302, 44] width 9 height 9
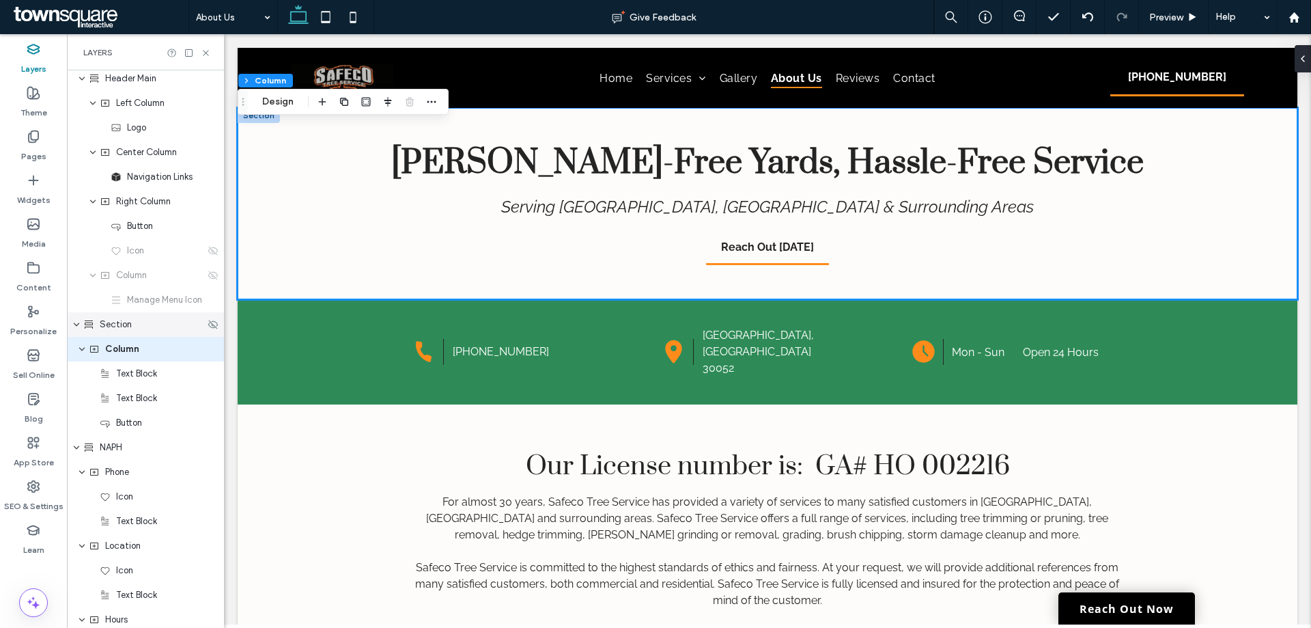
click at [139, 331] on div "Section" at bounding box center [144, 325] width 122 height 14
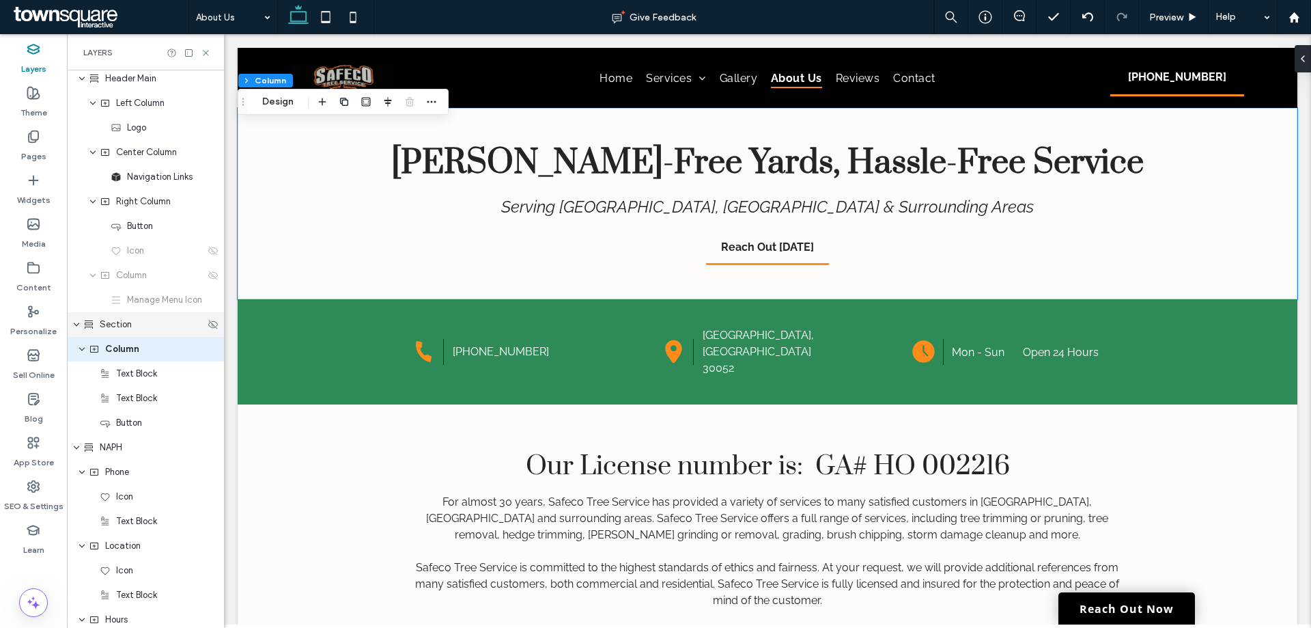
scroll to position [4, 0]
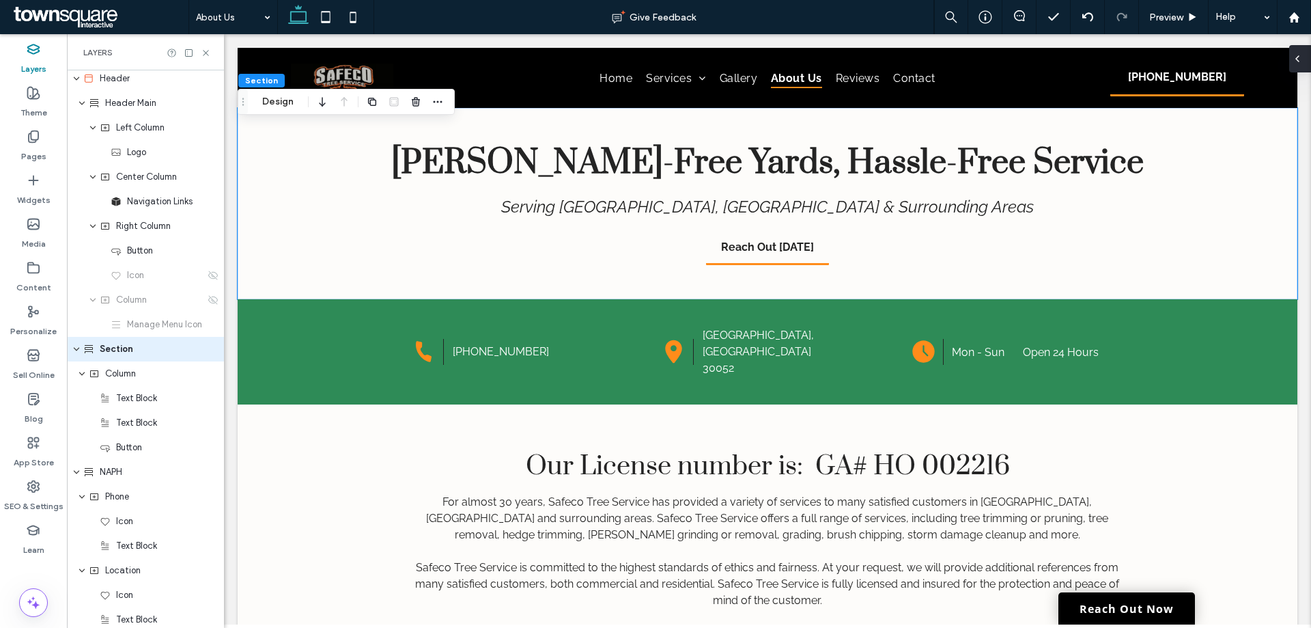
click at [1302, 66] on span at bounding box center [1297, 58] width 11 height 27
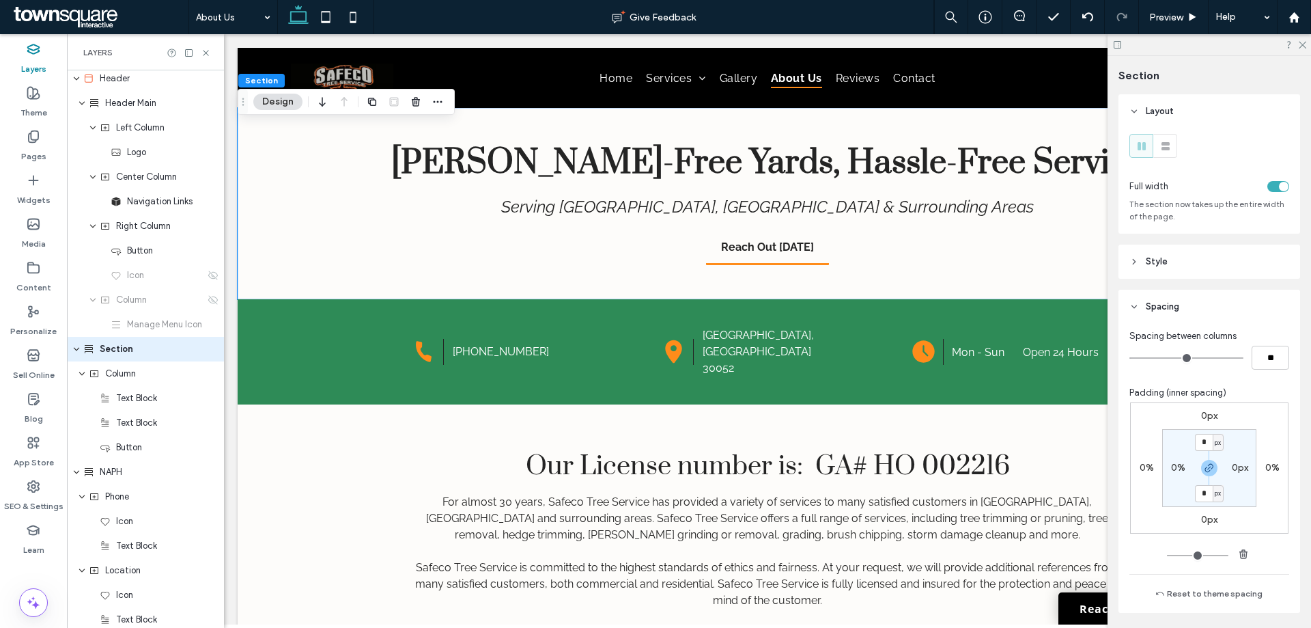
click at [1269, 184] on div "toggle" at bounding box center [1279, 186] width 22 height 11
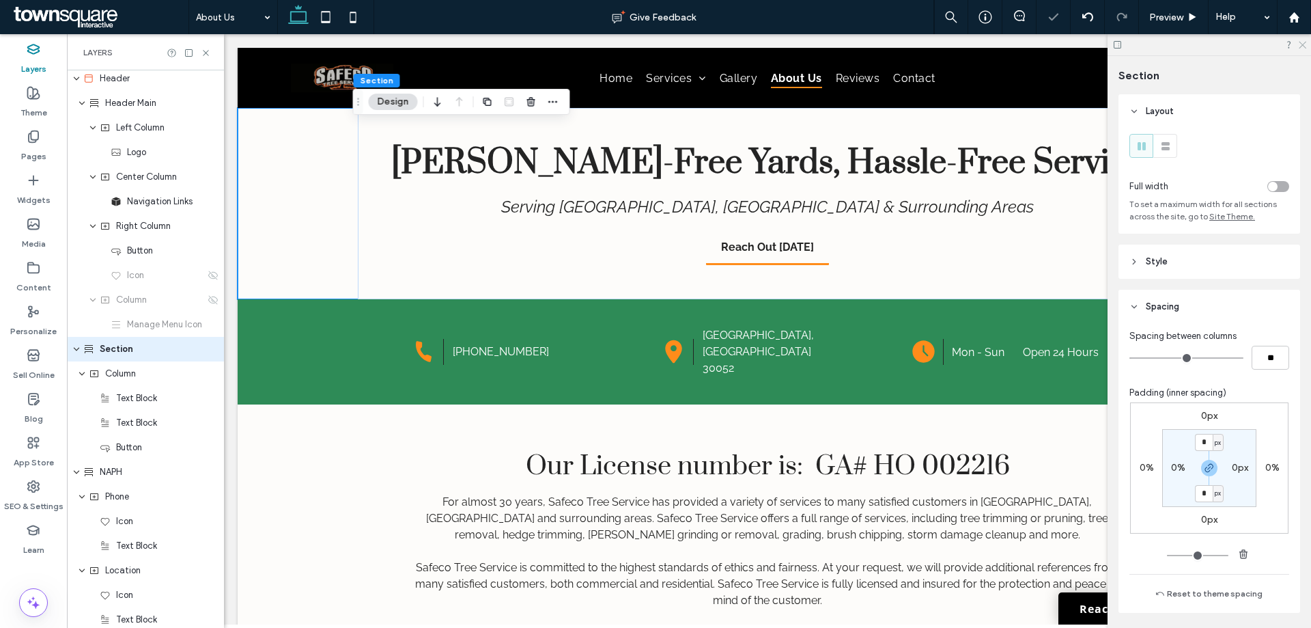
click at [1300, 47] on icon at bounding box center [1302, 44] width 9 height 9
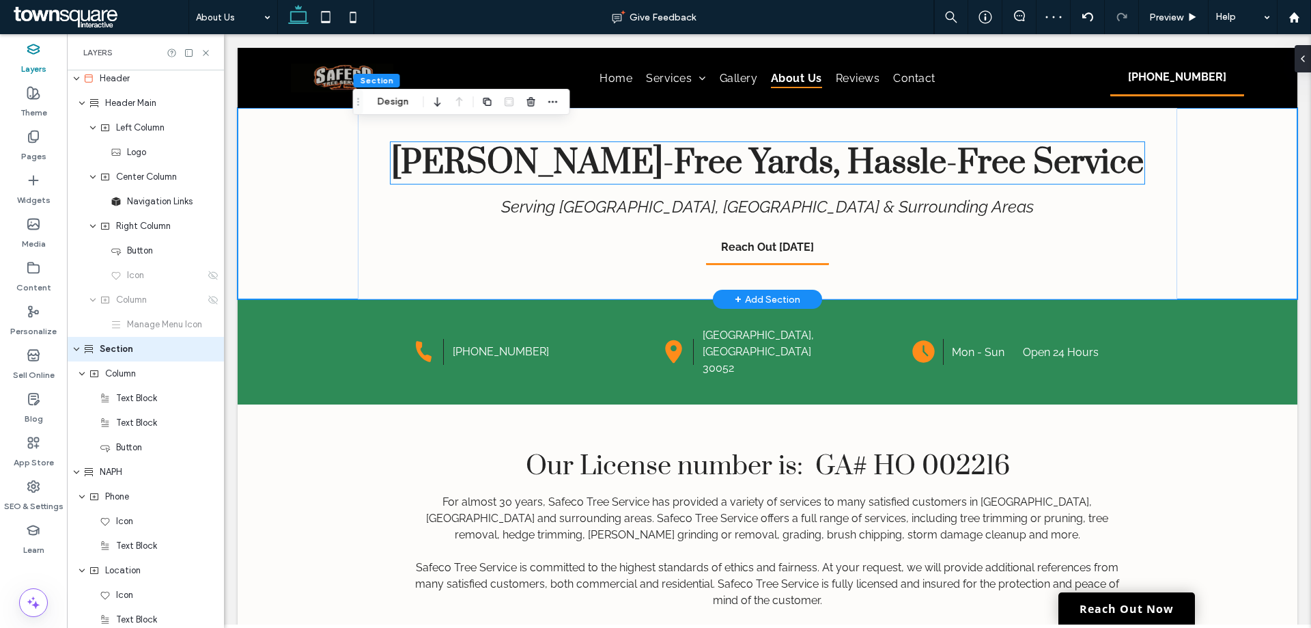
click at [1065, 175] on h1 "[PERSON_NAME]-Free Yards, Hassle-Free Service" at bounding box center [768, 163] width 754 height 42
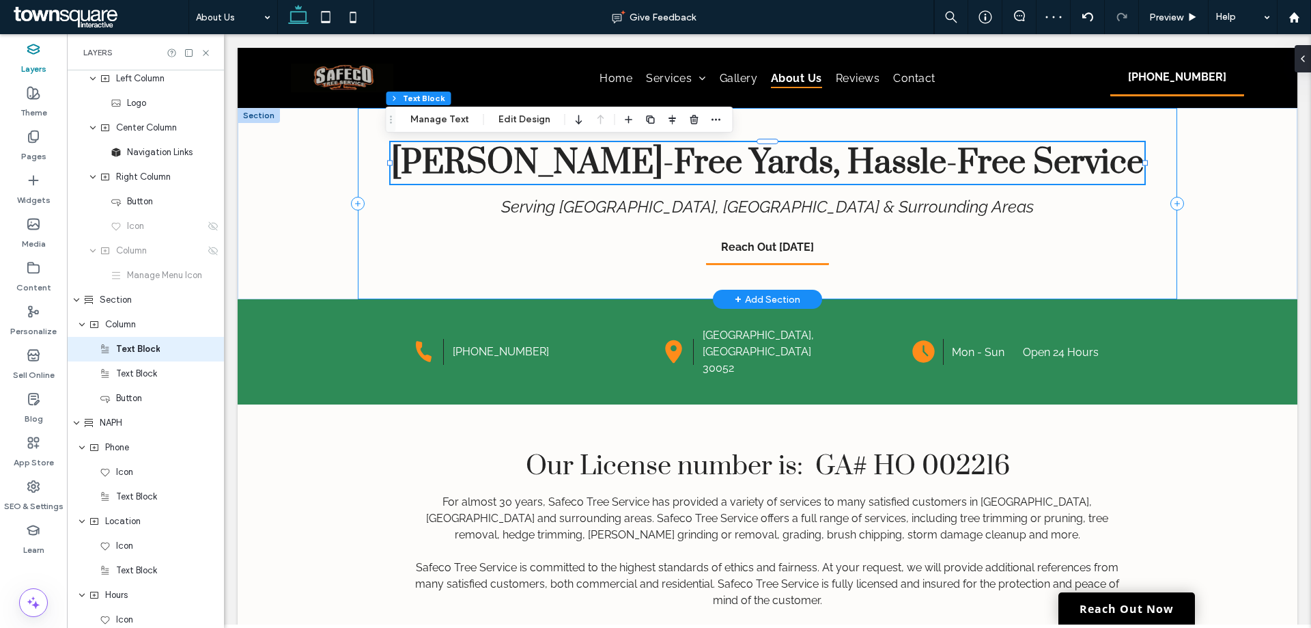
click at [1149, 244] on div "[PERSON_NAME]-Free Yards, Hassle-Free Service Serving [GEOGRAPHIC_DATA], [GEOGR…" at bounding box center [768, 203] width 820 height 191
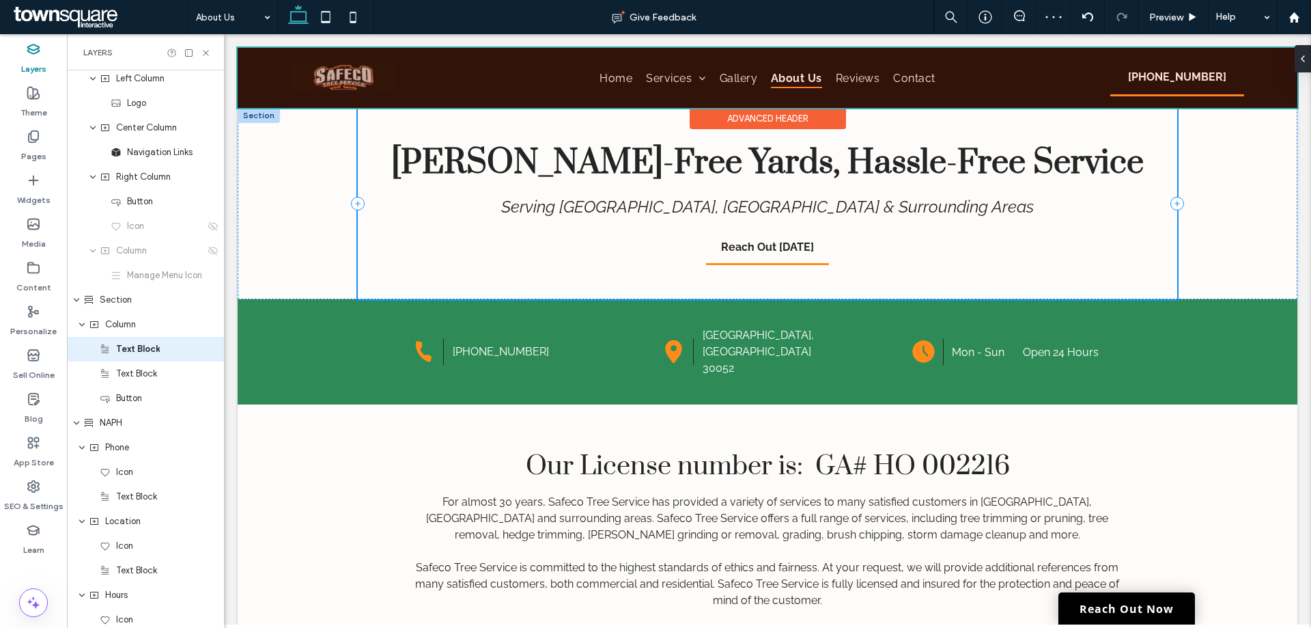
scroll to position [29, 0]
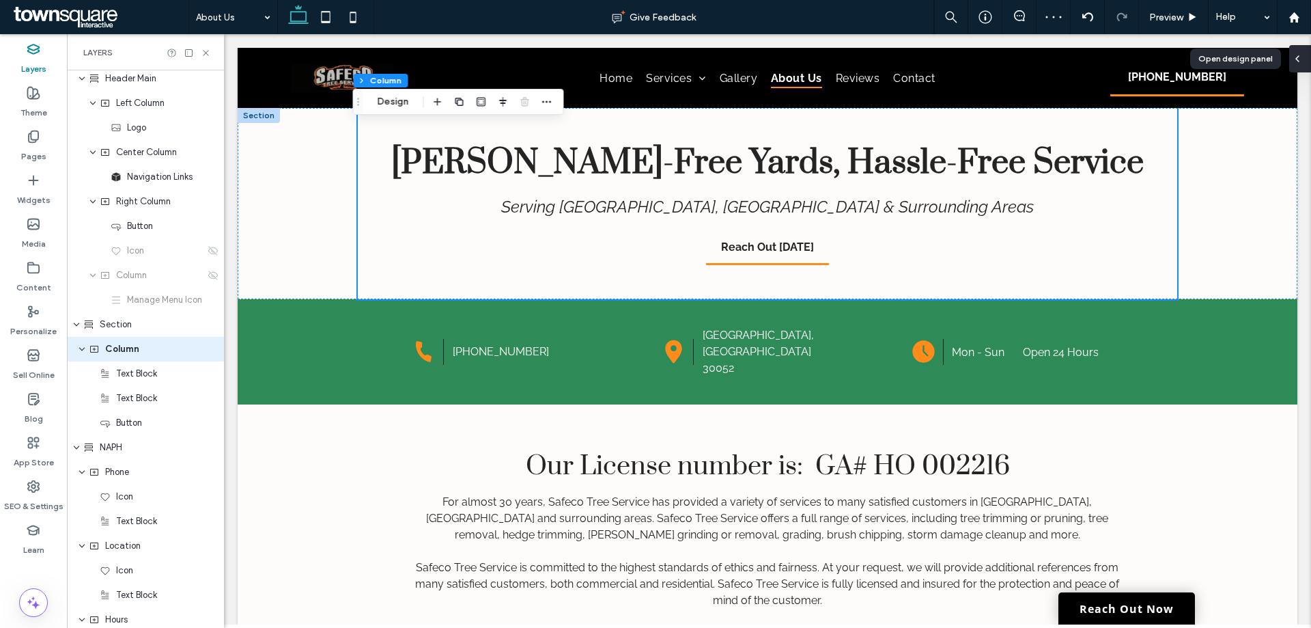
click at [1311, 55] on div at bounding box center [1300, 58] width 22 height 27
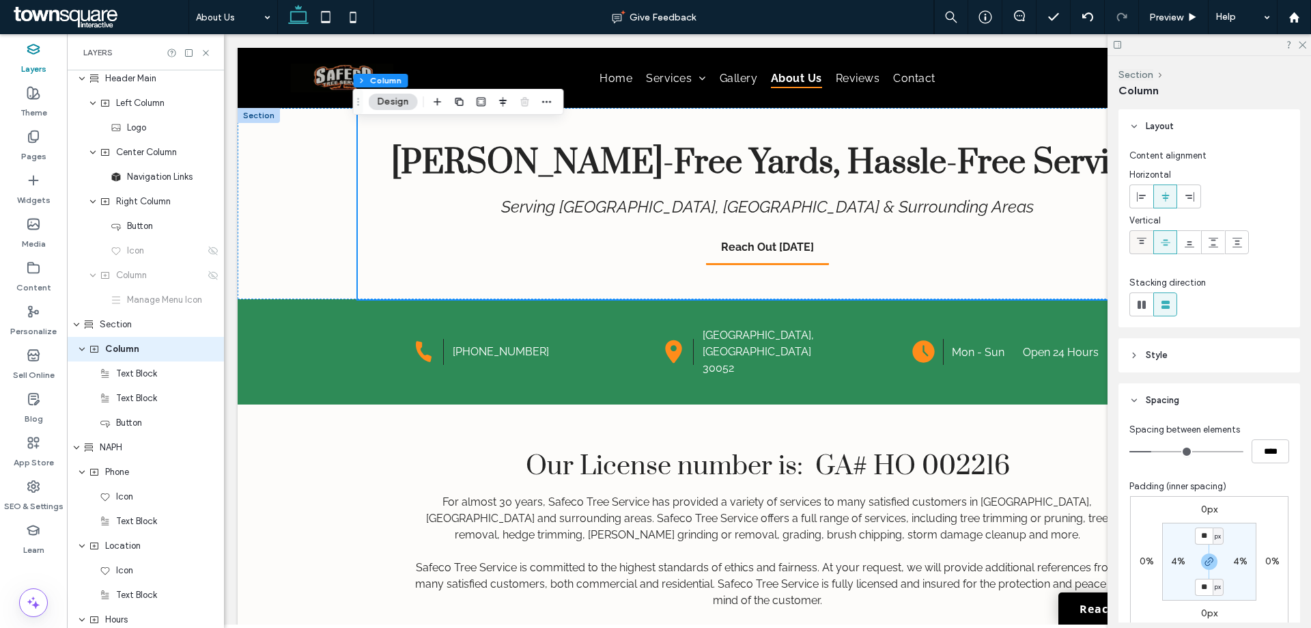
click at [1134, 236] on div at bounding box center [1141, 242] width 23 height 23
click at [1159, 241] on div at bounding box center [1165, 242] width 23 height 23
click at [1140, 201] on icon at bounding box center [1141, 196] width 11 height 11
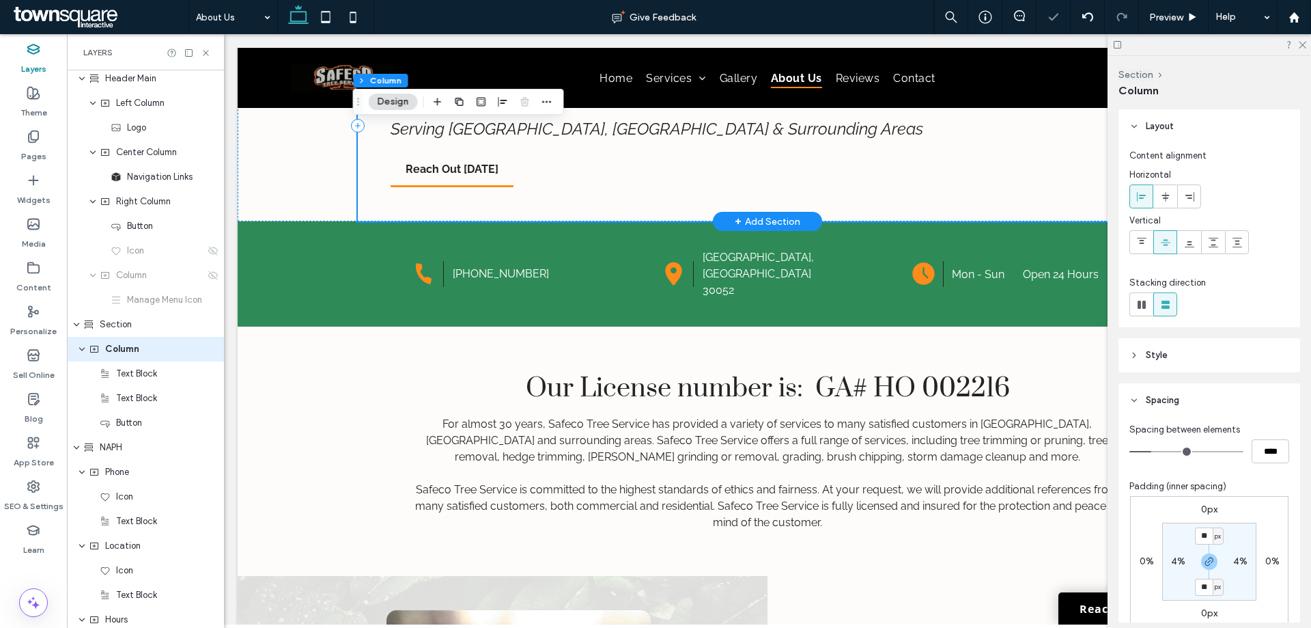
scroll to position [92, 0]
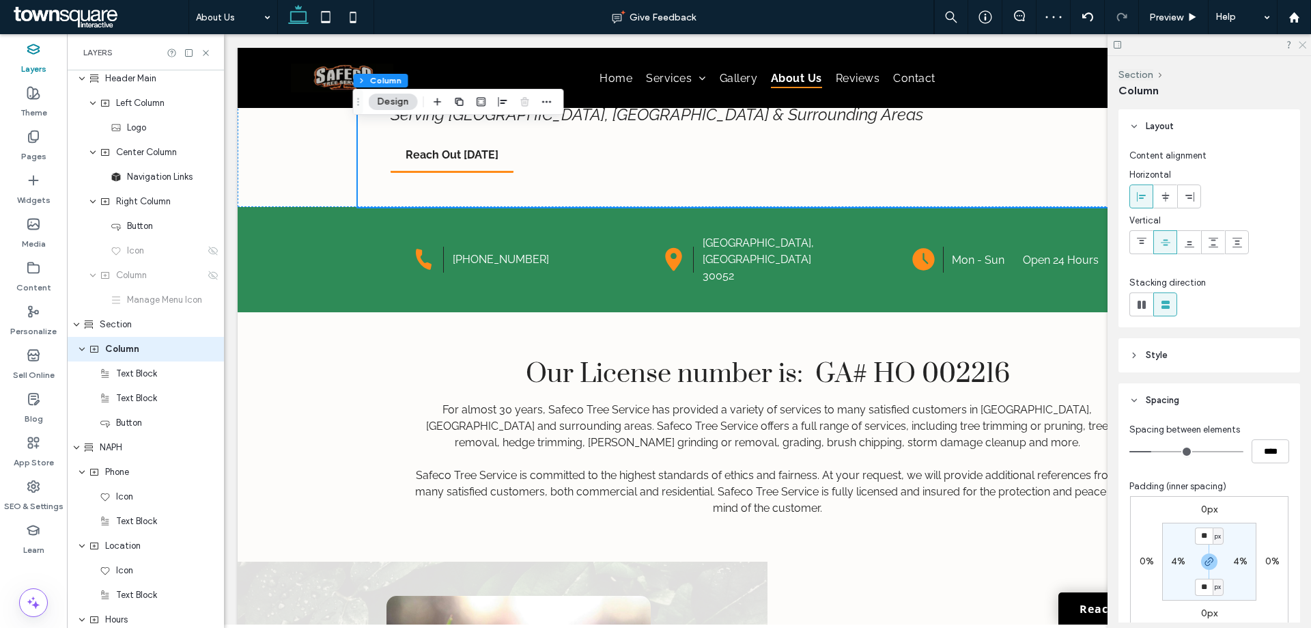
click at [1303, 42] on icon at bounding box center [1302, 44] width 9 height 9
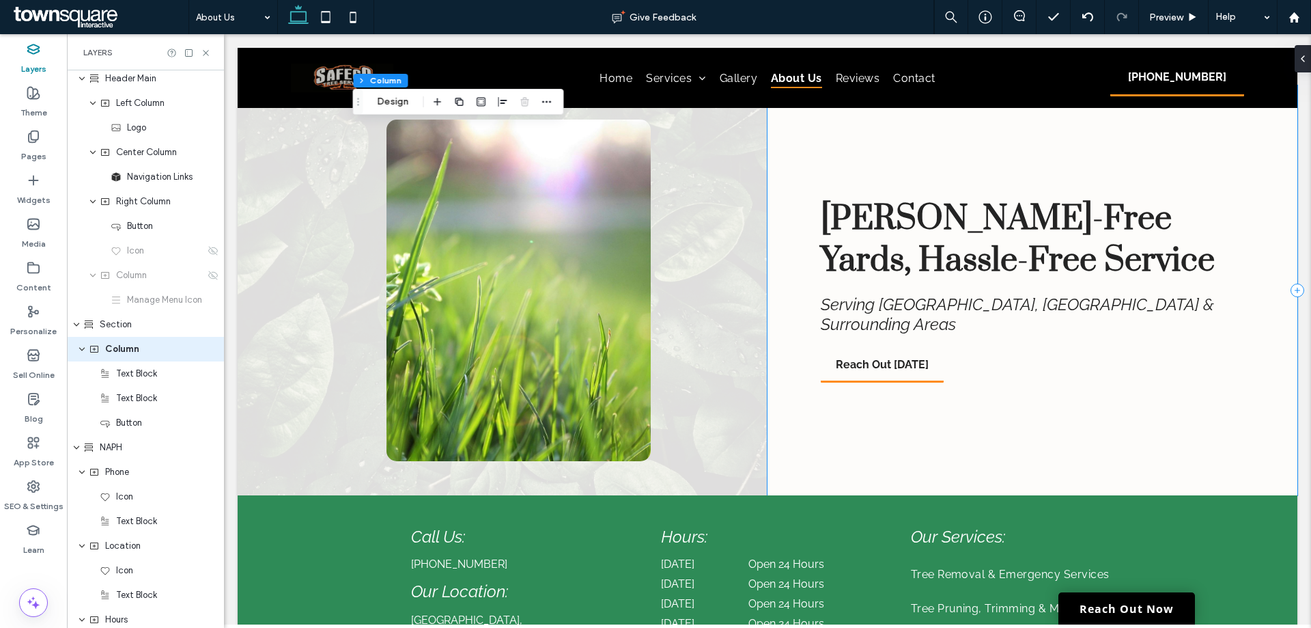
scroll to position [570, 0]
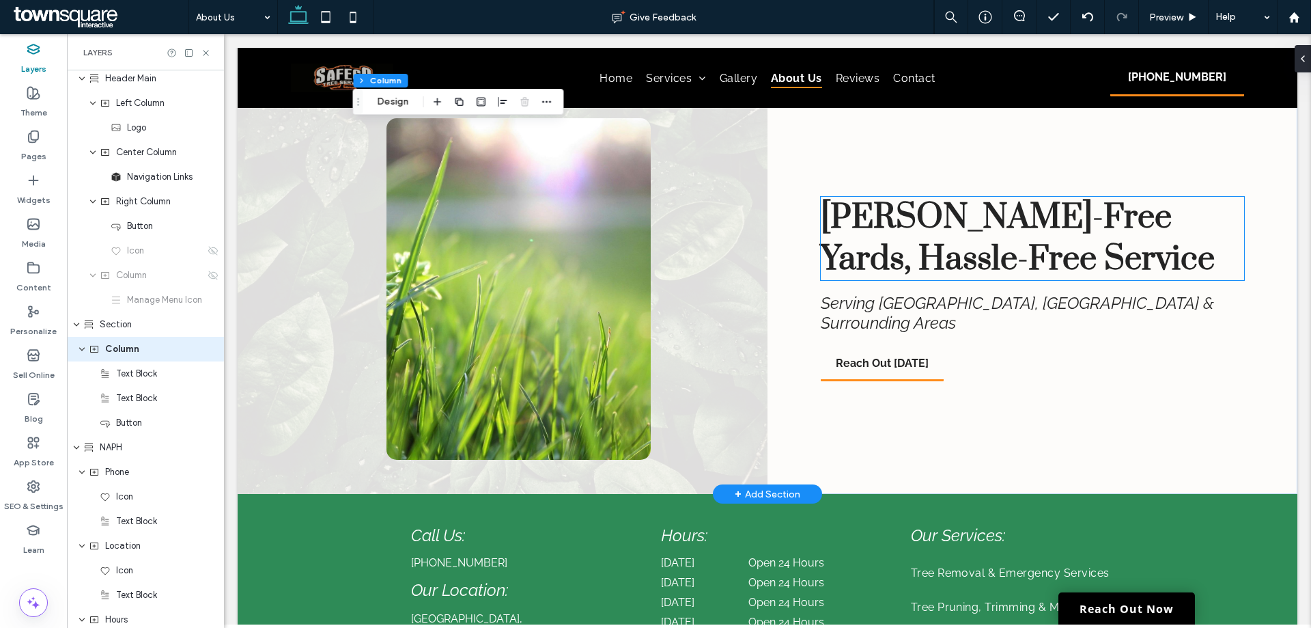
click at [918, 240] on span "[PERSON_NAME]-Free Yards, Hassle-Free Service" at bounding box center [1018, 238] width 394 height 83
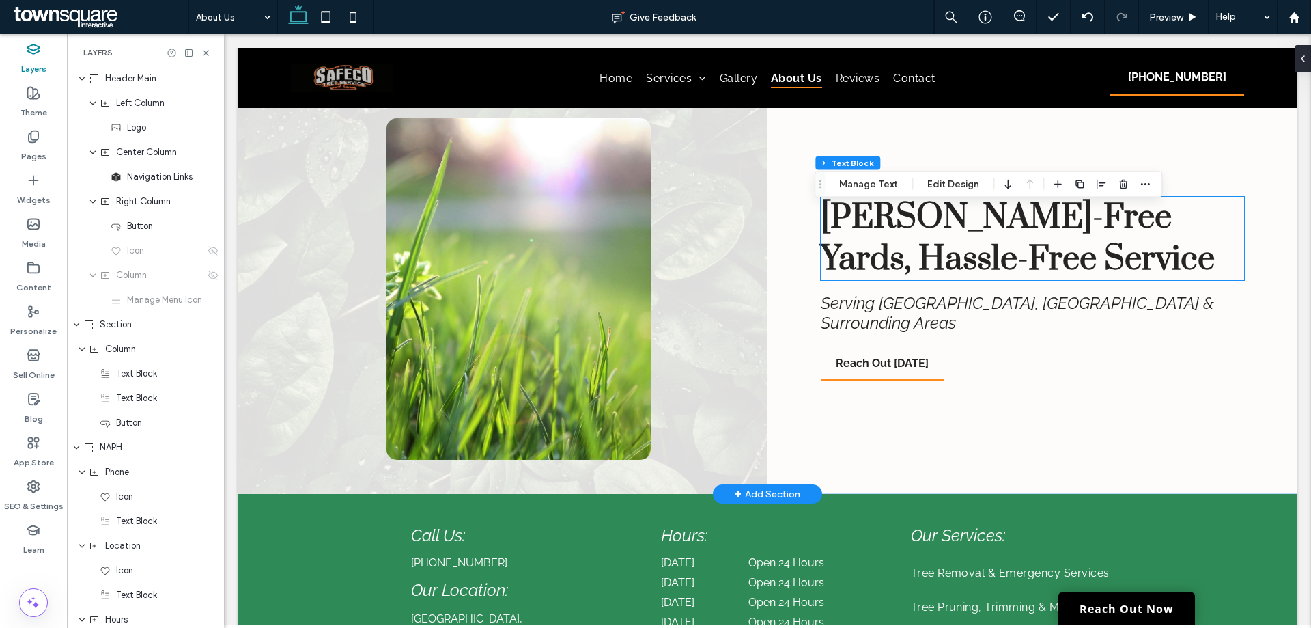
click at [918, 240] on div "[PERSON_NAME]-Free Yards, Hassle-Free Service" at bounding box center [1033, 238] width 424 height 83
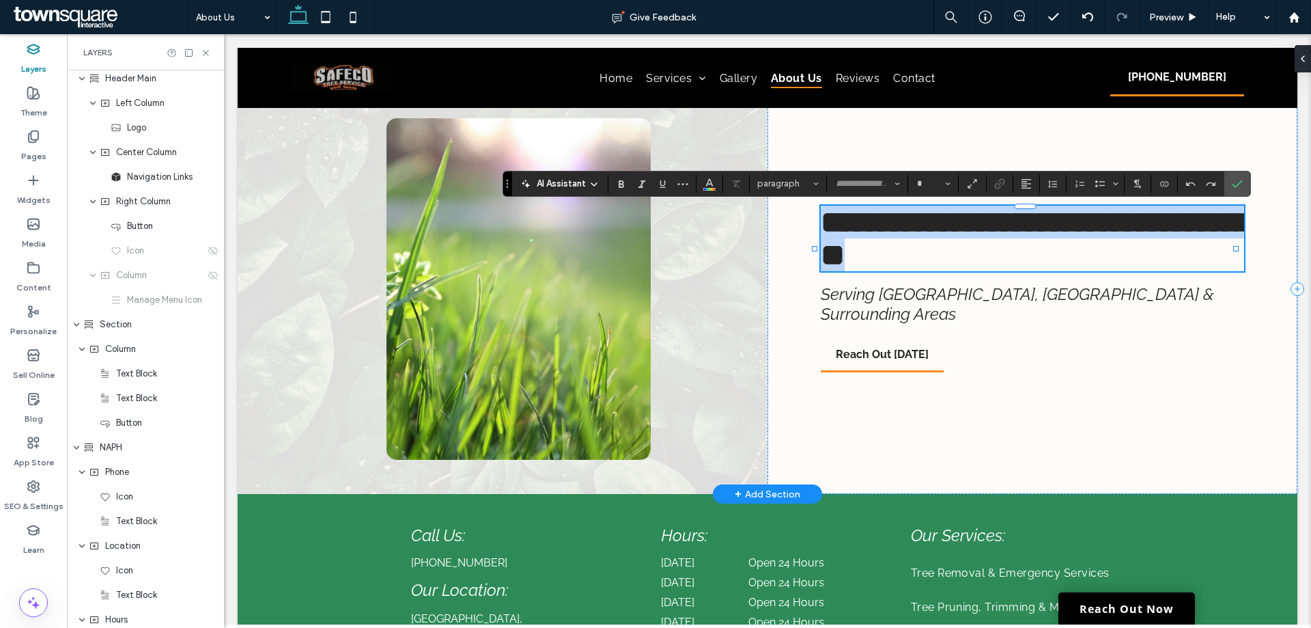
type input "*****"
type input "**"
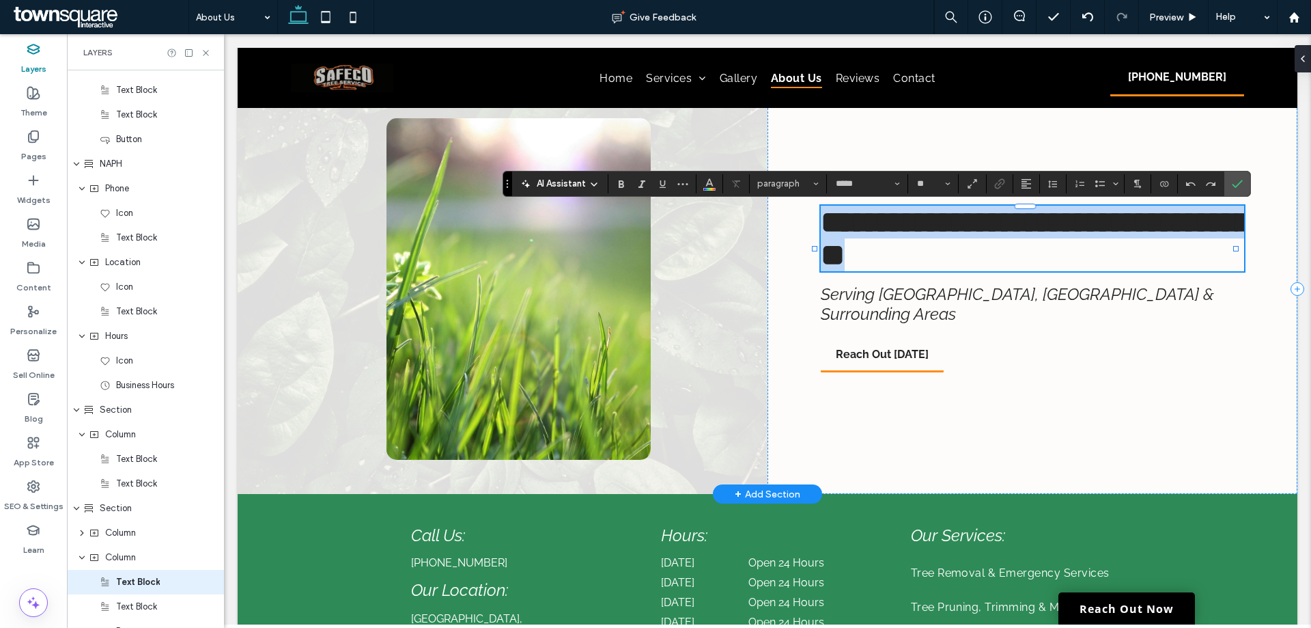
paste div
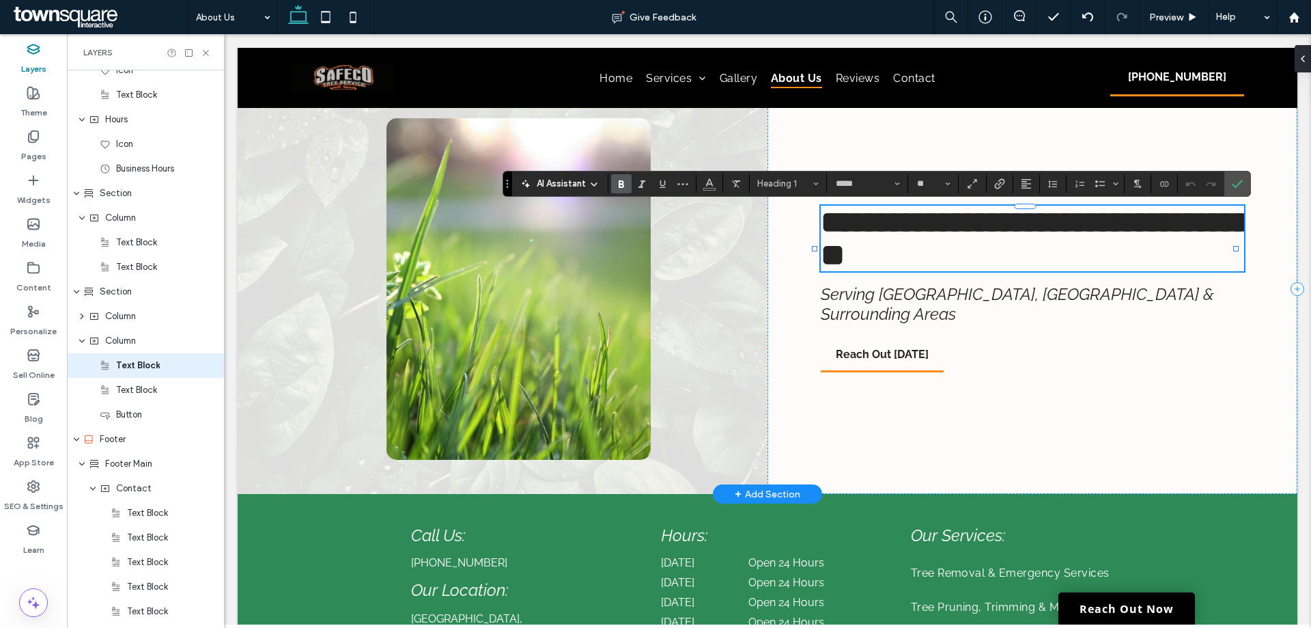
type input "**"
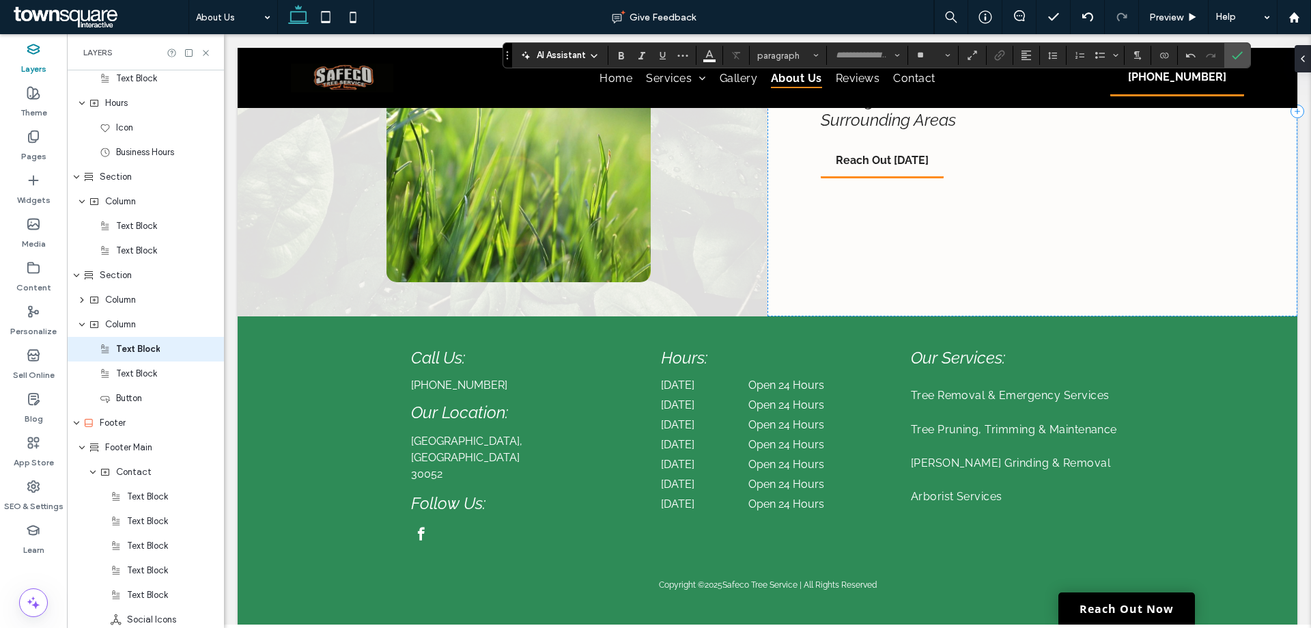
scroll to position [748, 0]
click at [283, 25] on div at bounding box center [325, 17] width 97 height 34
